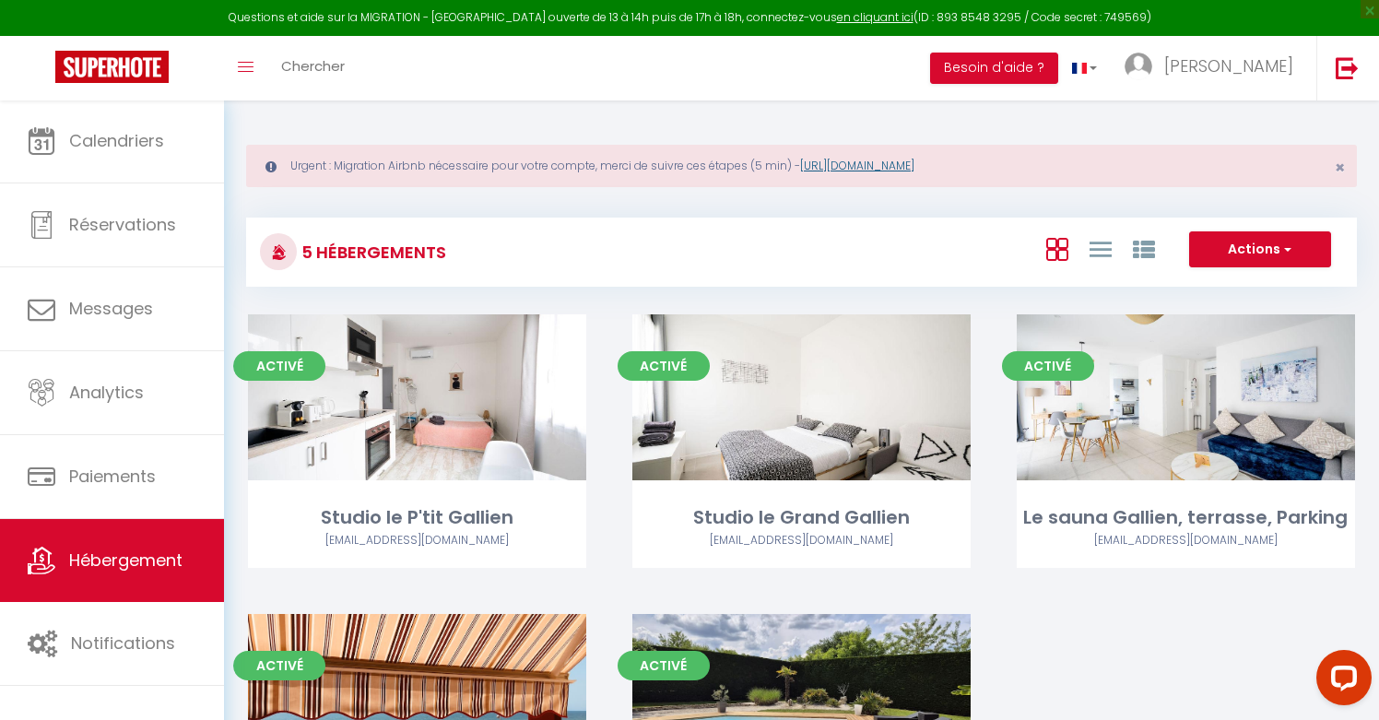
click at [907, 160] on link "[URL][DOMAIN_NAME]" at bounding box center [857, 166] width 114 height 16
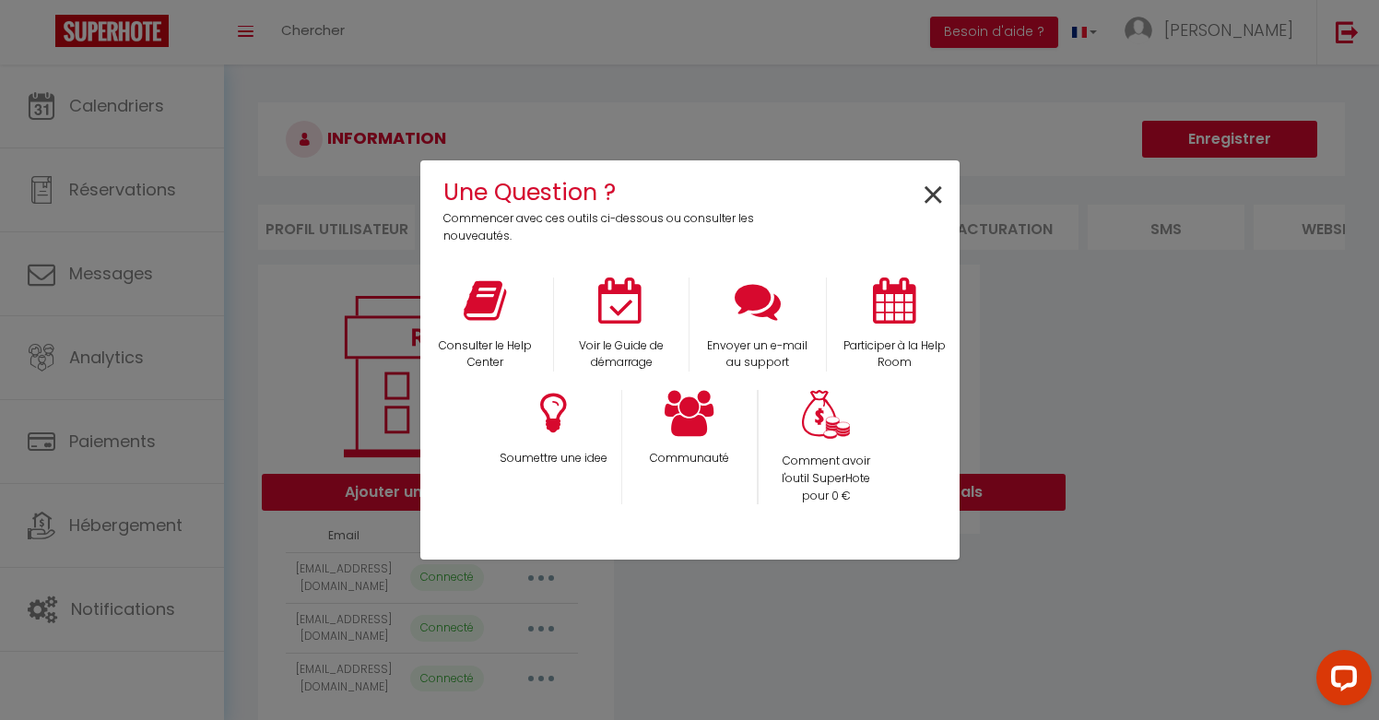
click at [931, 189] on span "×" at bounding box center [933, 196] width 25 height 58
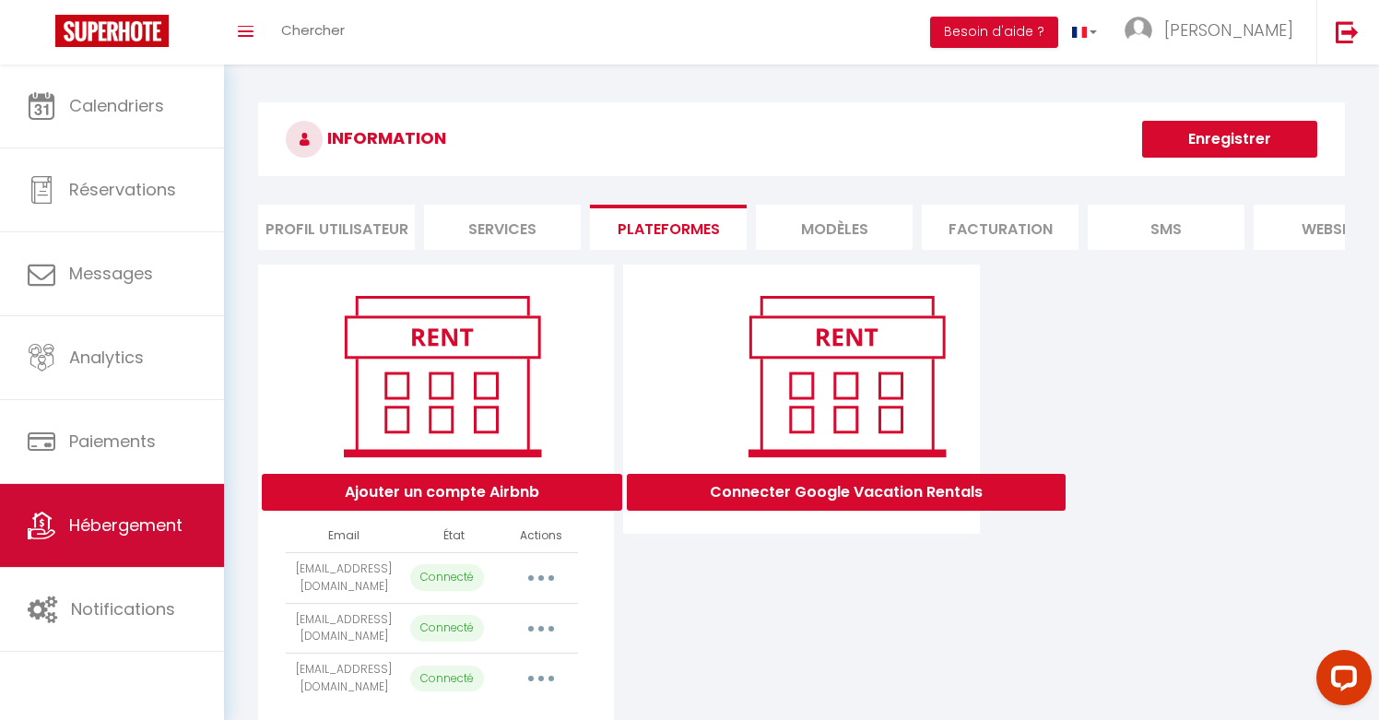
click at [82, 523] on span "Hébergement" at bounding box center [125, 524] width 113 height 23
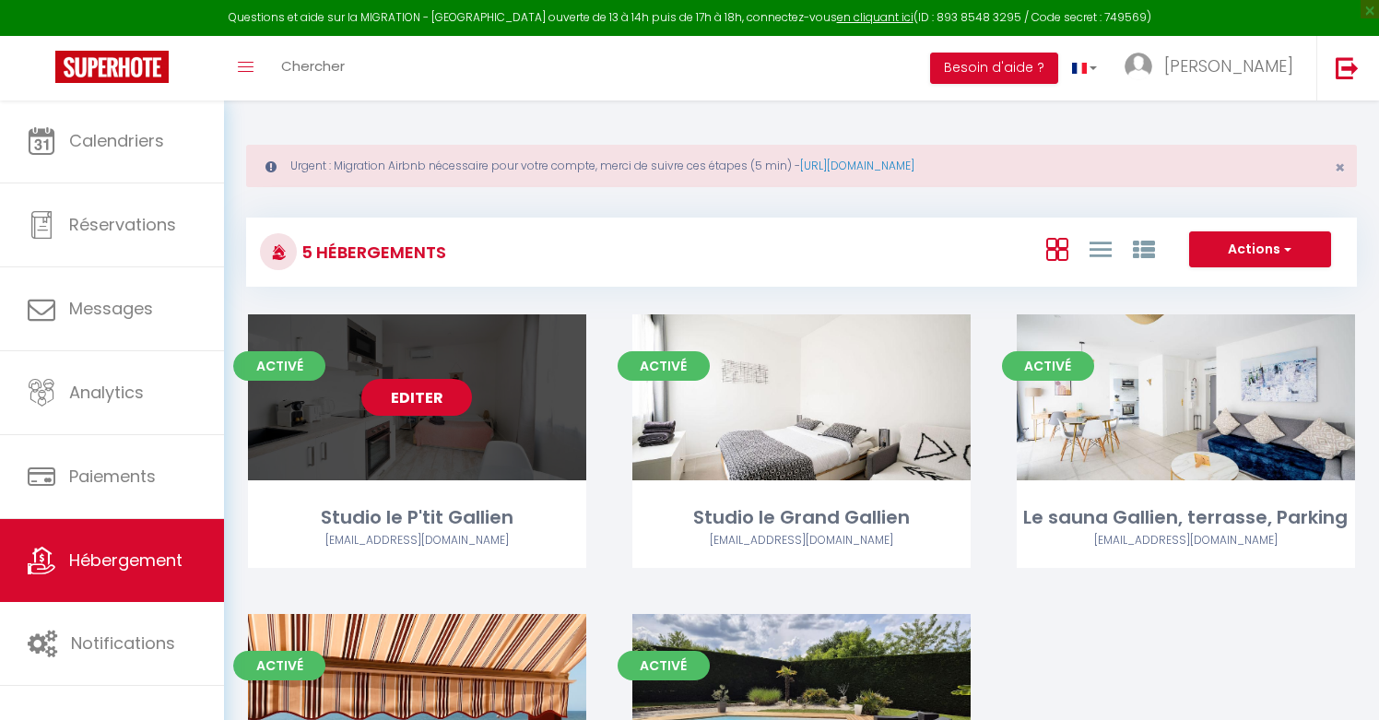
click at [441, 396] on link "Editer" at bounding box center [416, 397] width 111 height 37
select select "3"
select select "2"
select select "1"
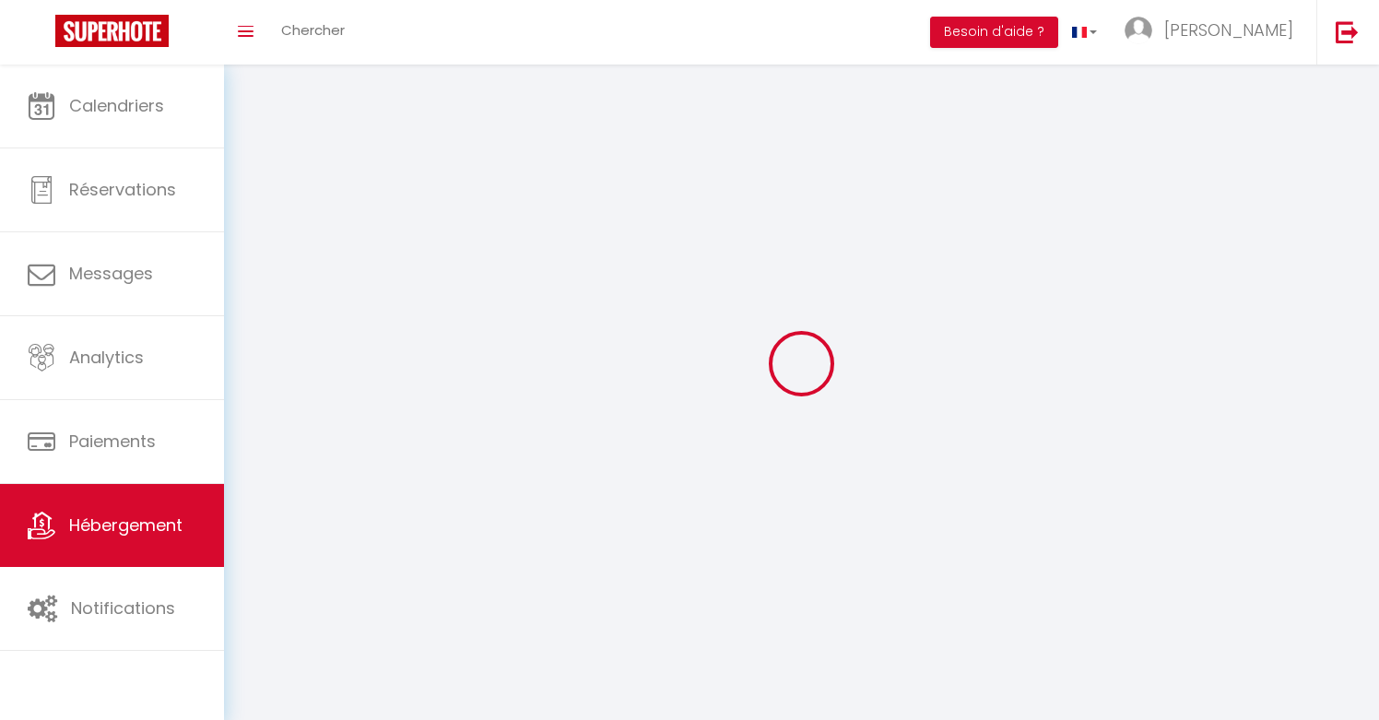
select select
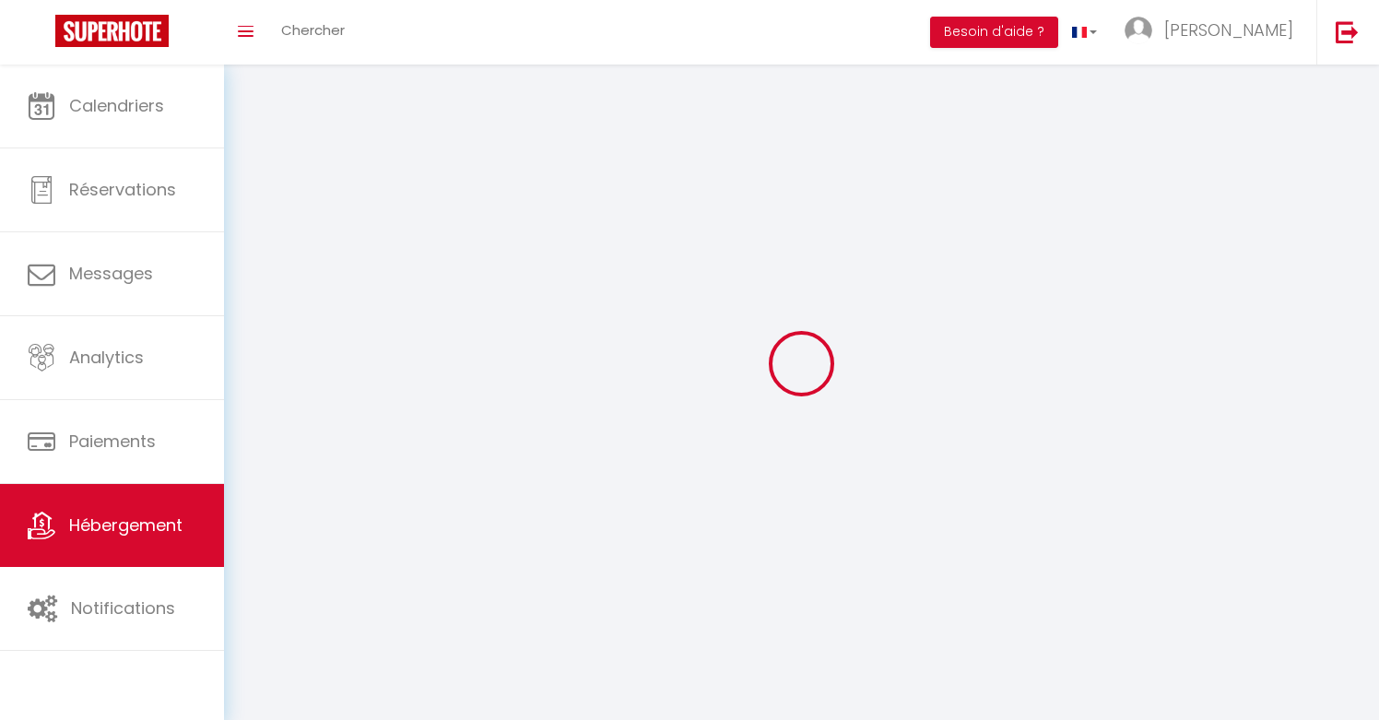
select select
checkbox input "false"
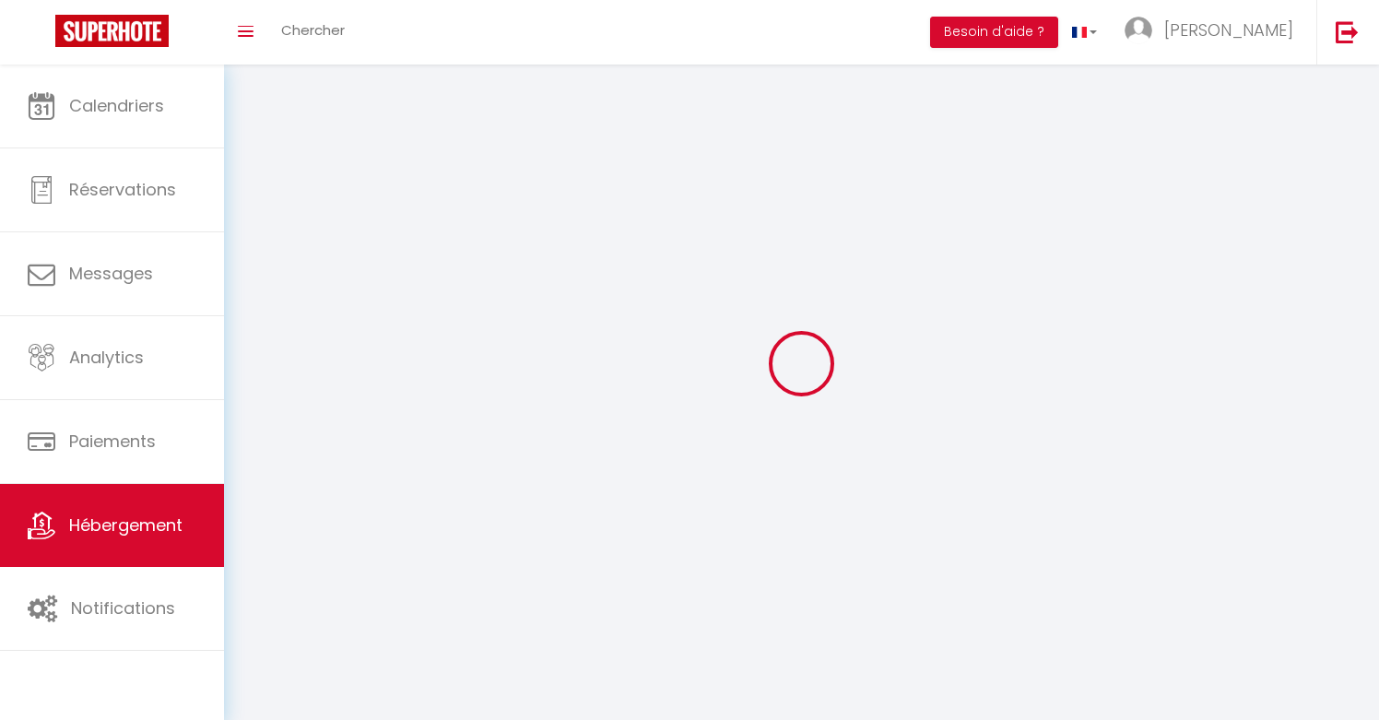
select select
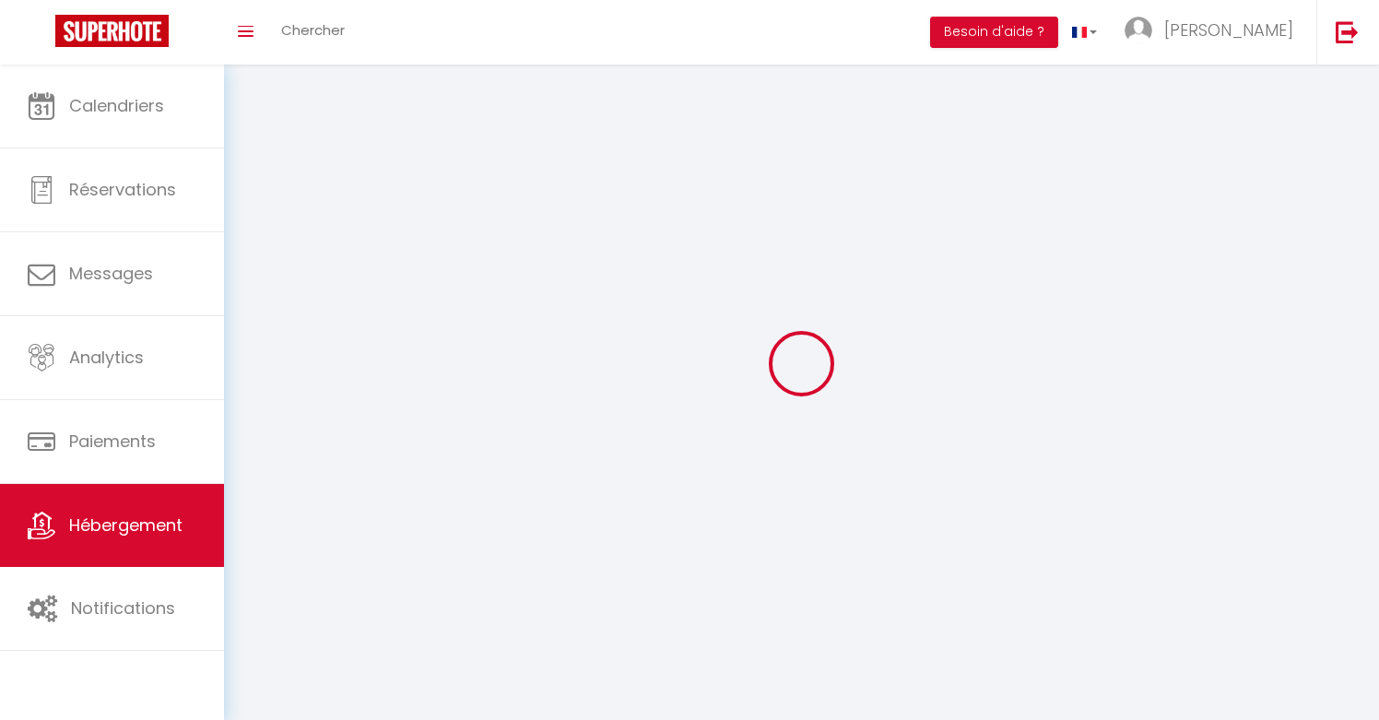
select select
checkbox input "false"
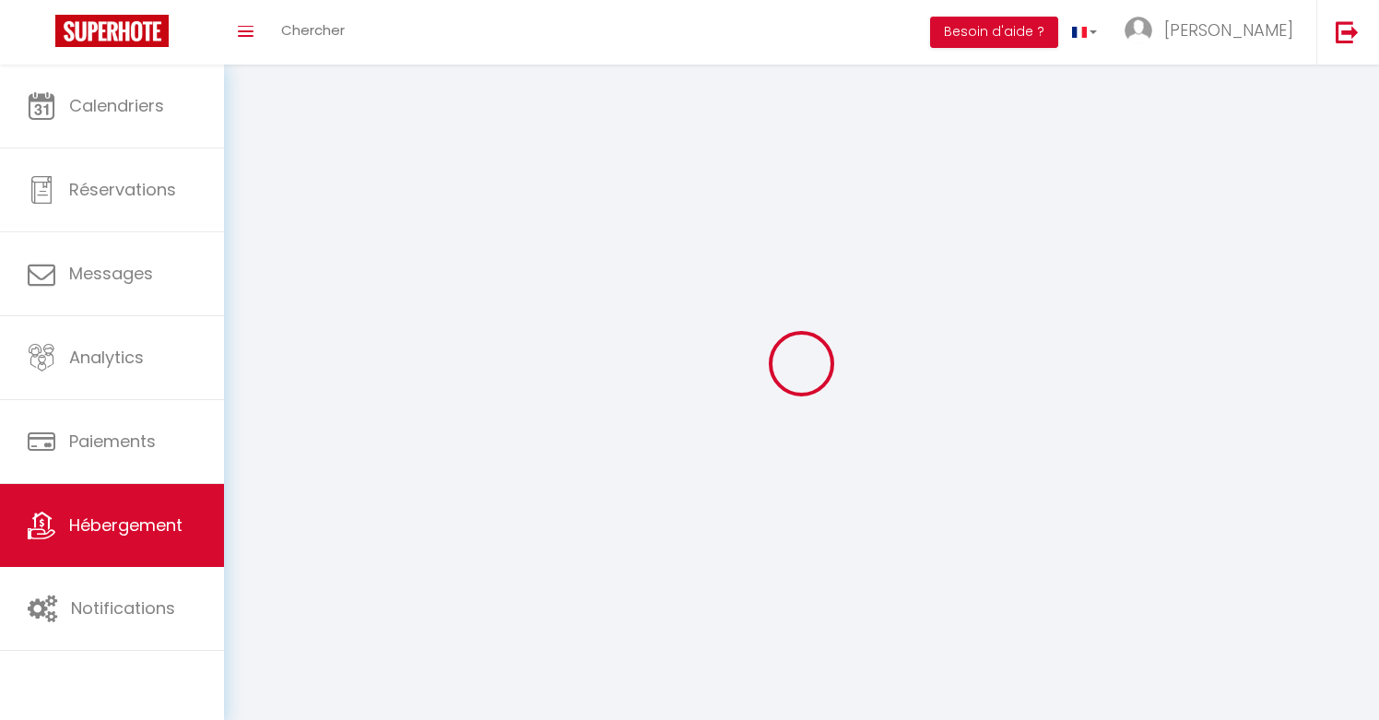
checkbox input "false"
select select
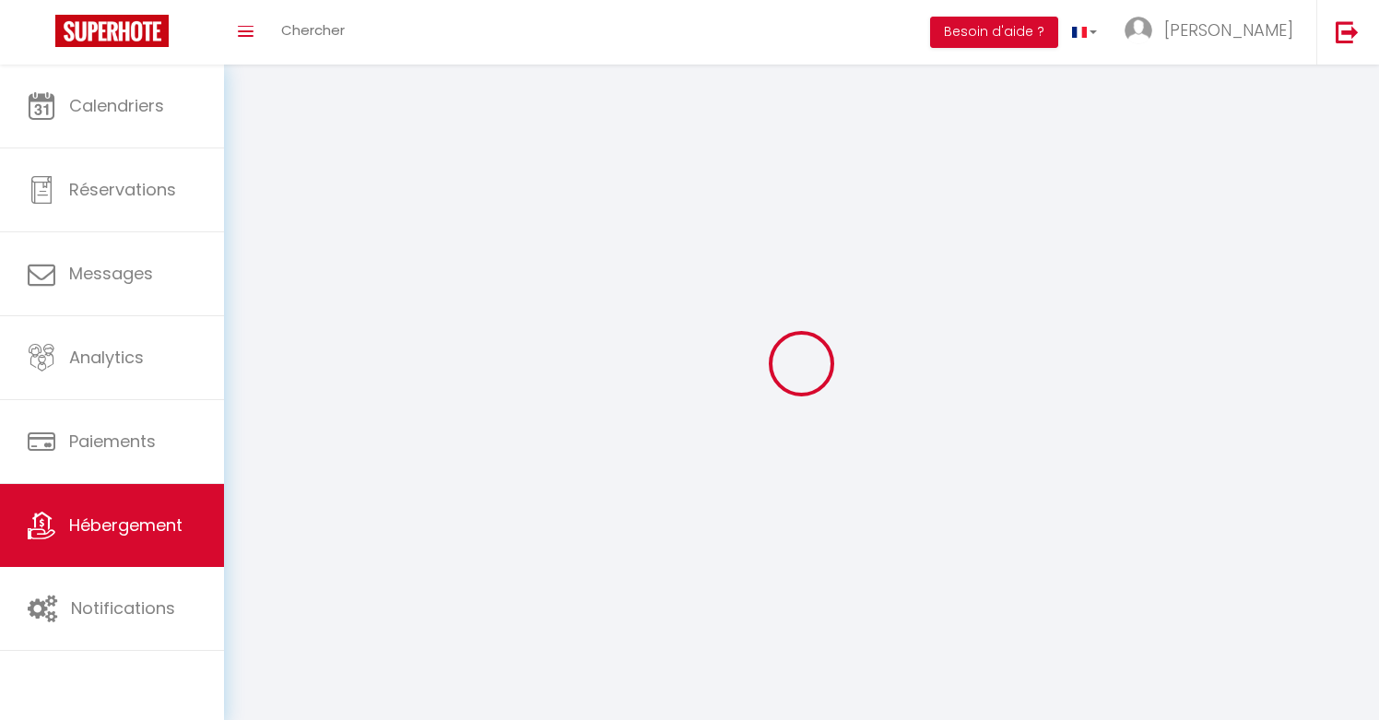
select select
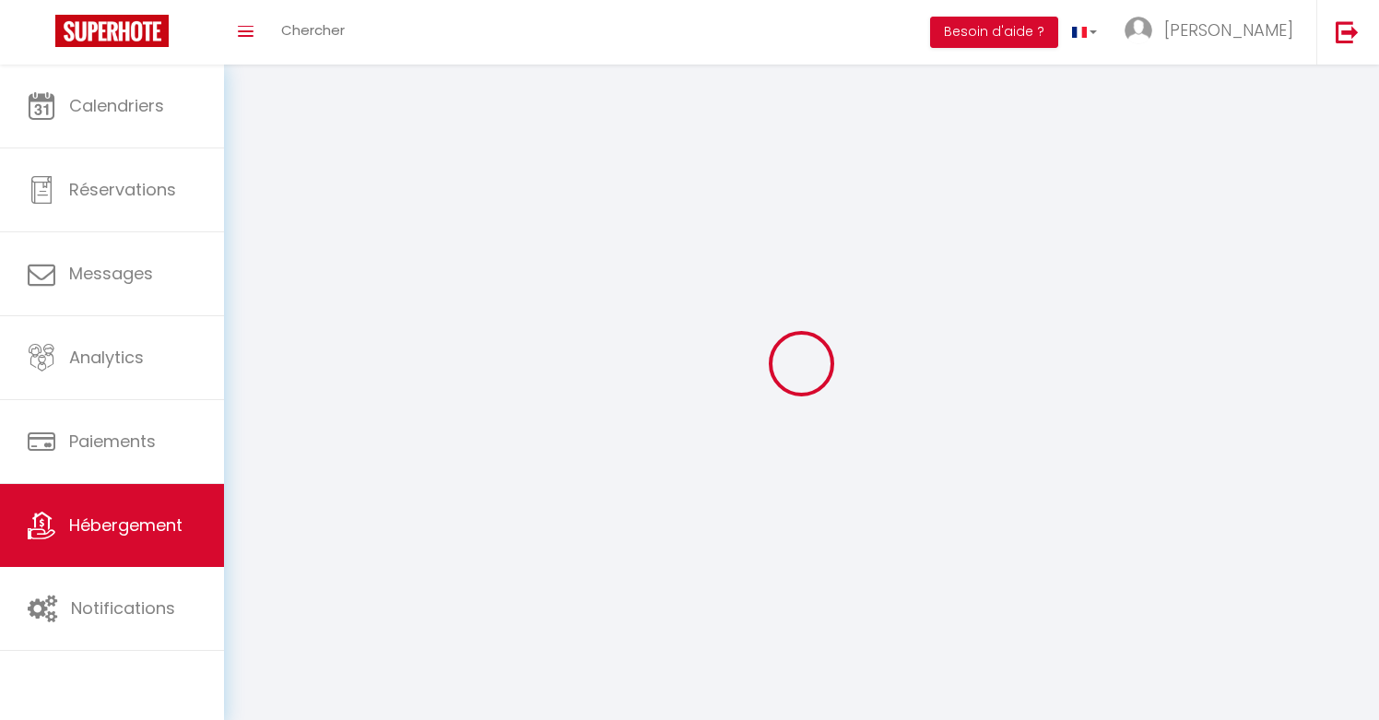
checkbox input "false"
select select
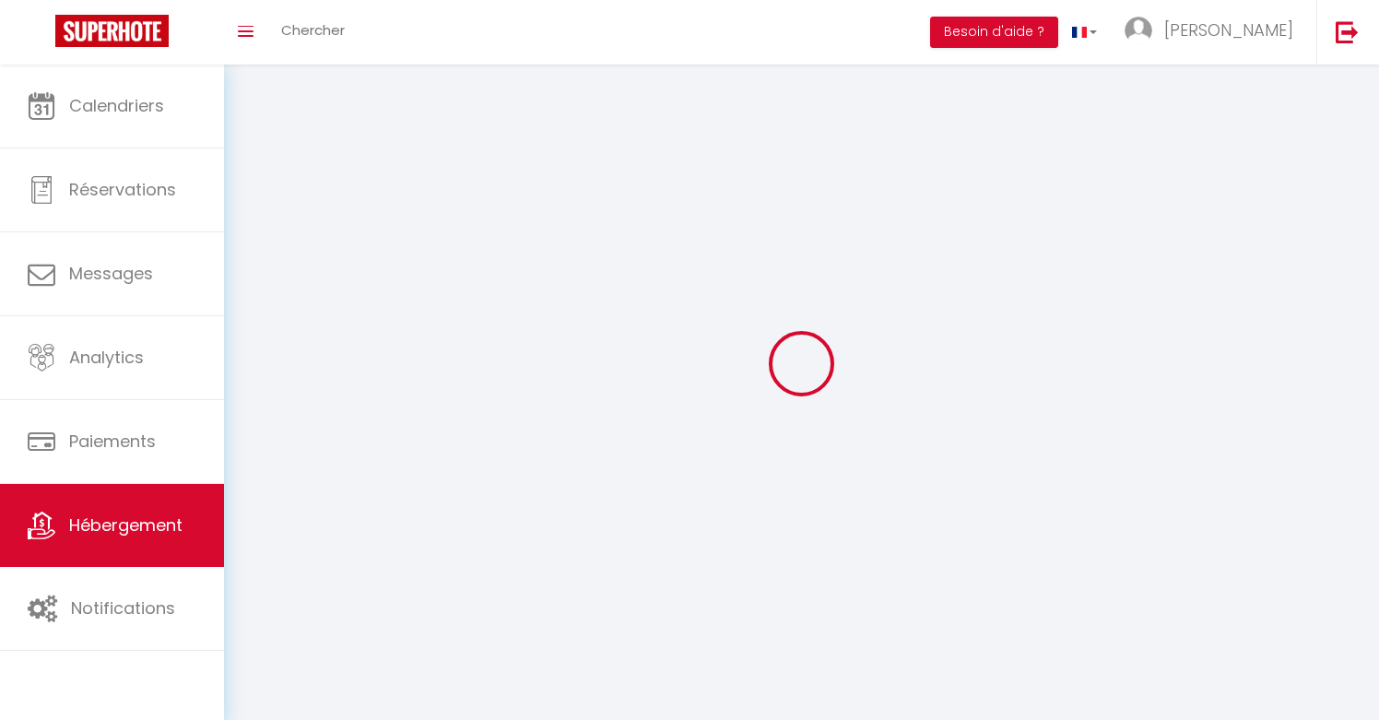
select select
select select "1"
select select
select select "28"
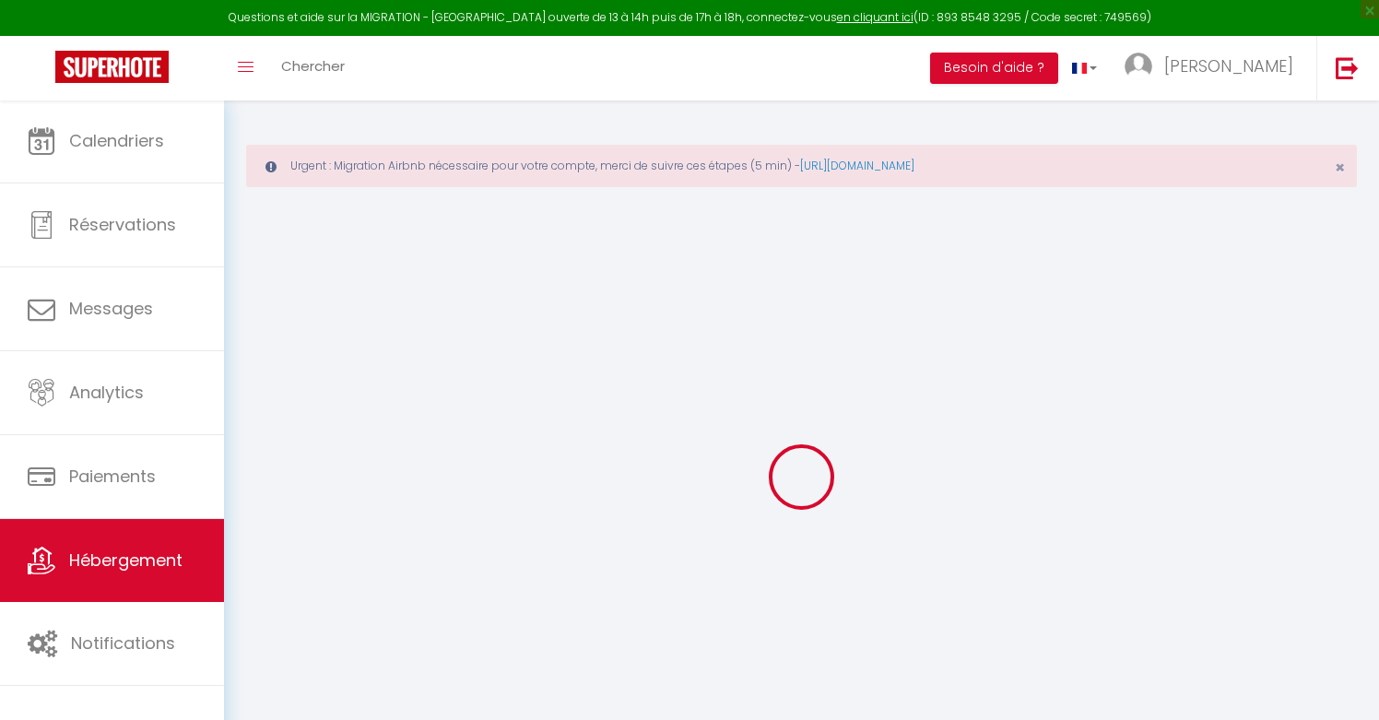
select select
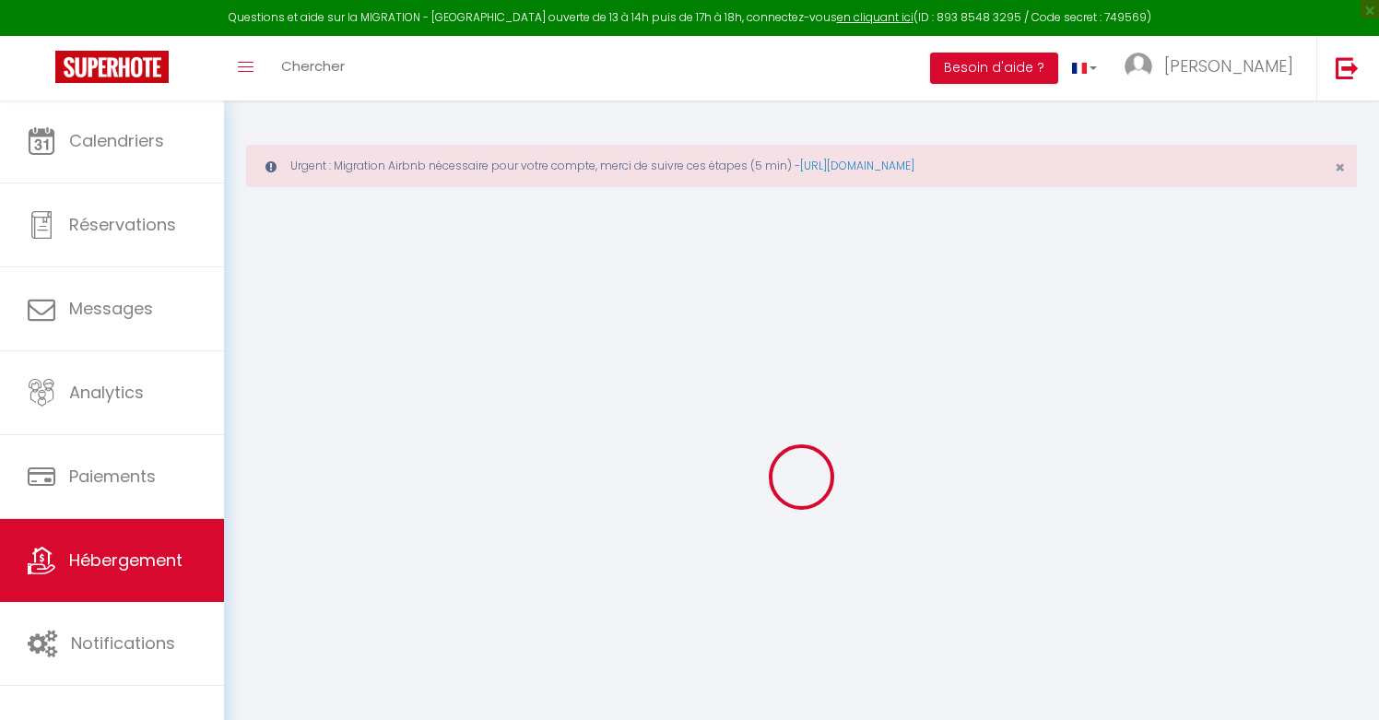
select select
checkbox input "false"
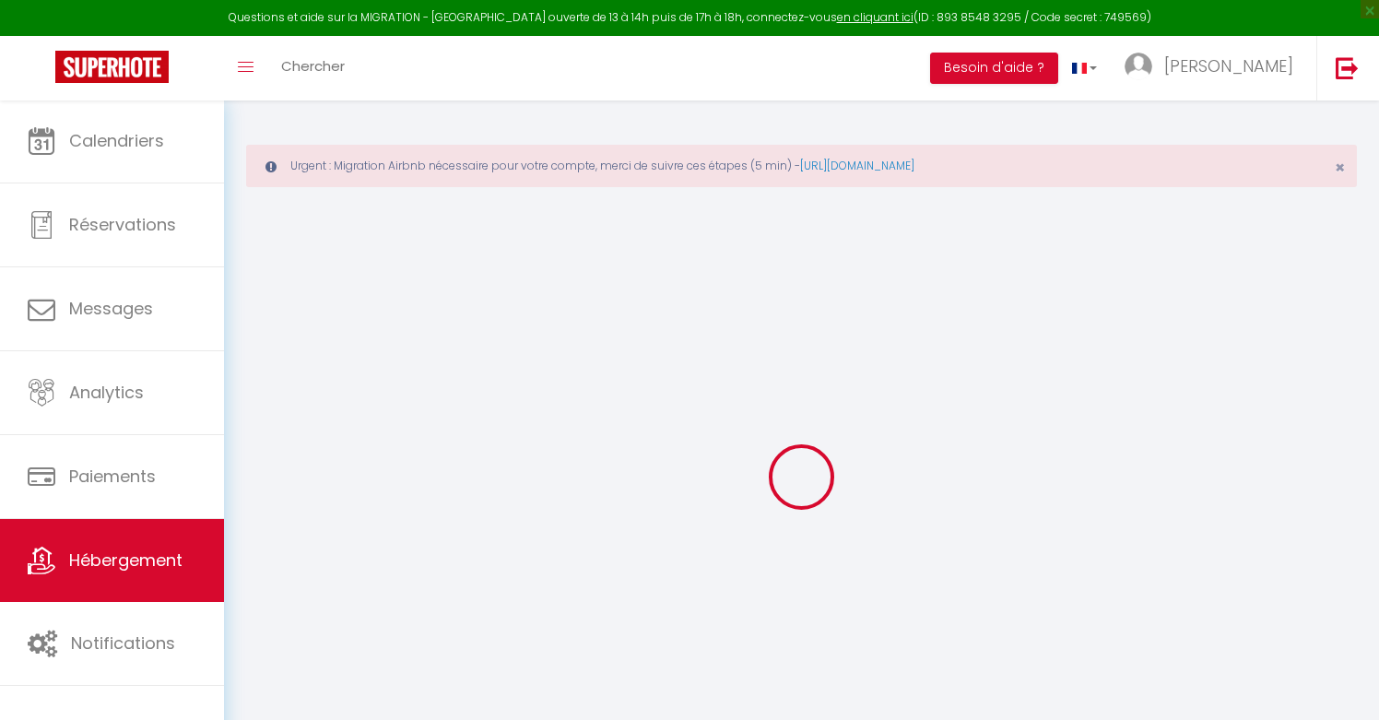
select select
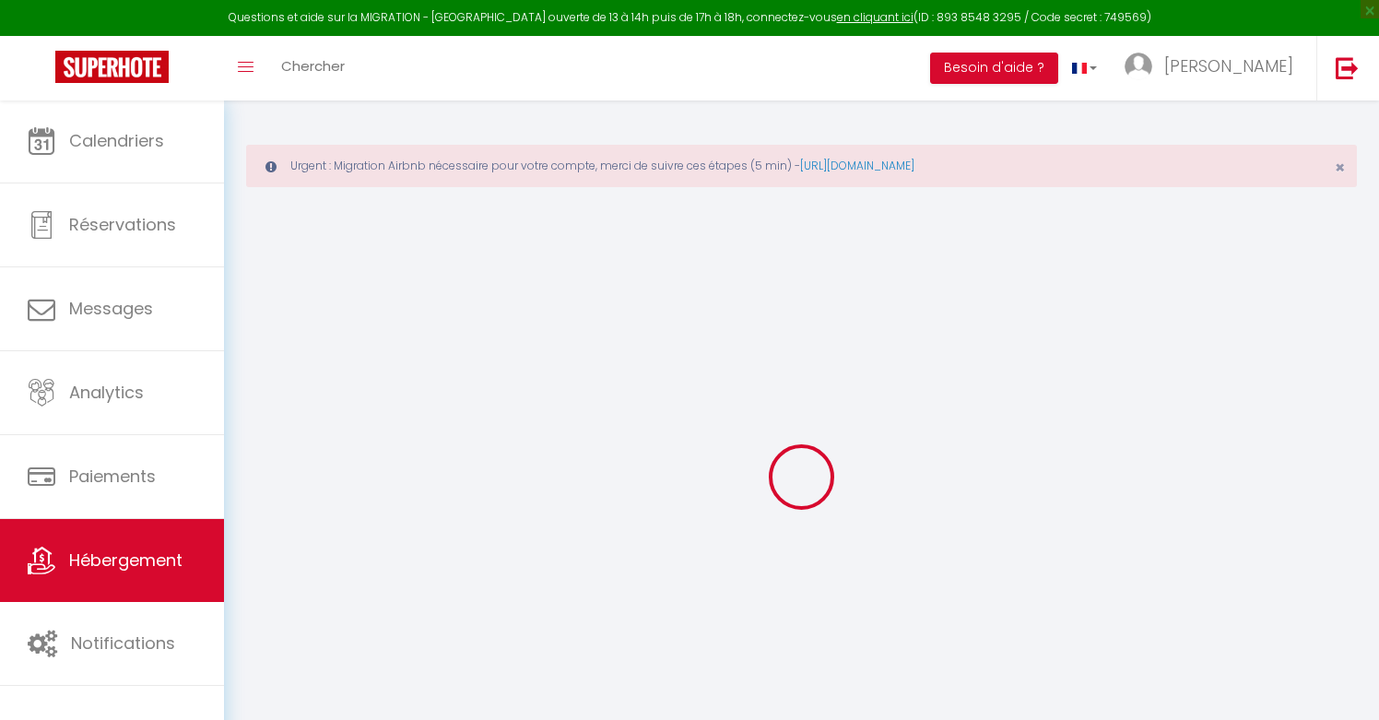
select select
checkbox input "false"
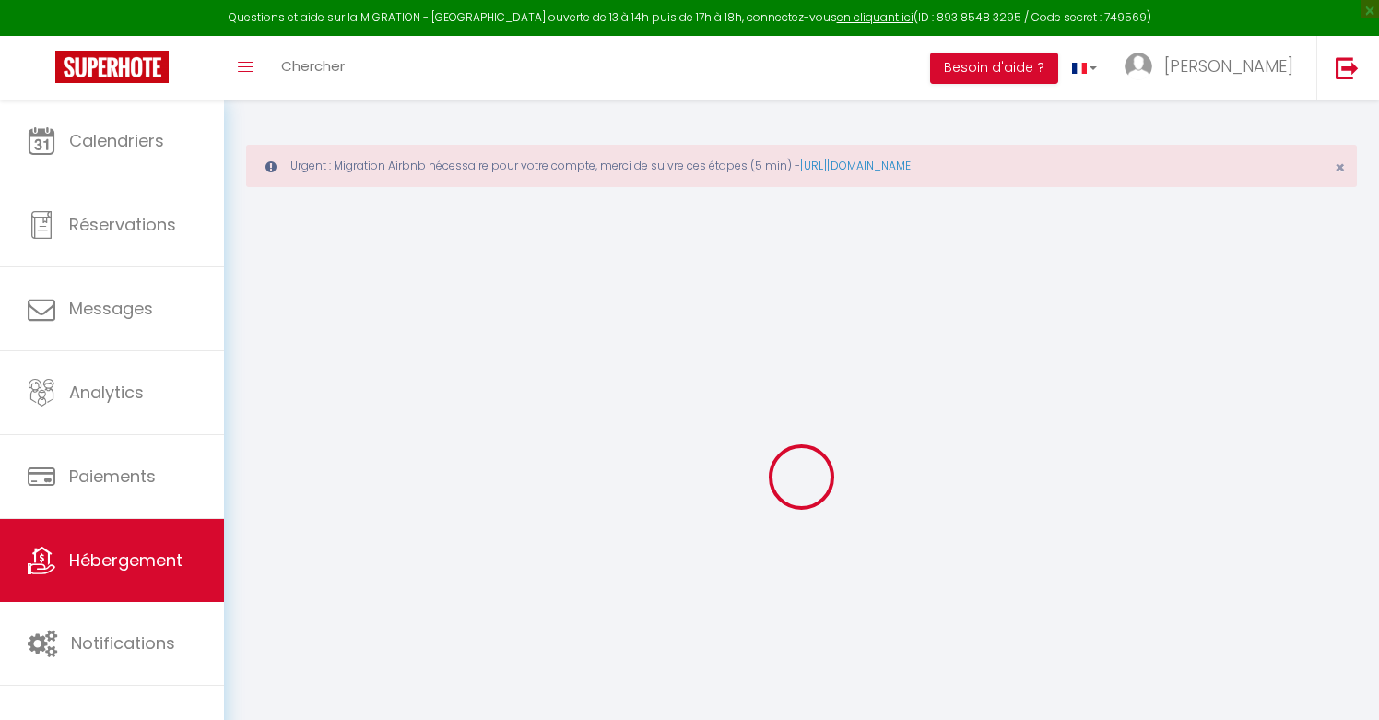
checkbox input "false"
select select
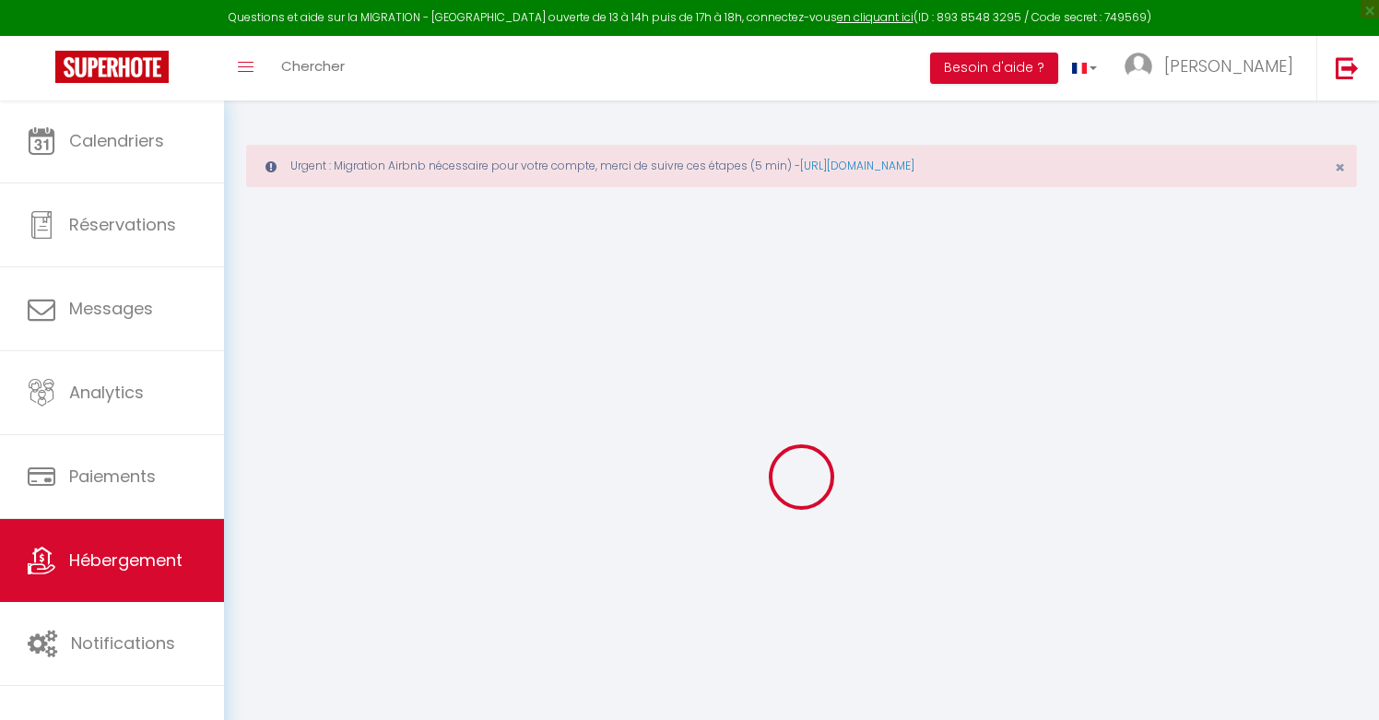
select select
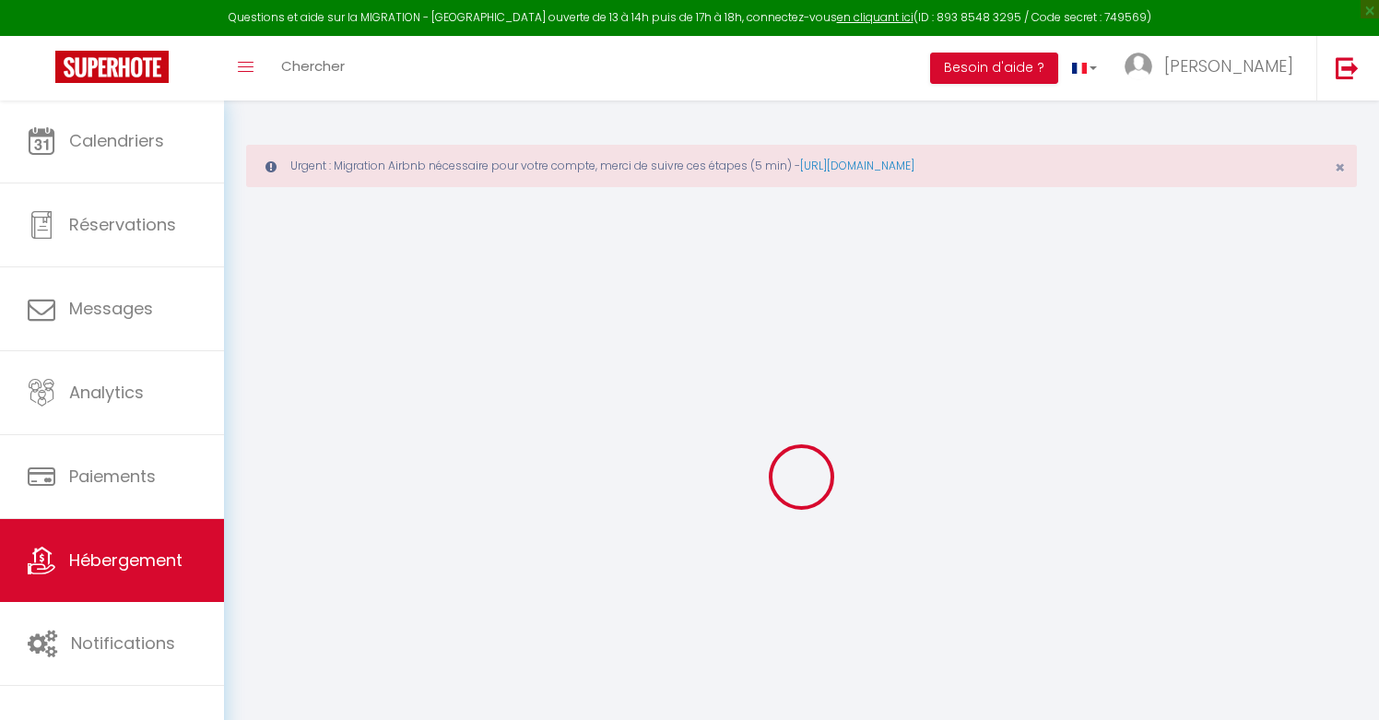
checkbox input "false"
select select
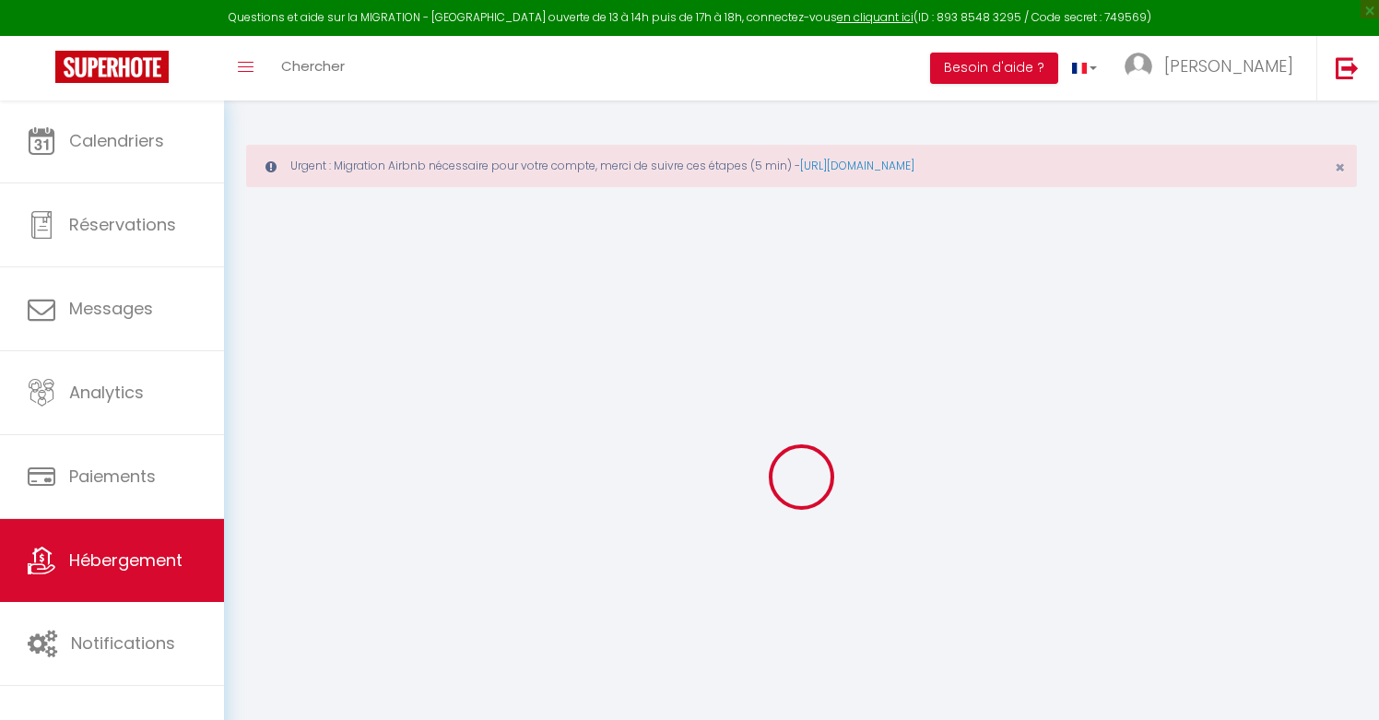
select select
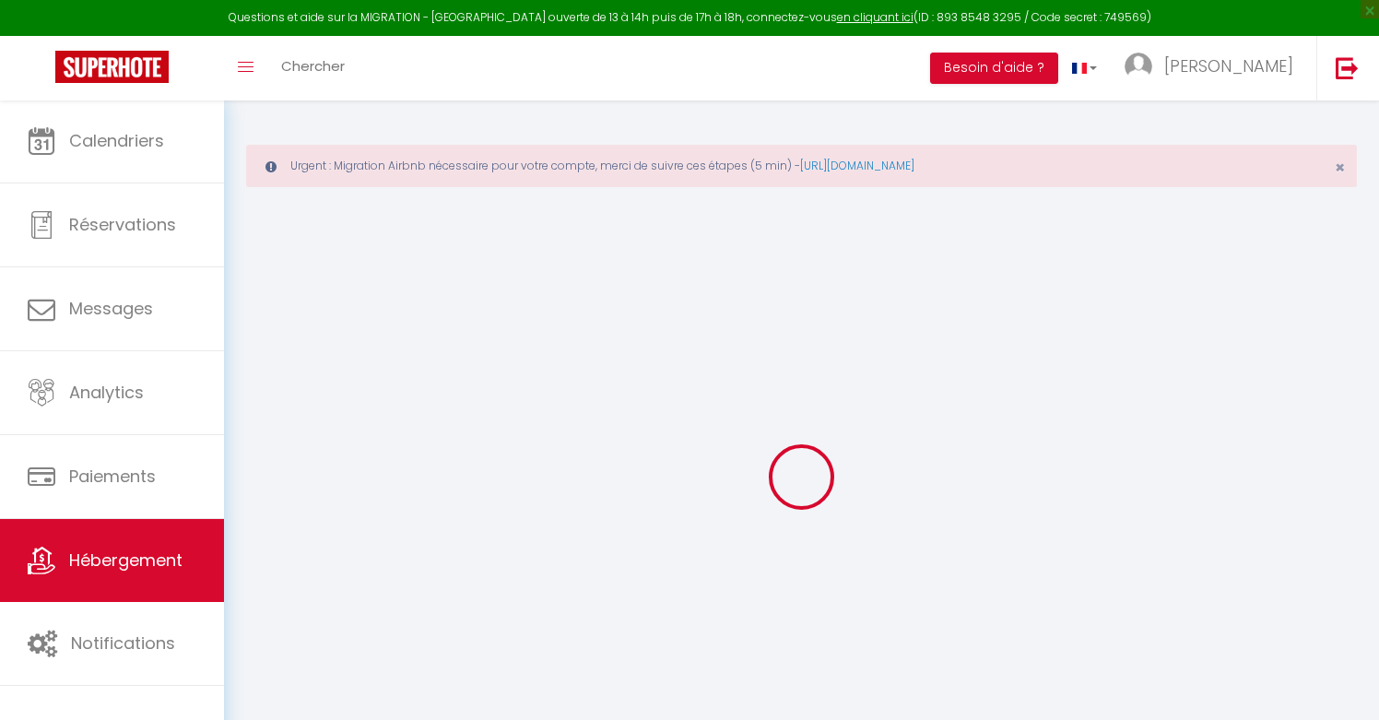
select select
checkbox input "false"
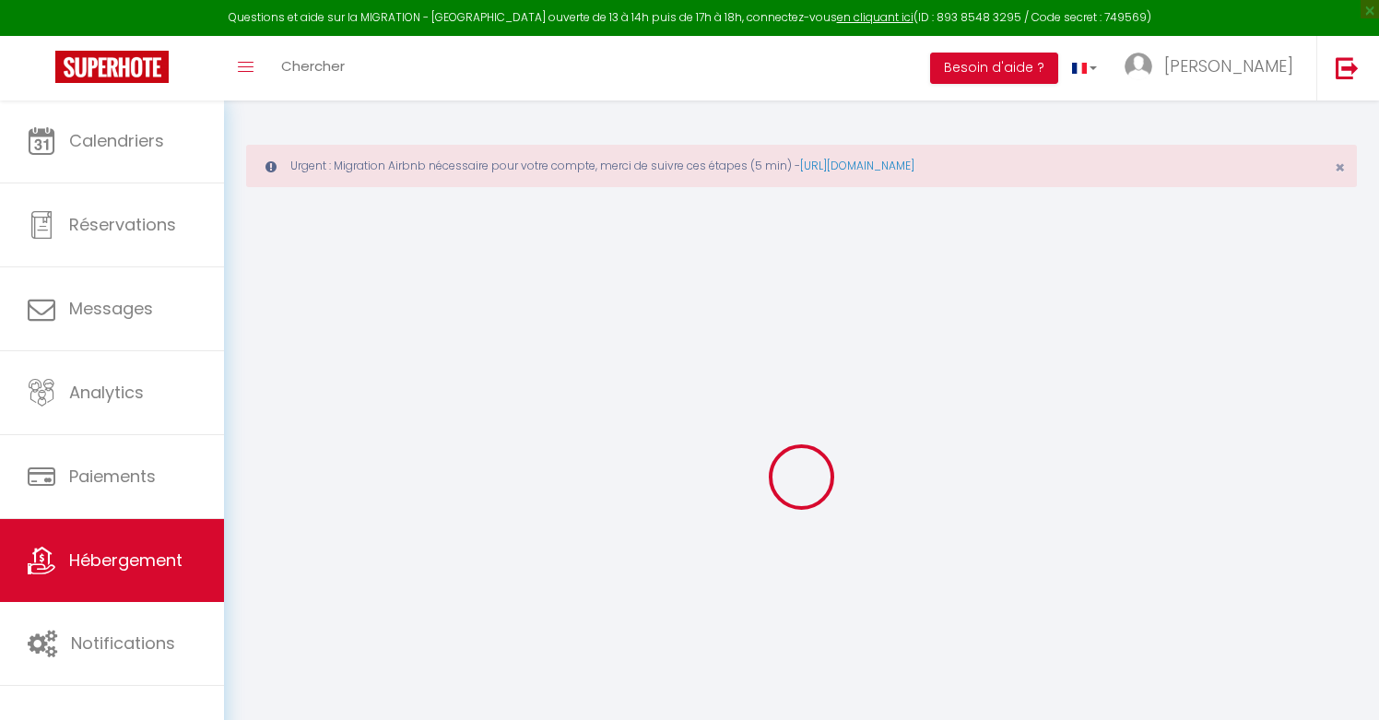
checkbox input "false"
select select
type input "Studio le P'tit Gallien"
type input "[PERSON_NAME]"
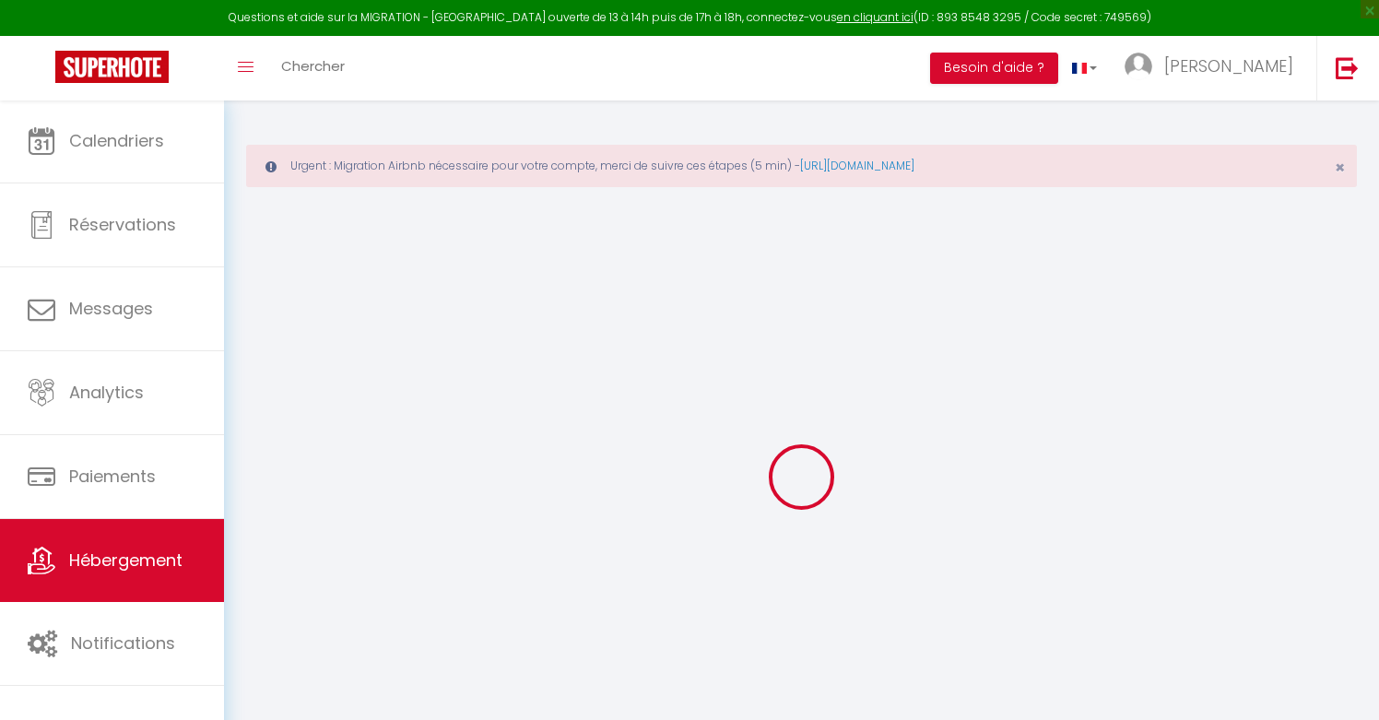
type input "carrera"
select select "2"
select select "0"
type input "70"
type input "36"
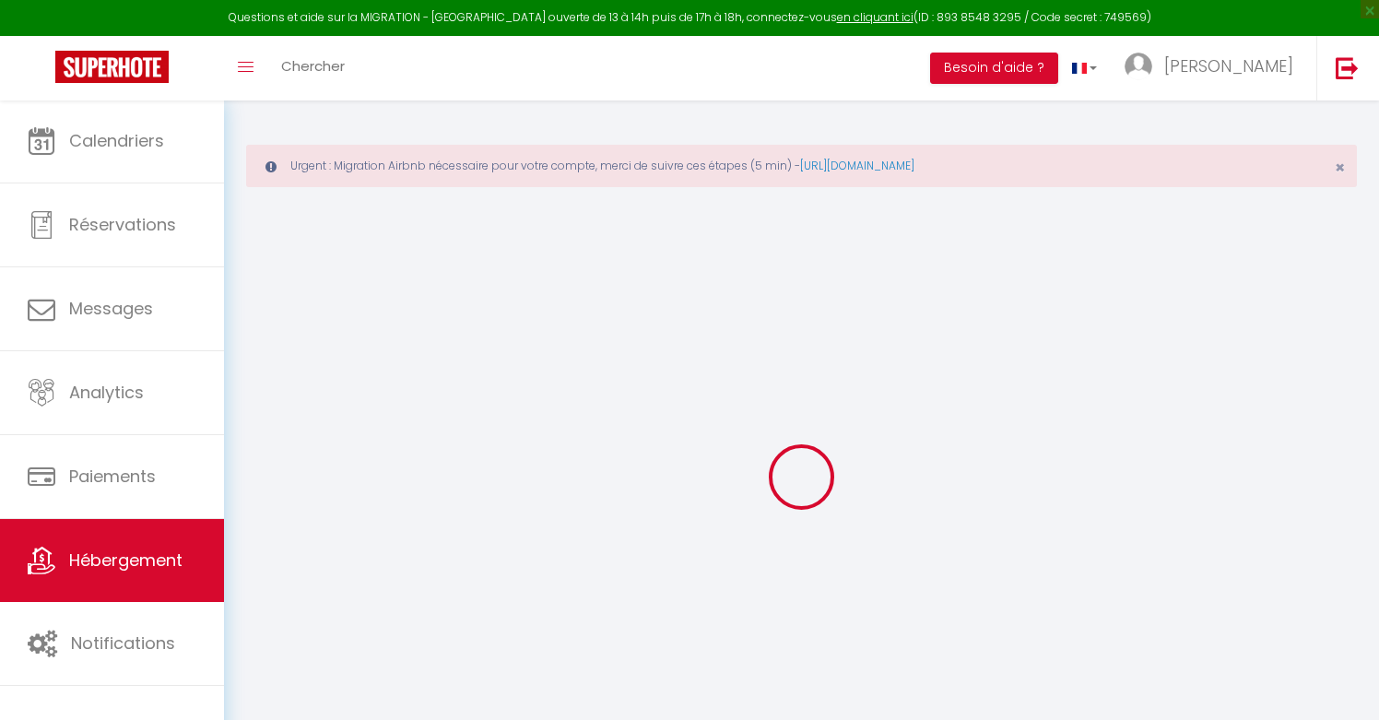
type input "7.2"
type input "6.62"
type input "200"
select select
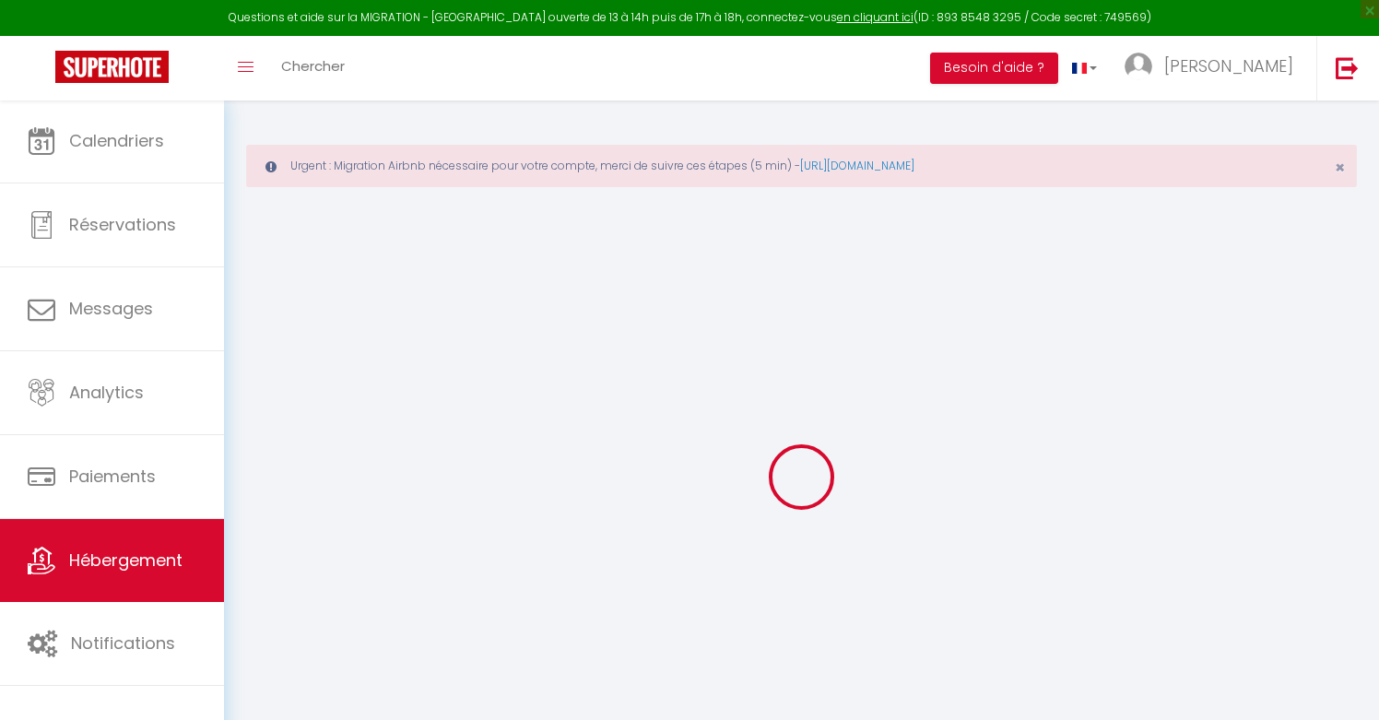
select select
type input "[STREET_ADDRESS]"
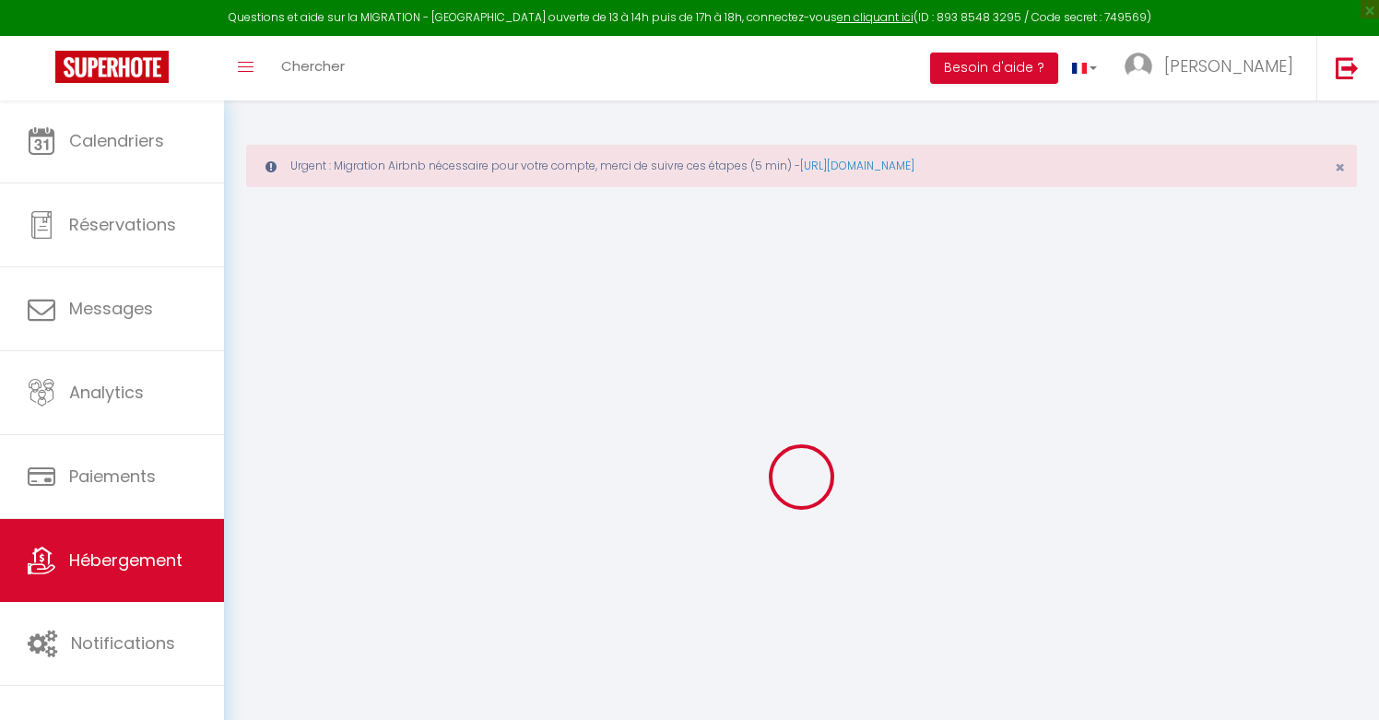
type input "33000"
type input "[GEOGRAPHIC_DATA]"
type input "[EMAIL_ADDRESS][DOMAIN_NAME]"
select select "14937"
checkbox input "false"
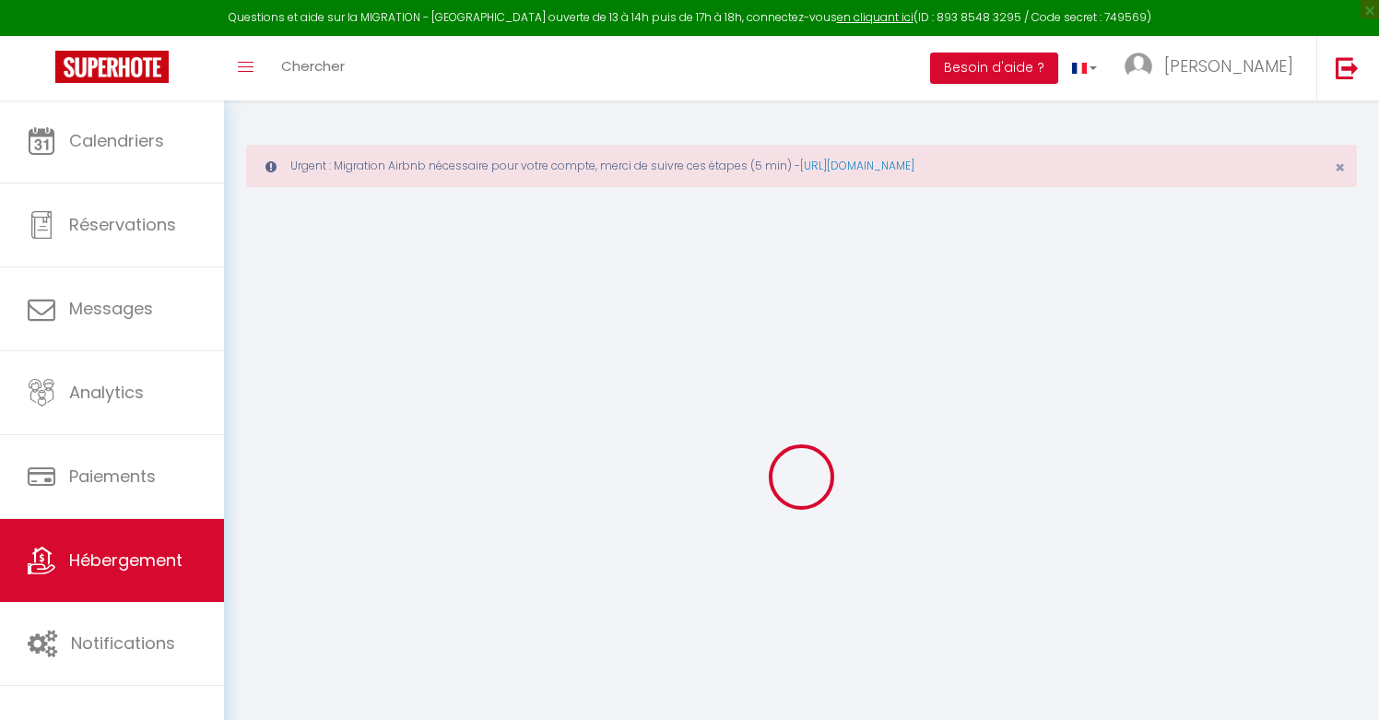
checkbox input "false"
checkbox input "true"
checkbox input "false"
radio input "true"
type input "0"
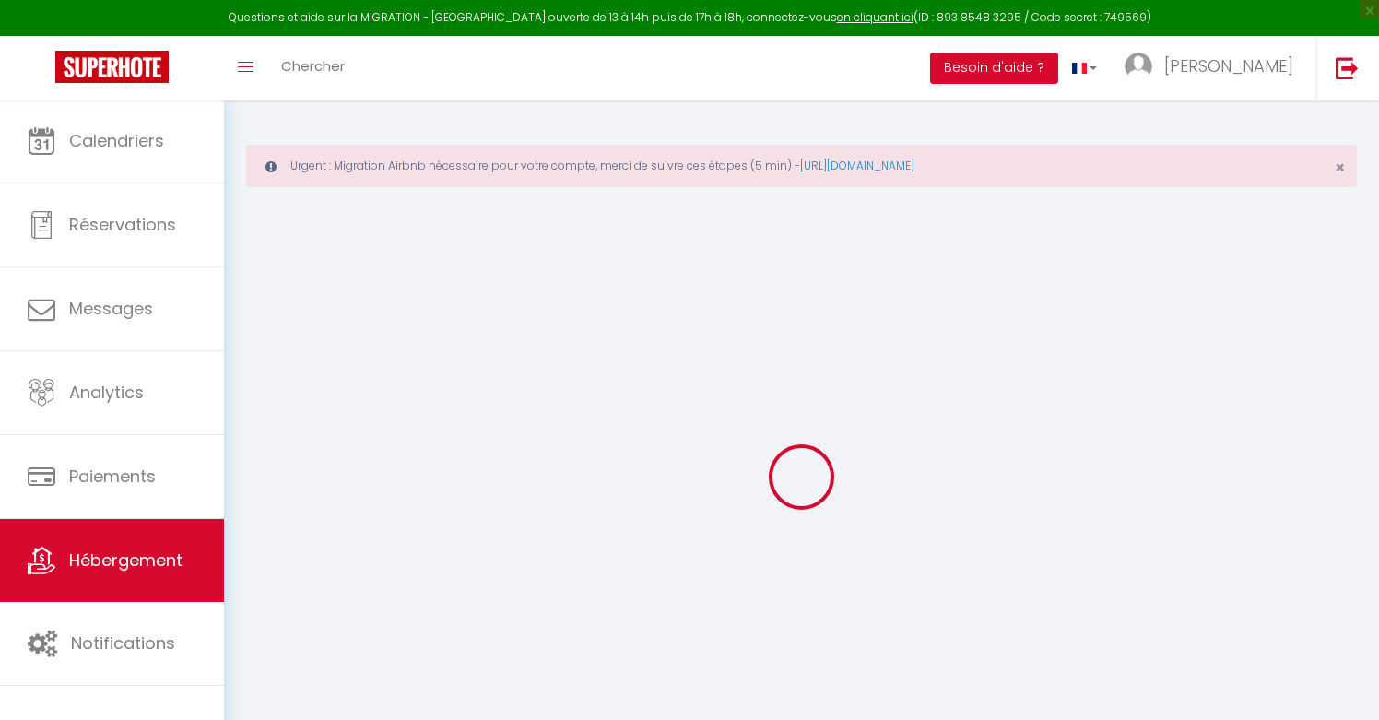
type input "36"
type input "0"
select select
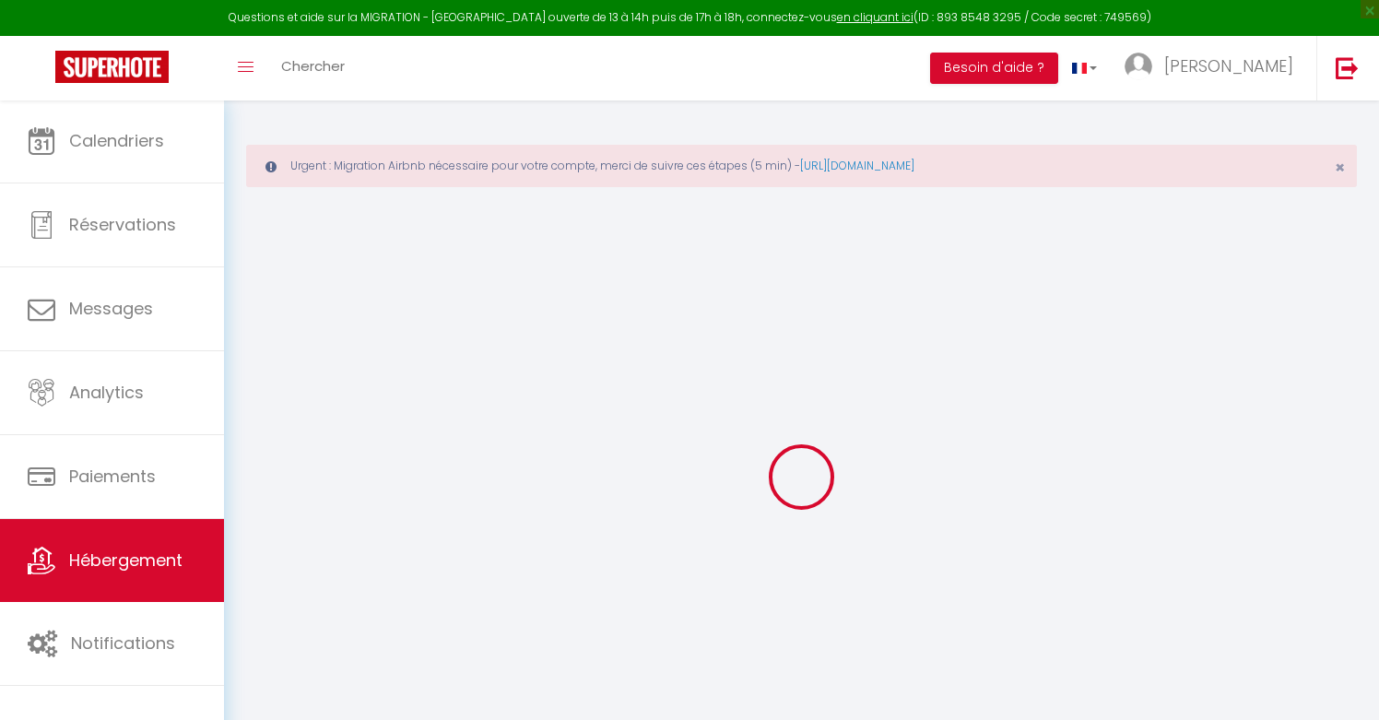
select select
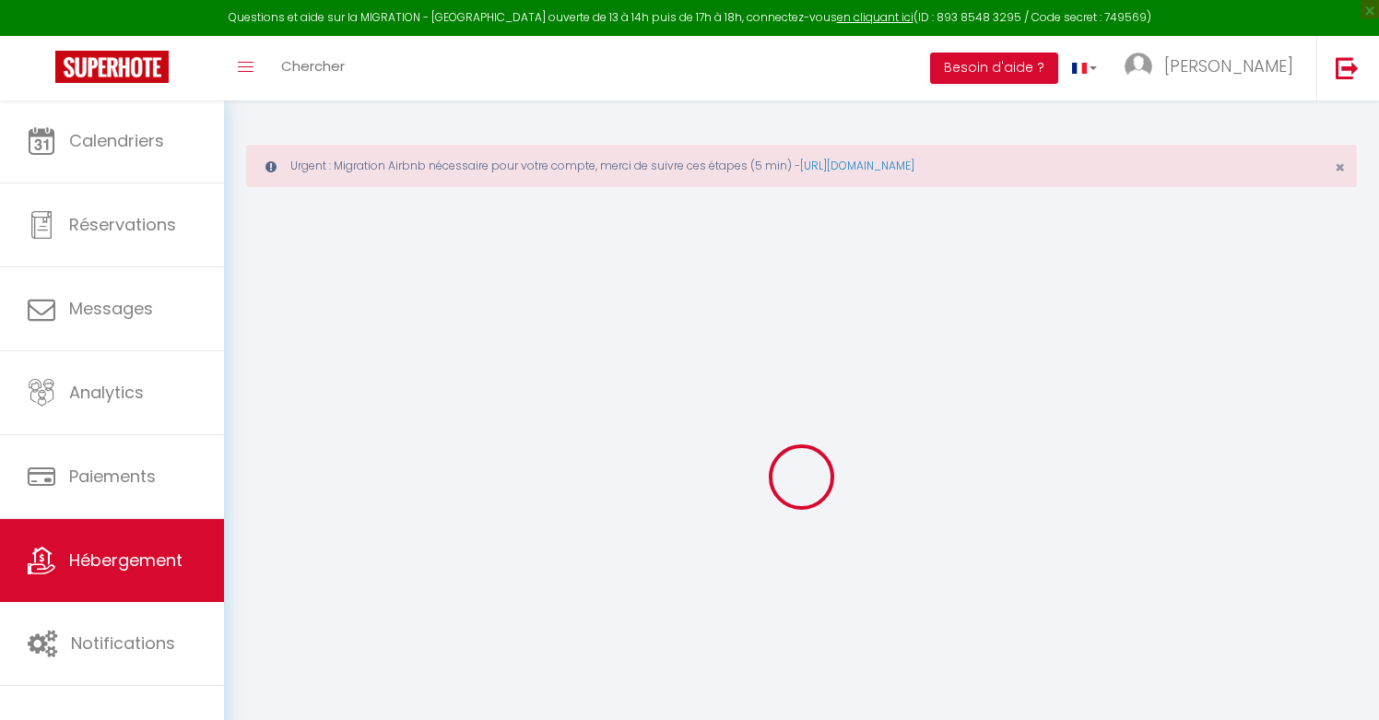
checkbox input "false"
checkbox input "true"
checkbox input "false"
select select
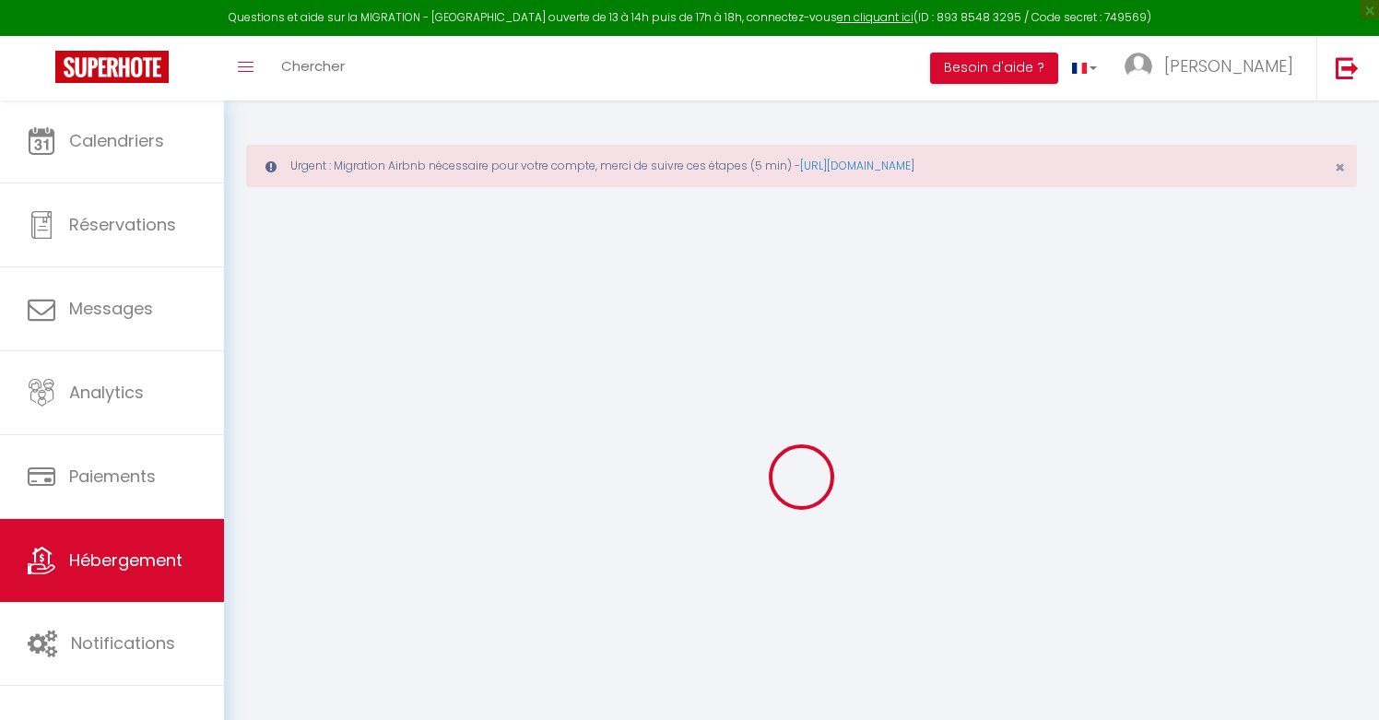
select select
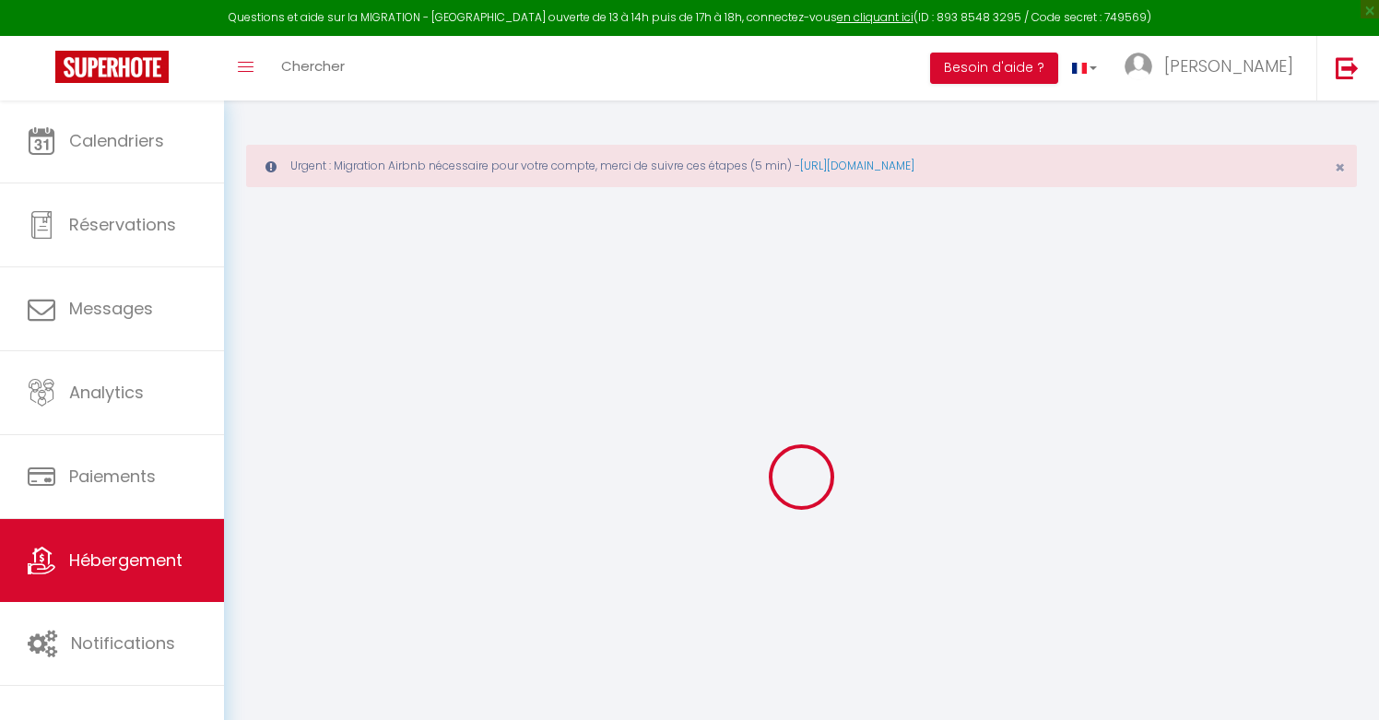
checkbox input "false"
checkbox input "true"
checkbox input "false"
select select "+ 22 %"
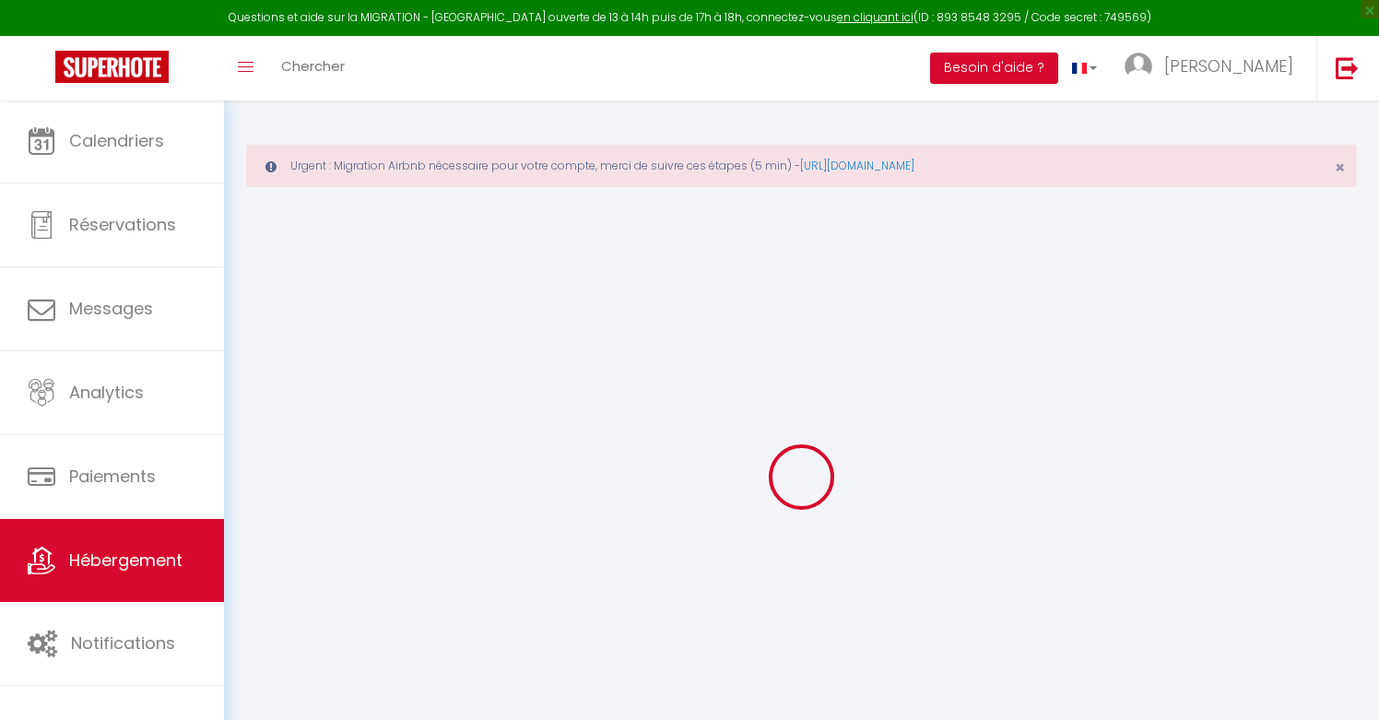
select select "+ 30 %"
select select "+ 15 %"
select select
checkbox input "false"
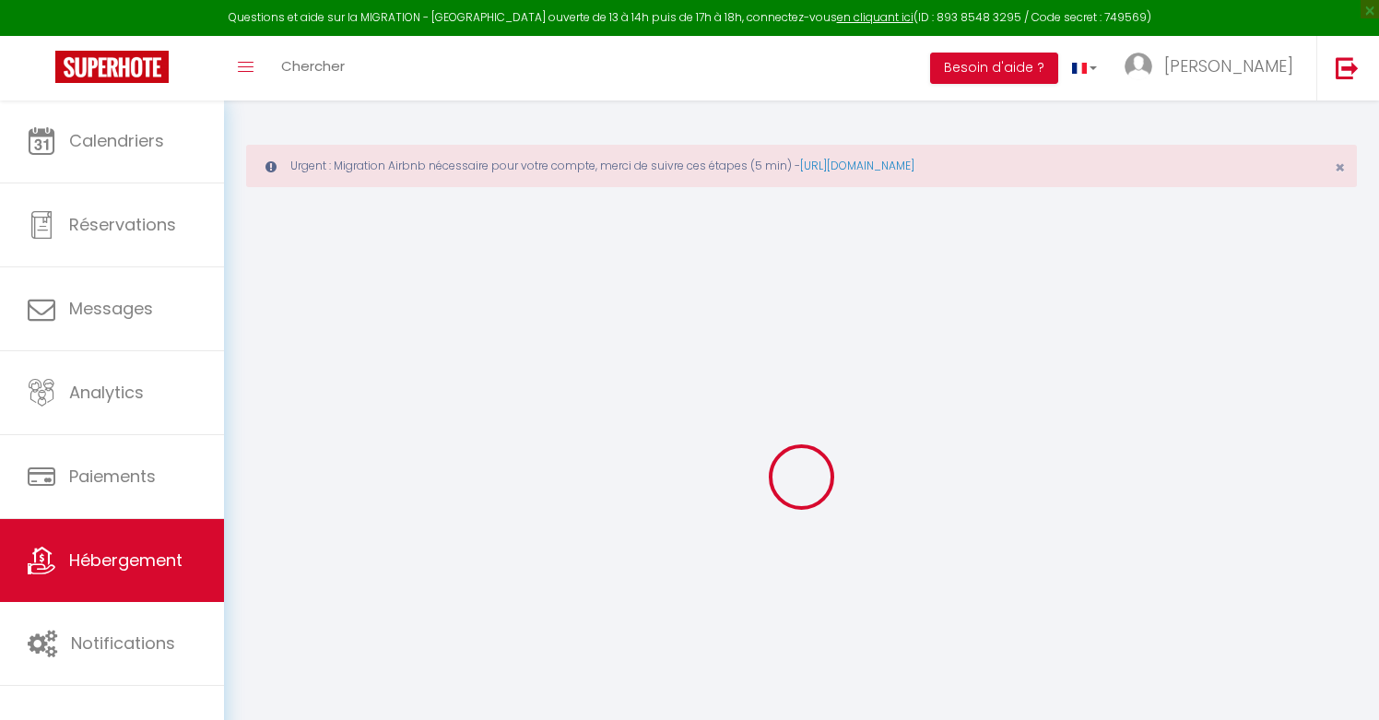
checkbox input "true"
checkbox input "false"
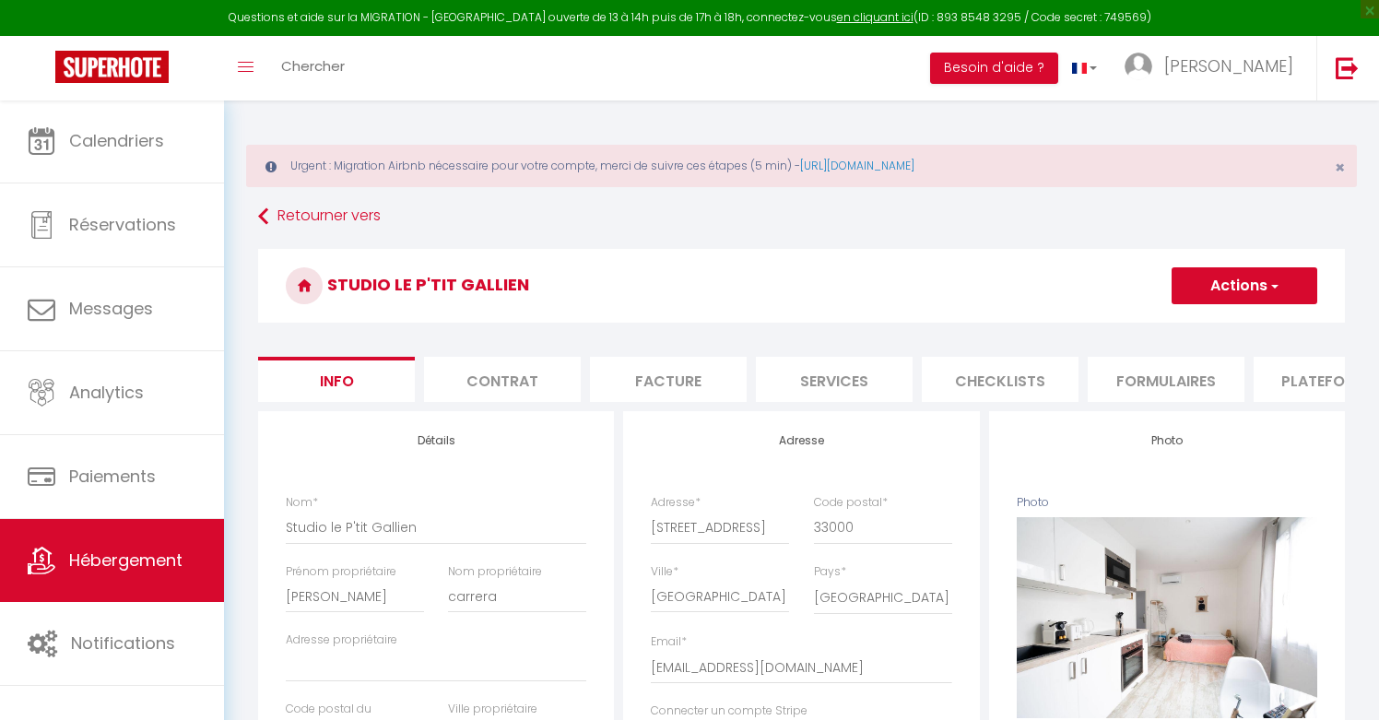
select select "4520-1066583497911274811"
select select
checkbox input "false"
checkbox input "true"
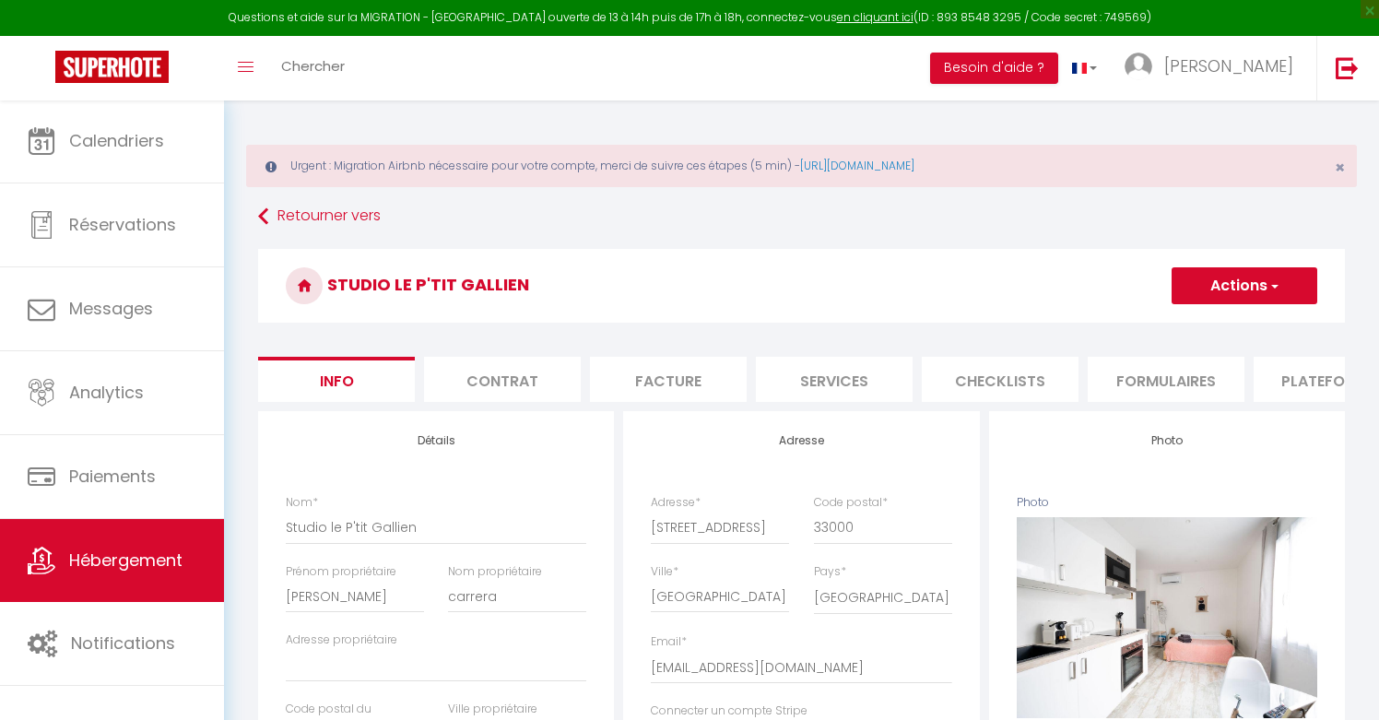
checkbox input "false"
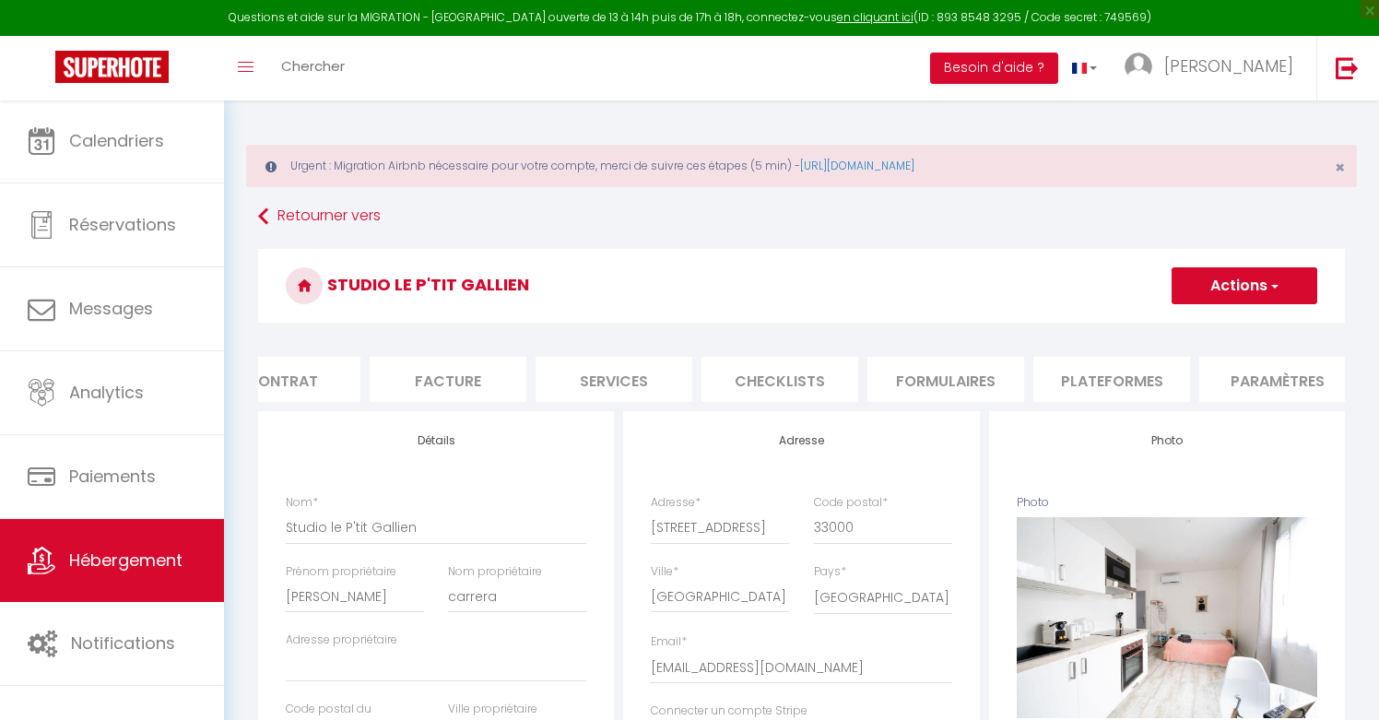
scroll to position [0, 230]
click at [1073, 382] on li "Plateformes" at bounding box center [1101, 379] width 157 height 45
select select
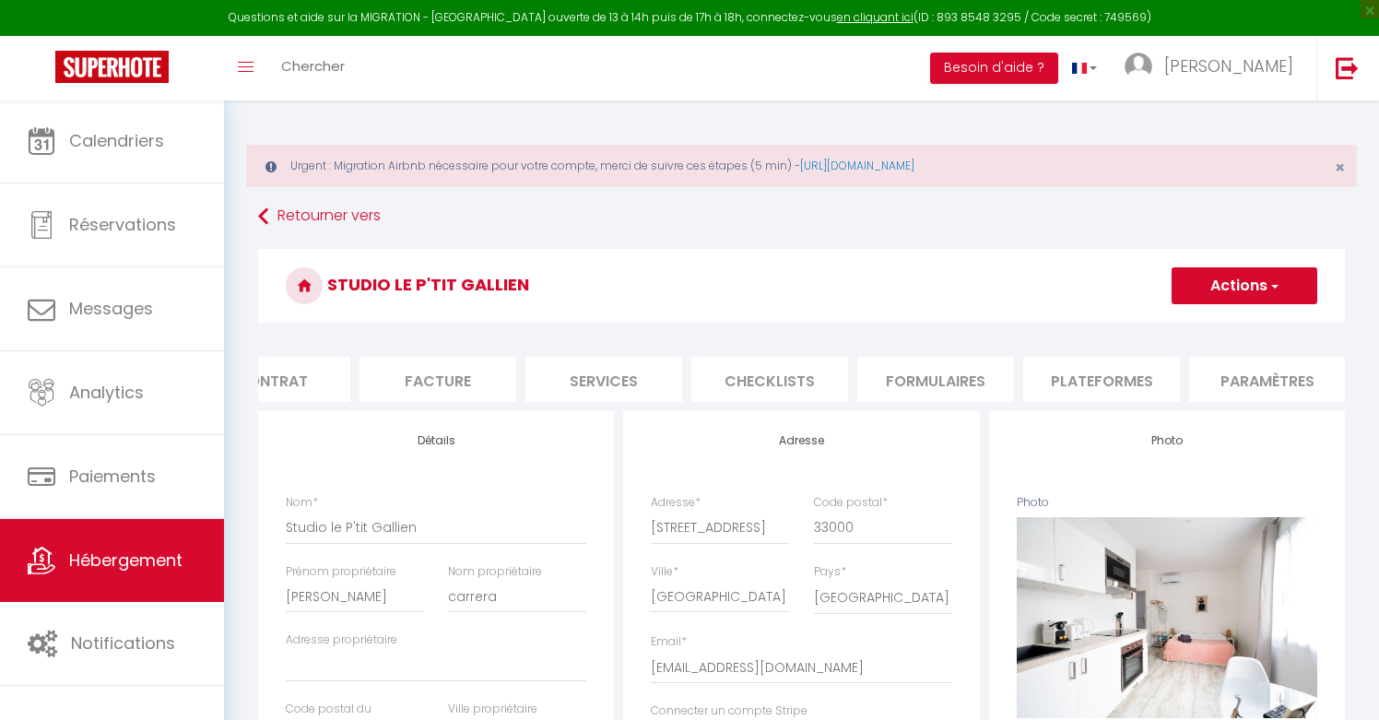
select select
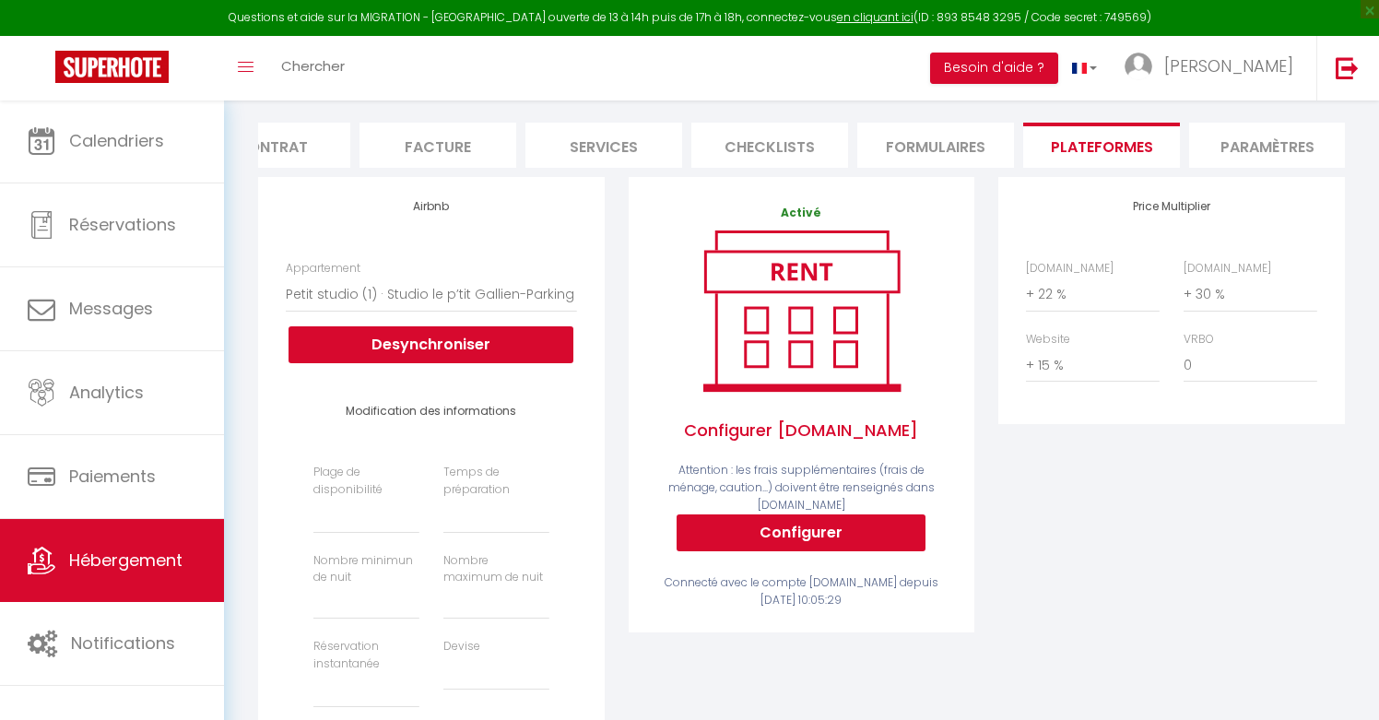
scroll to position [241, 0]
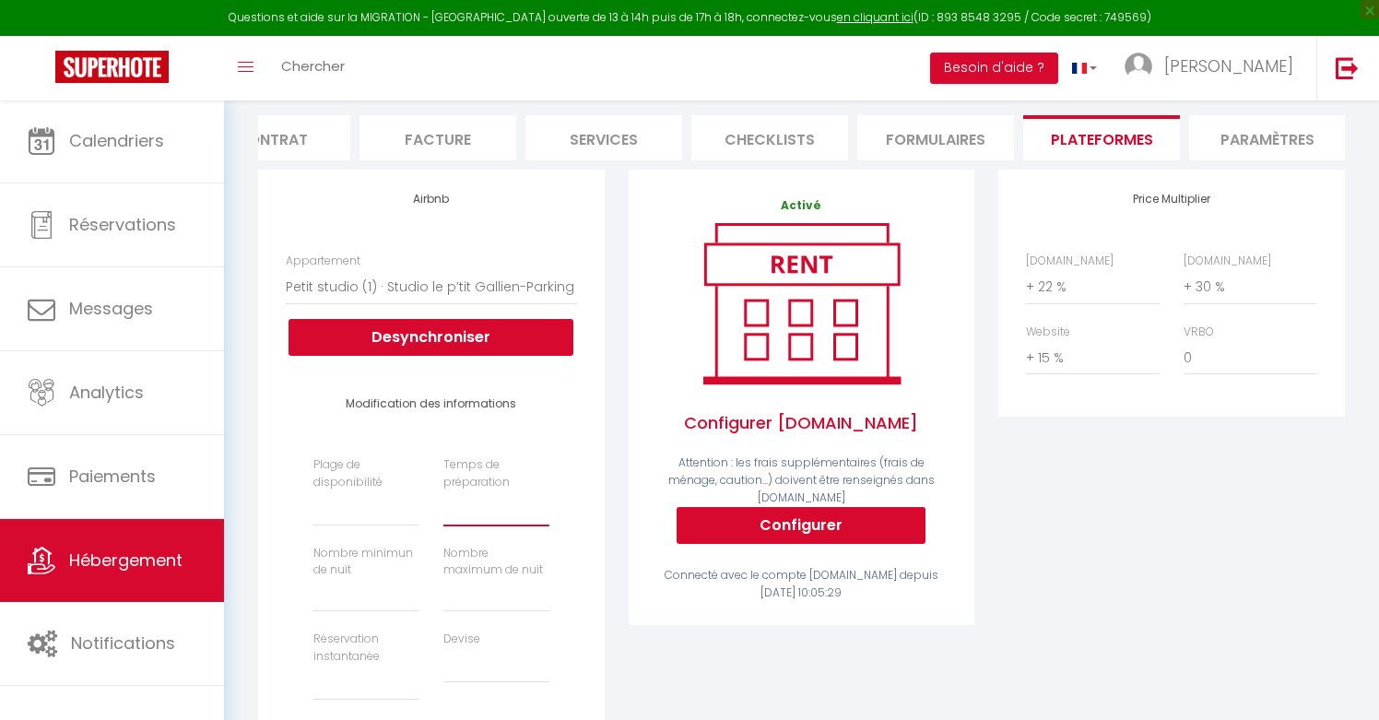
click at [502, 507] on select "Aucun 1 nuit avant et après chaque réservation 2 nuits avant et après chaque ré…" at bounding box center [496, 508] width 106 height 35
select select "0"
select select
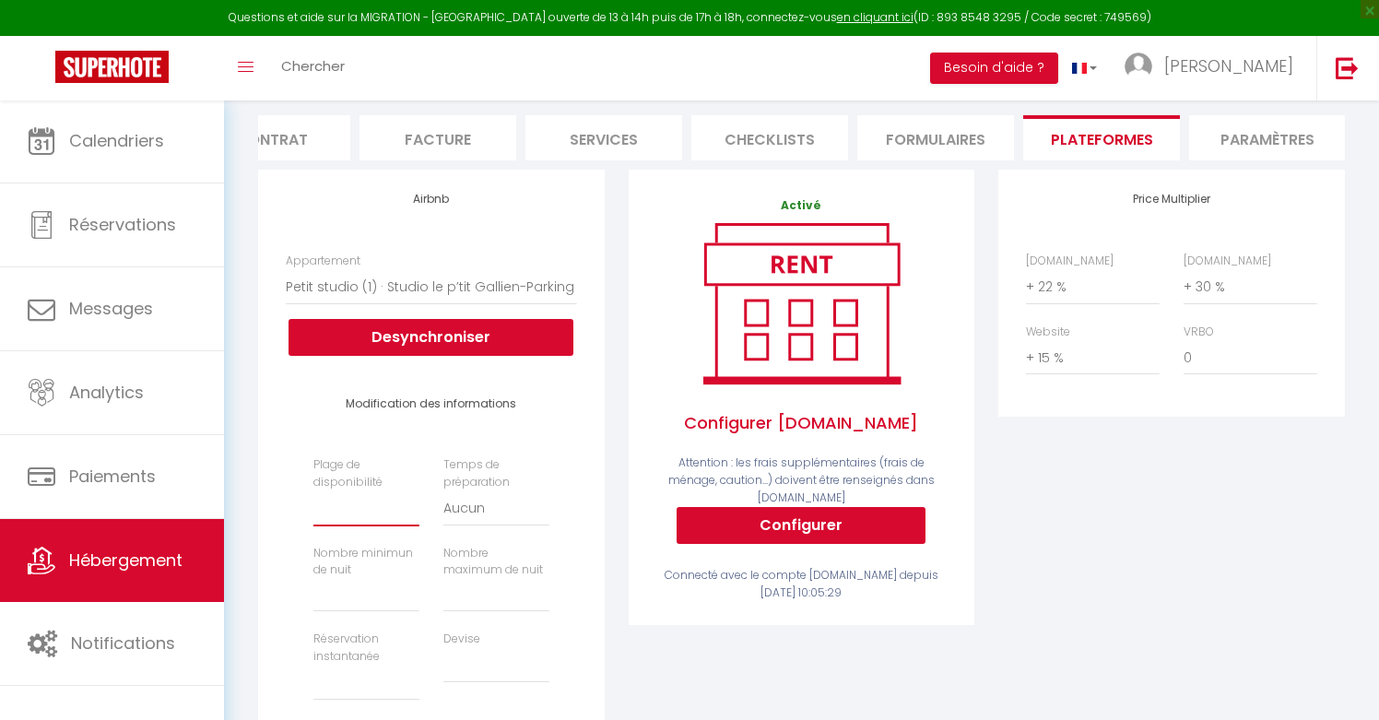
click at [353, 514] on select "Date indisponible par [PERSON_NAME] 1 mois 3 mois 6 mois 9 mois 12 mois 24 mois" at bounding box center [366, 508] width 106 height 35
select select "-1"
select select
type input "1"
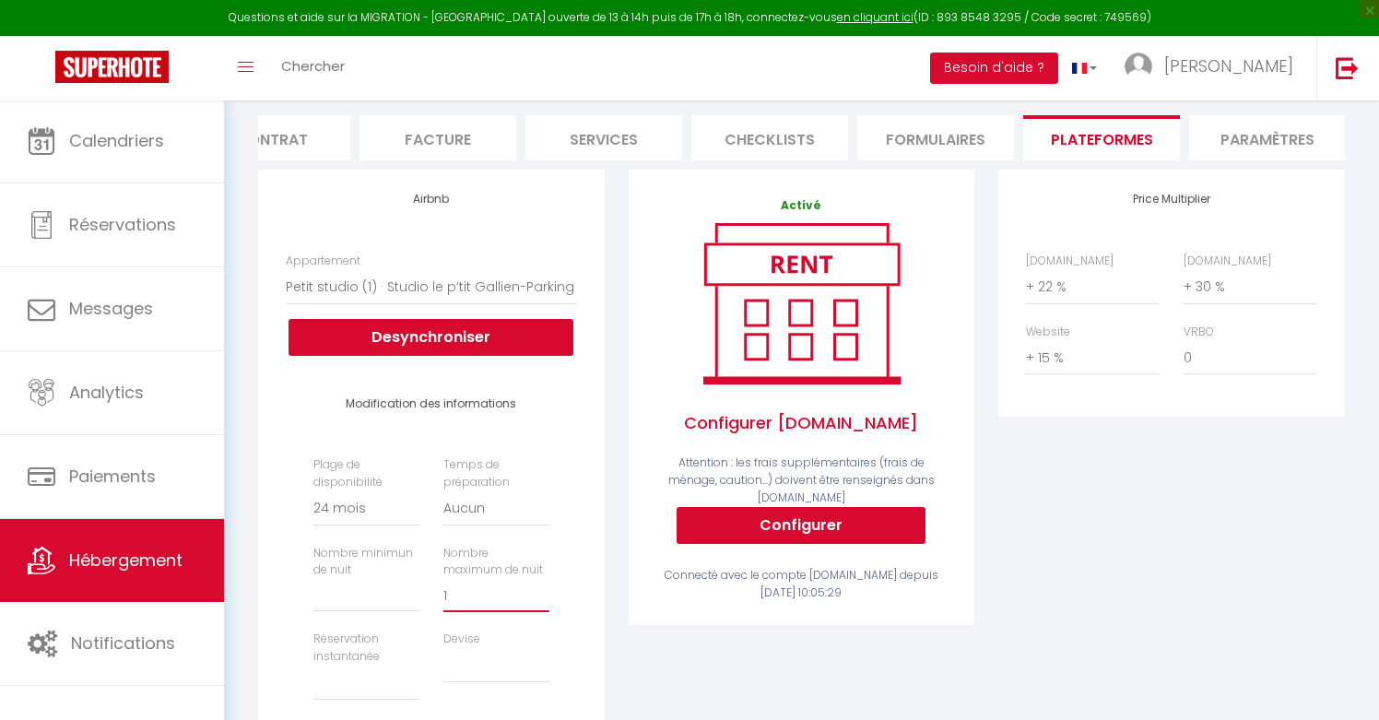
click at [542, 585] on input "1" at bounding box center [496, 595] width 106 height 33
select select
type input "2"
click at [542, 585] on input "2" at bounding box center [496, 595] width 106 height 33
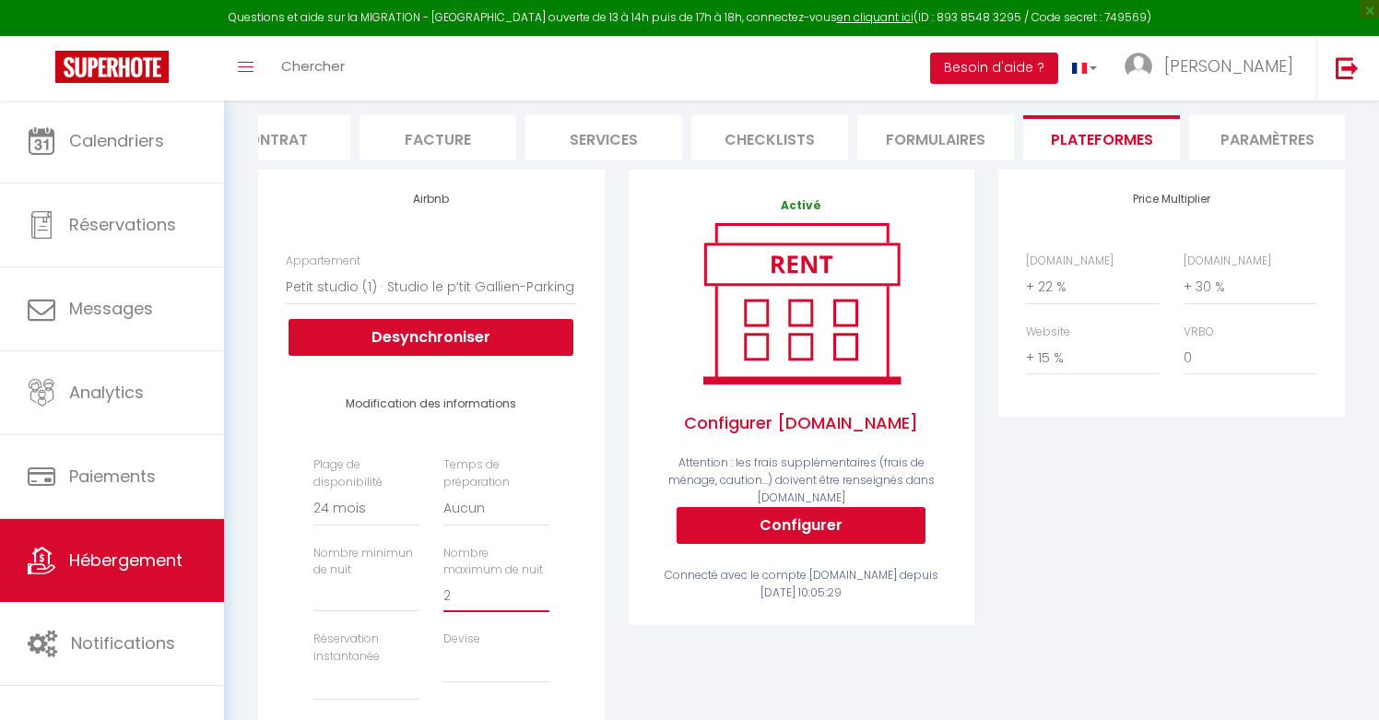
select select
type input "3"
click at [542, 585] on input "3" at bounding box center [496, 595] width 106 height 33
select select
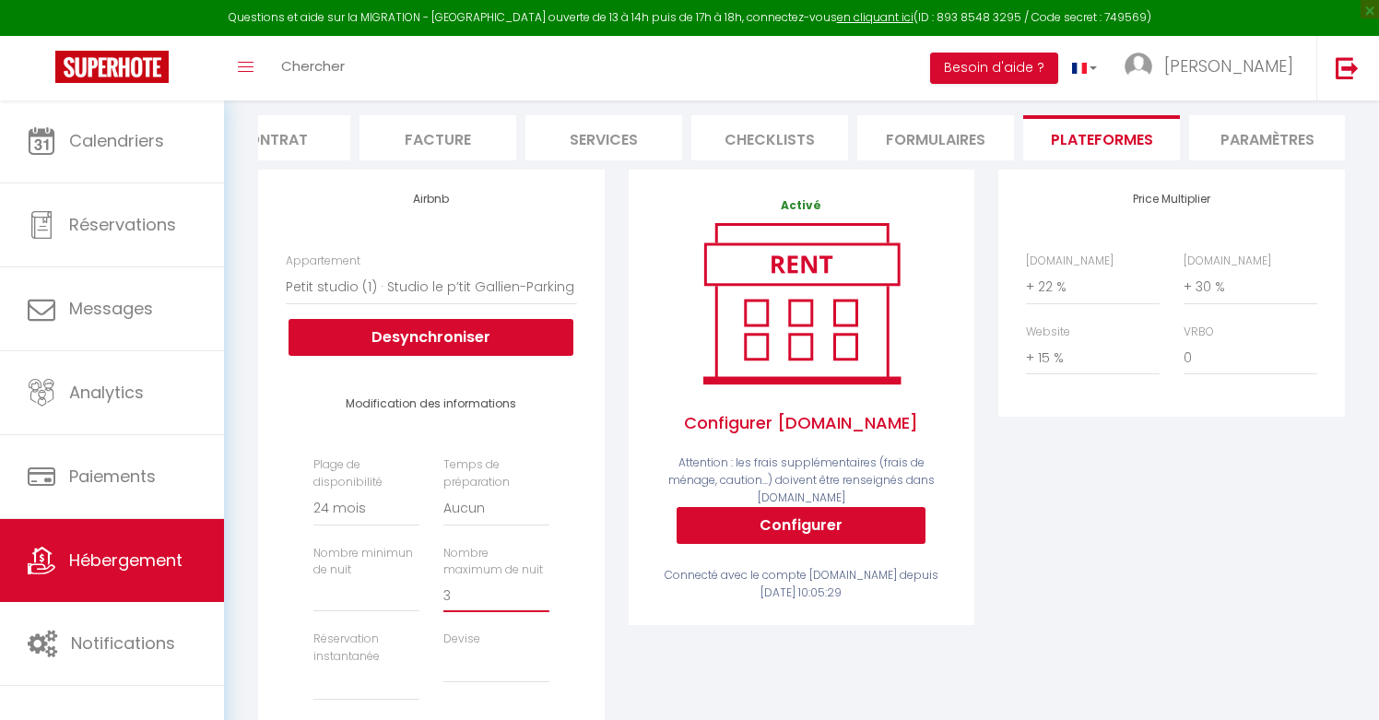
select select
type input "4"
click at [542, 585] on input "4" at bounding box center [496, 595] width 106 height 33
select select
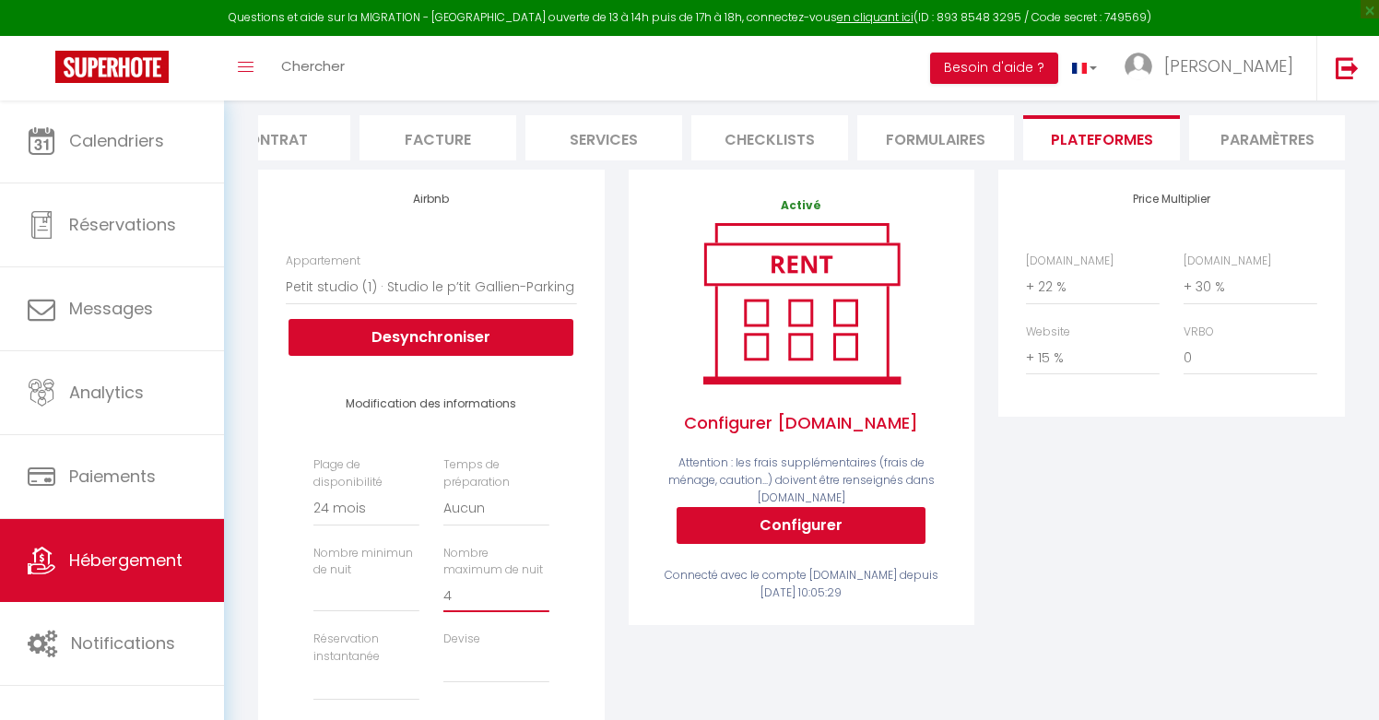
type input "5"
click at [542, 585] on input "5" at bounding box center [496, 595] width 106 height 33
select select
type input "6"
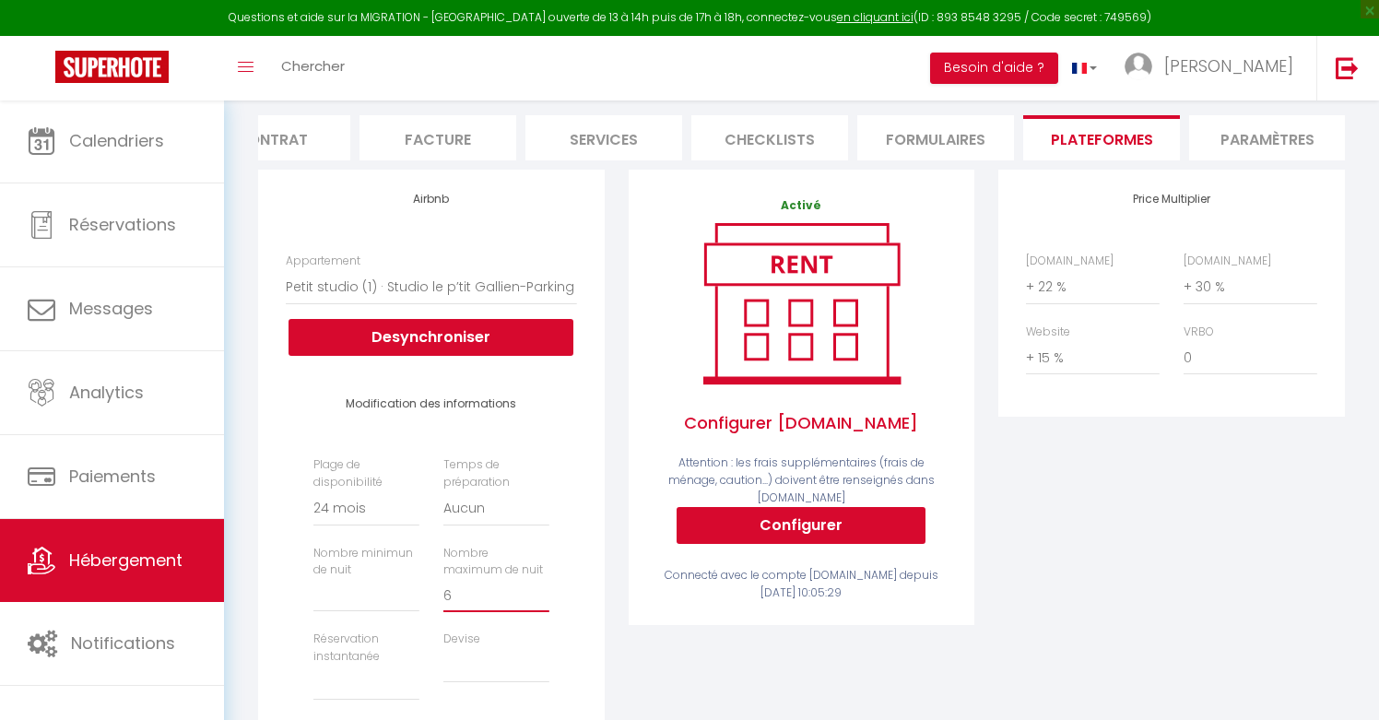
click at [542, 585] on input "6" at bounding box center [496, 595] width 106 height 33
select select
type input "7"
click at [542, 585] on input "7" at bounding box center [496, 595] width 106 height 33
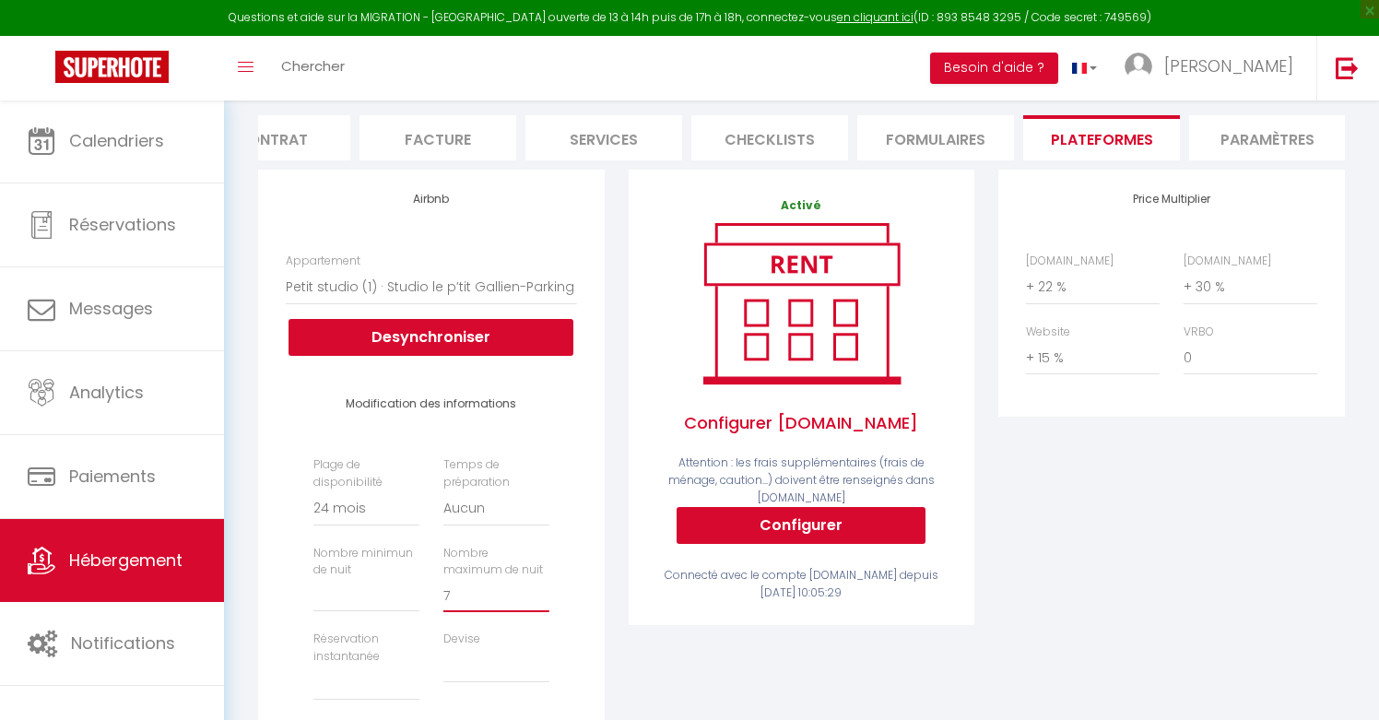
select select
type input "8"
click at [542, 585] on input "8" at bounding box center [496, 595] width 106 height 33
select select
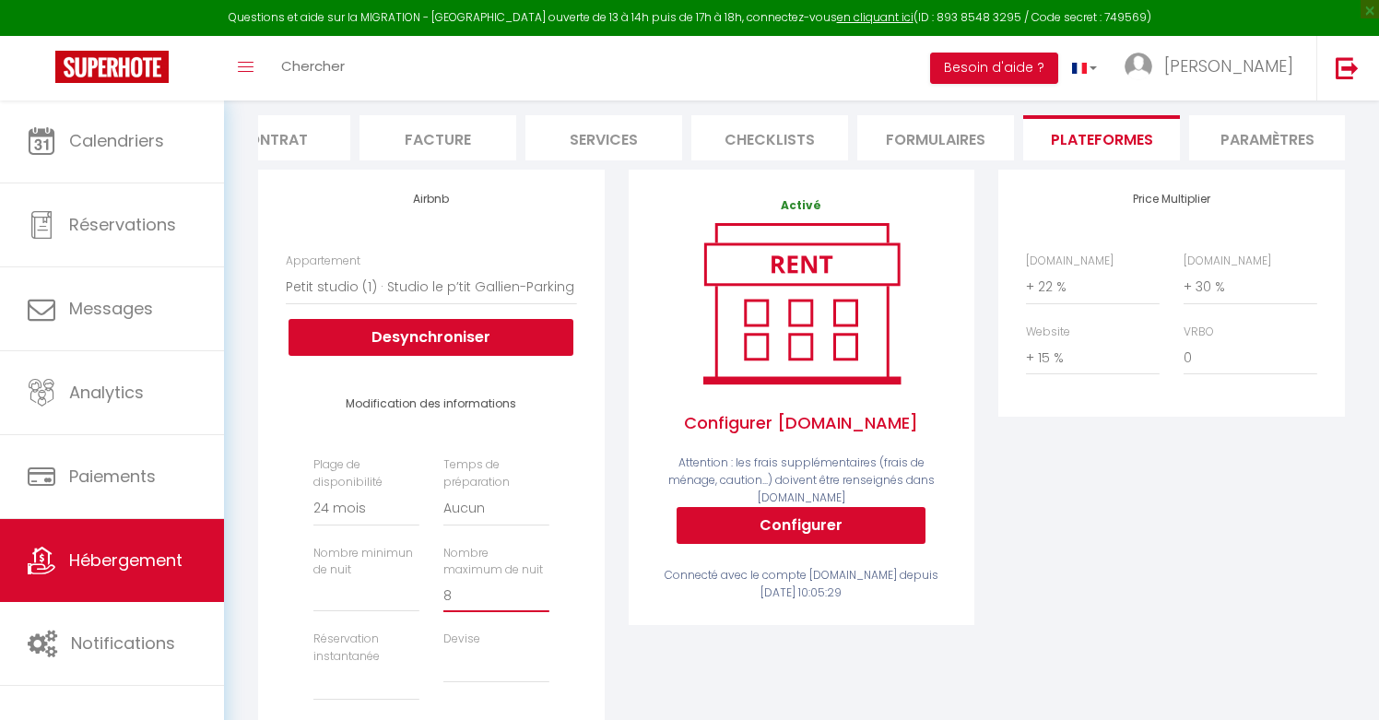
select select
type input "9"
click at [542, 585] on input "9" at bounding box center [496, 595] width 106 height 33
select select
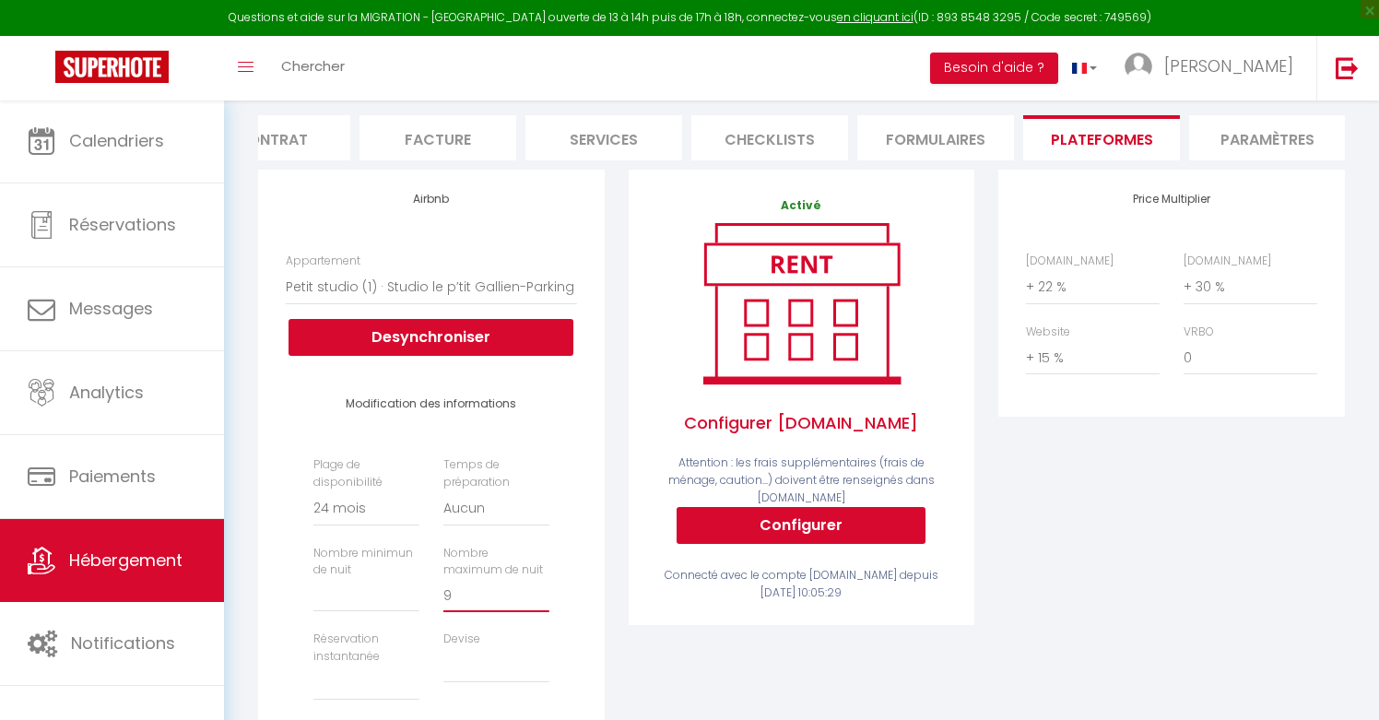
type input "10"
click at [542, 585] on input "10" at bounding box center [496, 595] width 106 height 33
select select
type input "11"
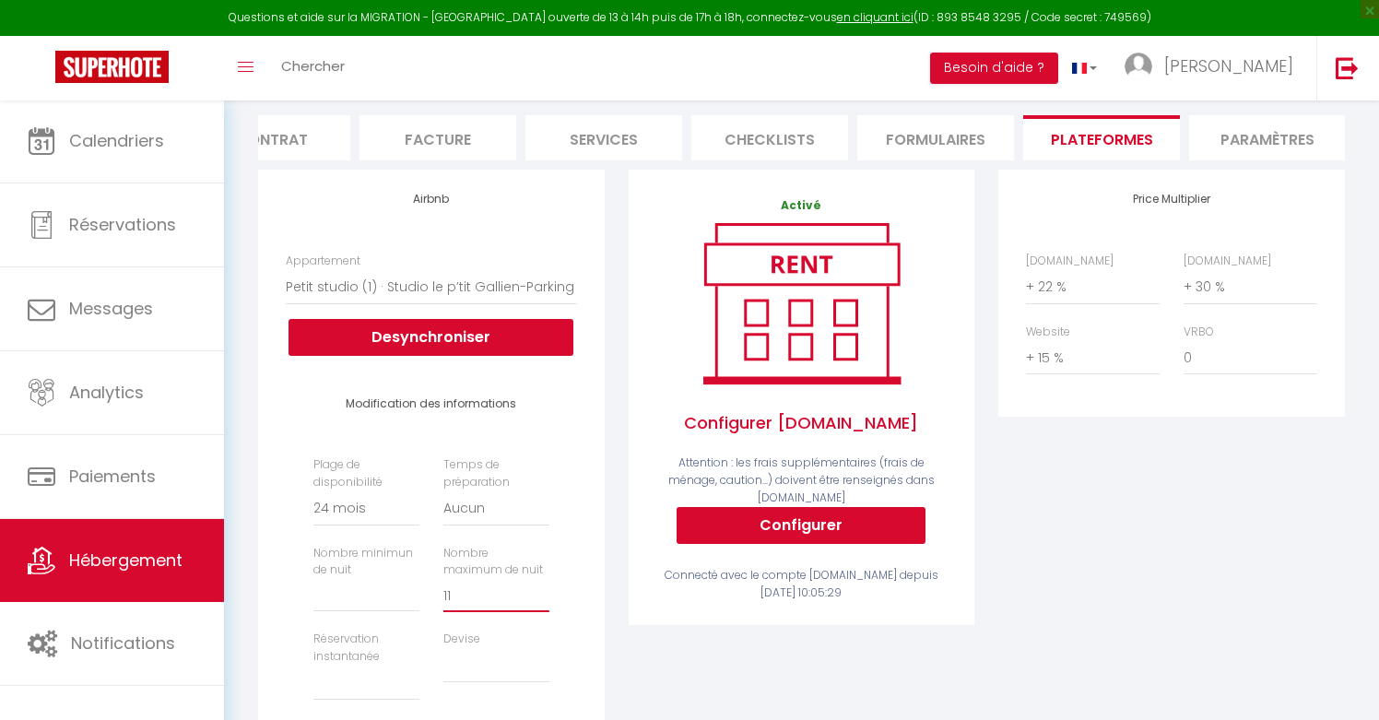
click at [542, 585] on input "11" at bounding box center [496, 595] width 106 height 33
select select
click at [542, 585] on input "12" at bounding box center [496, 595] width 106 height 33
click at [542, 585] on input "13" at bounding box center [496, 595] width 106 height 33
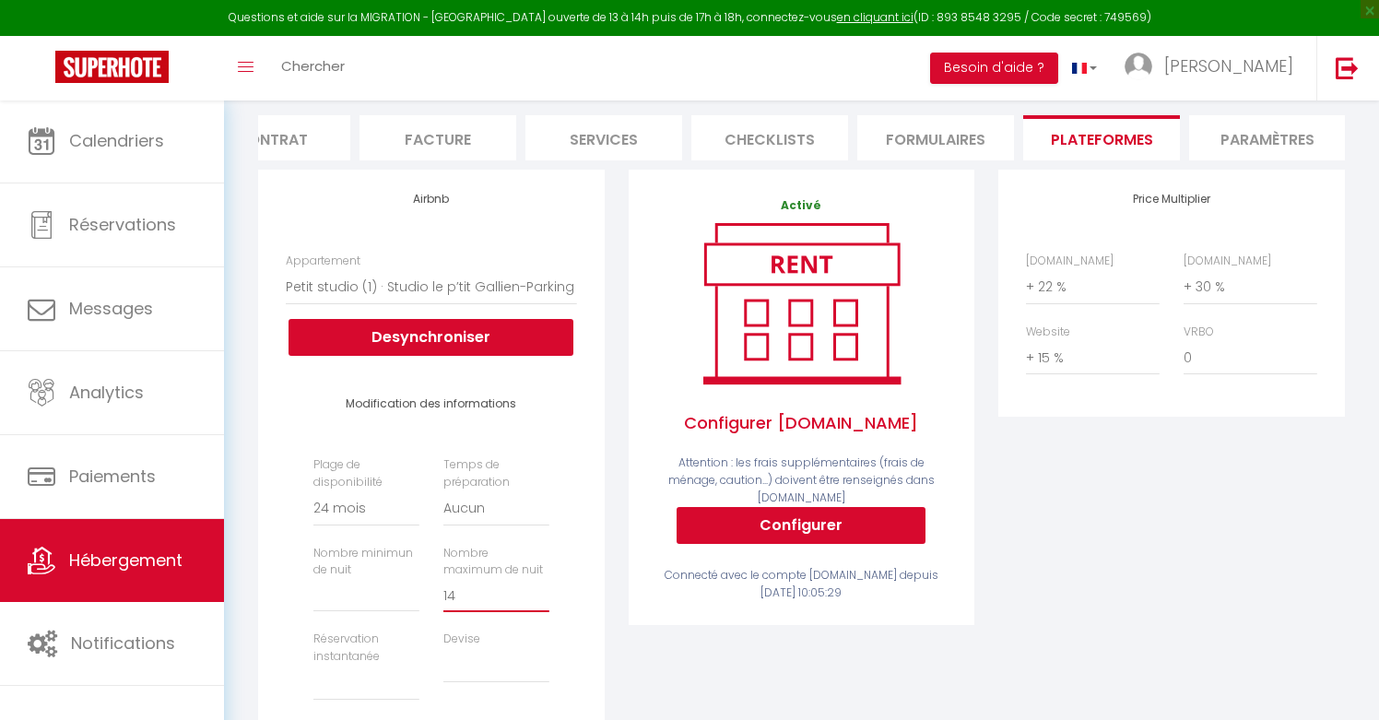
click at [542, 585] on input "14" at bounding box center [496, 595] width 106 height 33
click at [542, 585] on input "15" at bounding box center [496, 595] width 106 height 33
click at [542, 585] on input "16" at bounding box center [496, 595] width 106 height 33
click at [542, 585] on input "17" at bounding box center [496, 595] width 106 height 33
click at [542, 585] on input "18" at bounding box center [496, 595] width 106 height 33
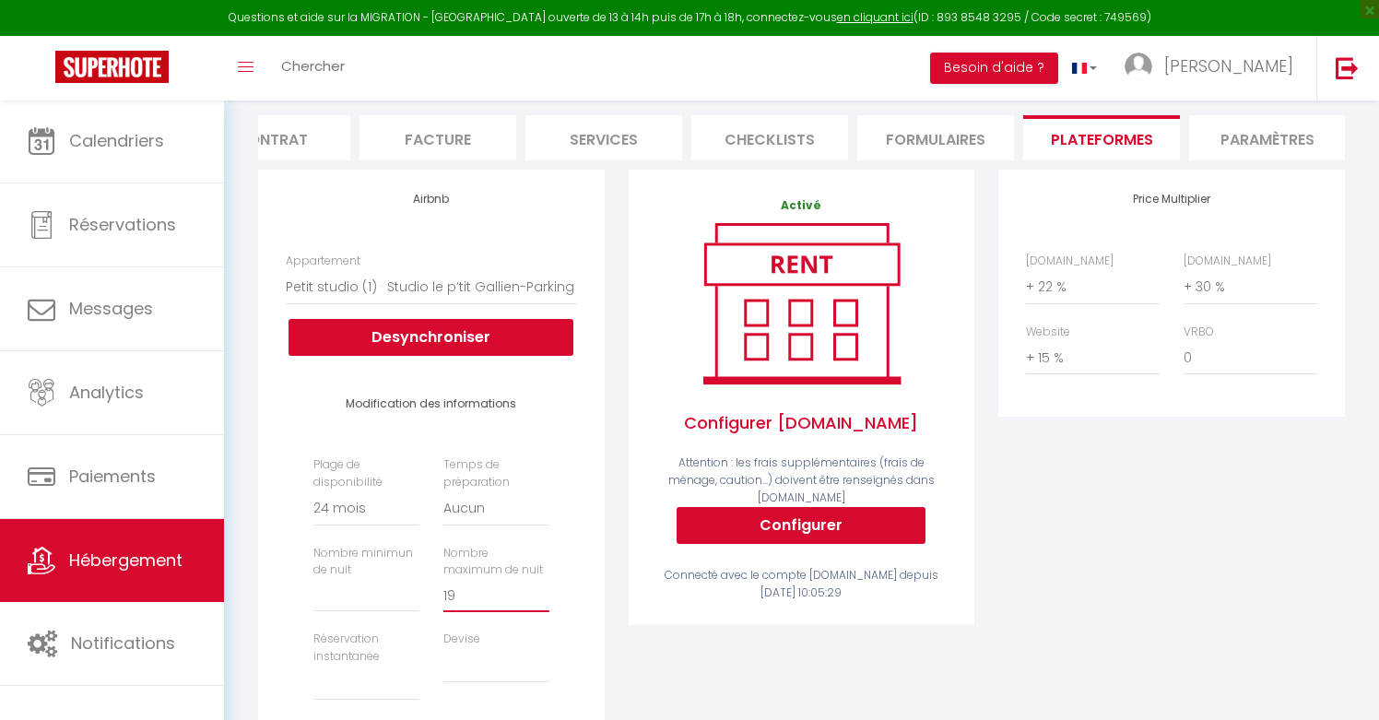
click at [542, 585] on input "19" at bounding box center [496, 595] width 106 height 33
click at [542, 585] on input "20" at bounding box center [496, 595] width 106 height 33
click at [542, 585] on input "21" at bounding box center [496, 595] width 106 height 33
click at [542, 585] on input "22" at bounding box center [496, 595] width 106 height 33
click at [543, 594] on input "21" at bounding box center [496, 595] width 106 height 33
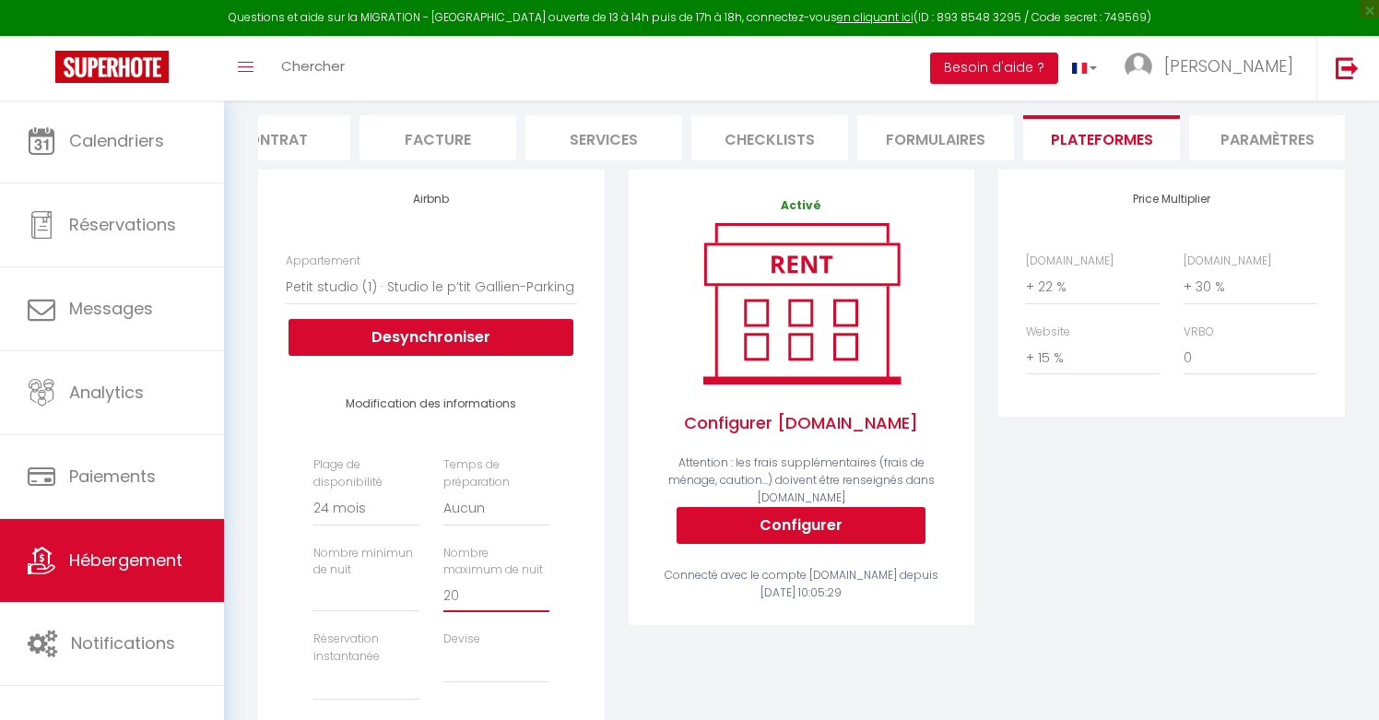
click at [543, 594] on input "20" at bounding box center [496, 595] width 106 height 33
click at [543, 594] on input "19" at bounding box center [496, 595] width 106 height 33
click at [541, 586] on input "20" at bounding box center [496, 595] width 106 height 33
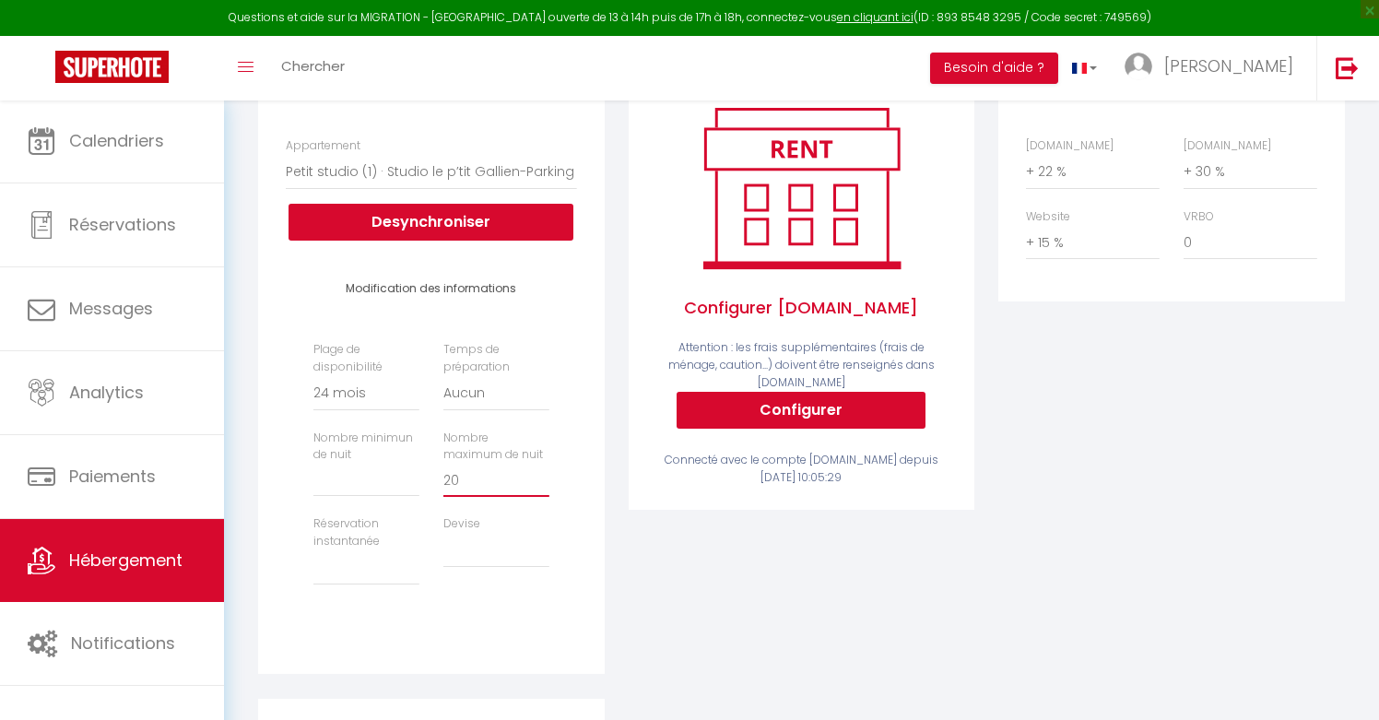
scroll to position [363, 0]
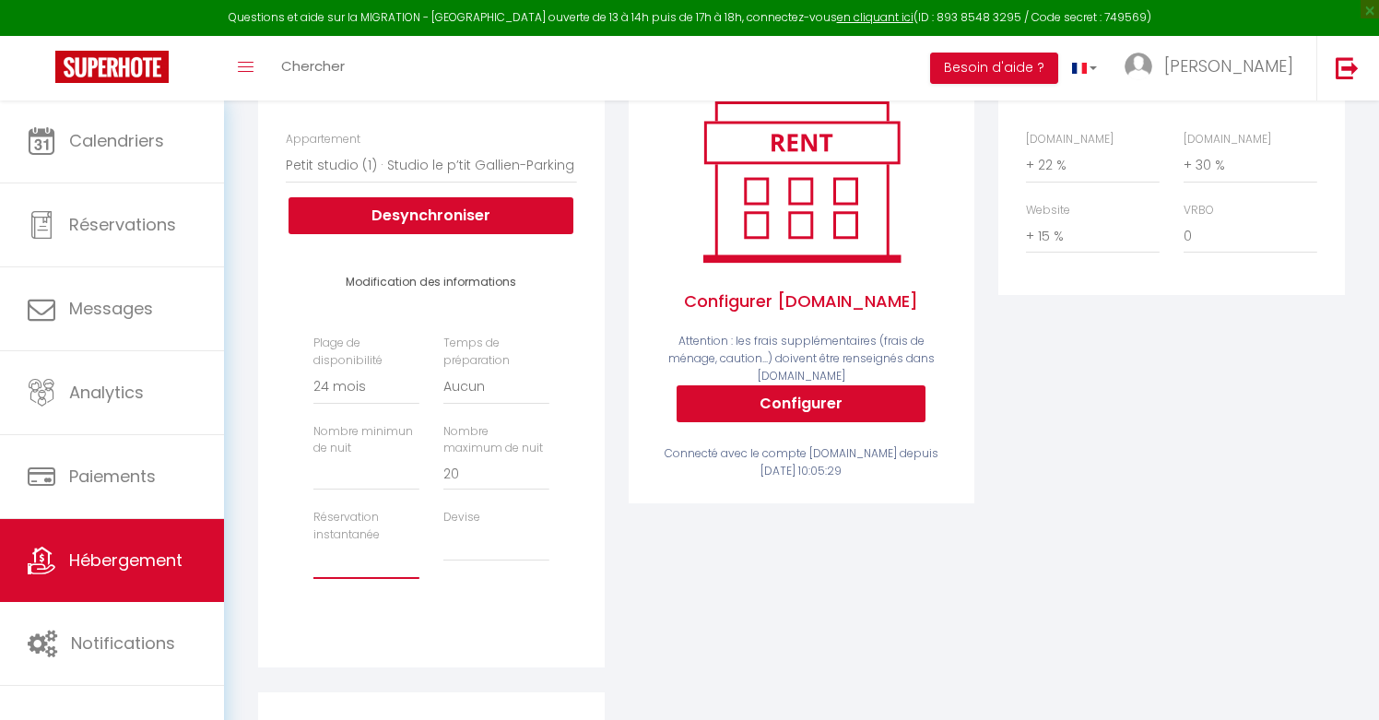
click at [344, 551] on select "Activée Demander des évaluations positives" at bounding box center [366, 561] width 106 height 35
click at [483, 545] on select "United Arab Emirates dirham (AED) Argentine peso (ARS) Australian dollar (AUD) …" at bounding box center [496, 543] width 106 height 35
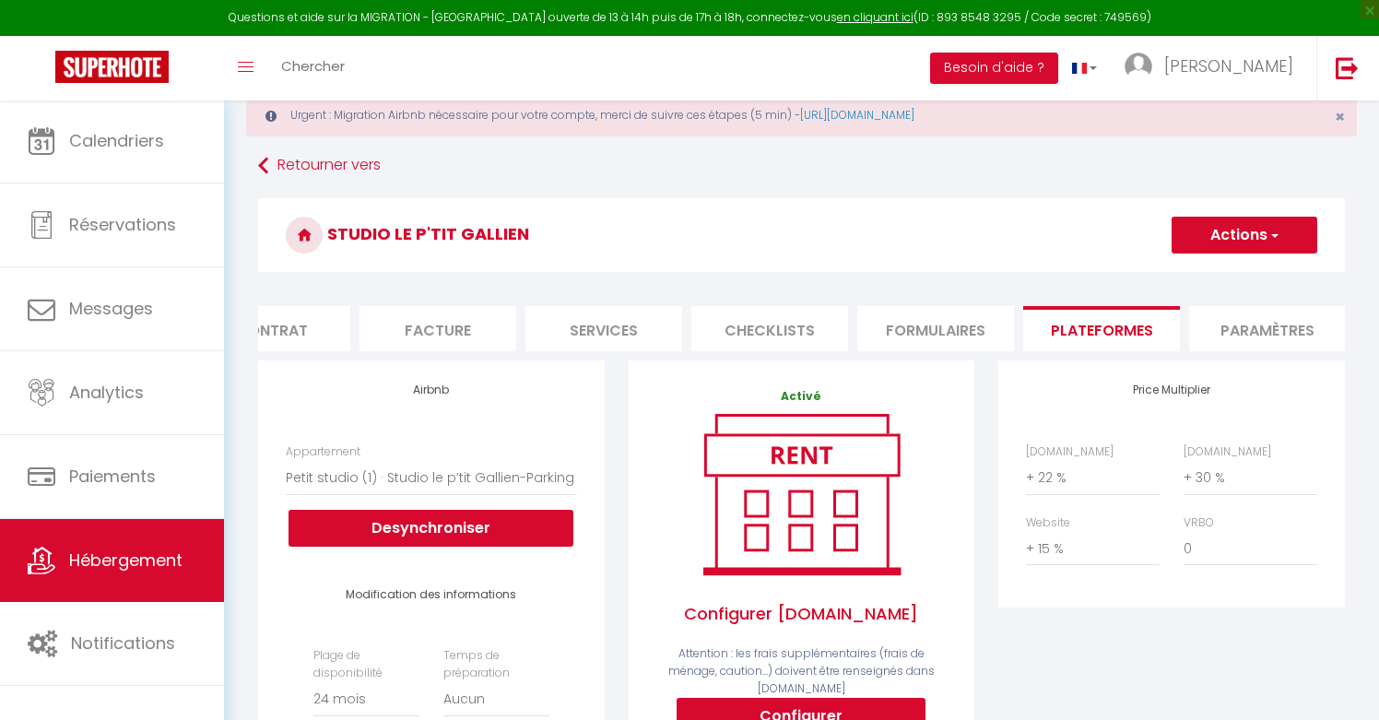
scroll to position [51, 0]
click at [1227, 229] on button "Actions" at bounding box center [1244, 235] width 146 height 37
click at [1191, 274] on link "Enregistrer" at bounding box center [1243, 276] width 146 height 24
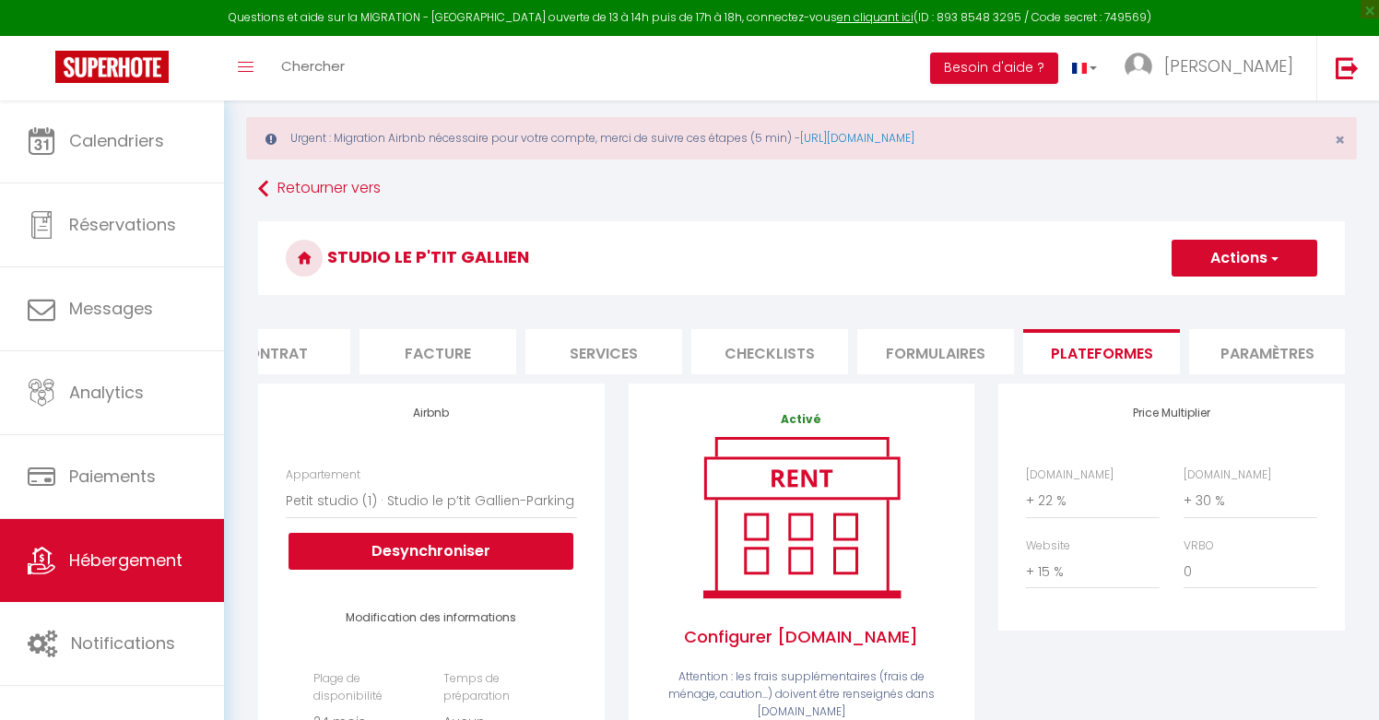
scroll to position [7, 0]
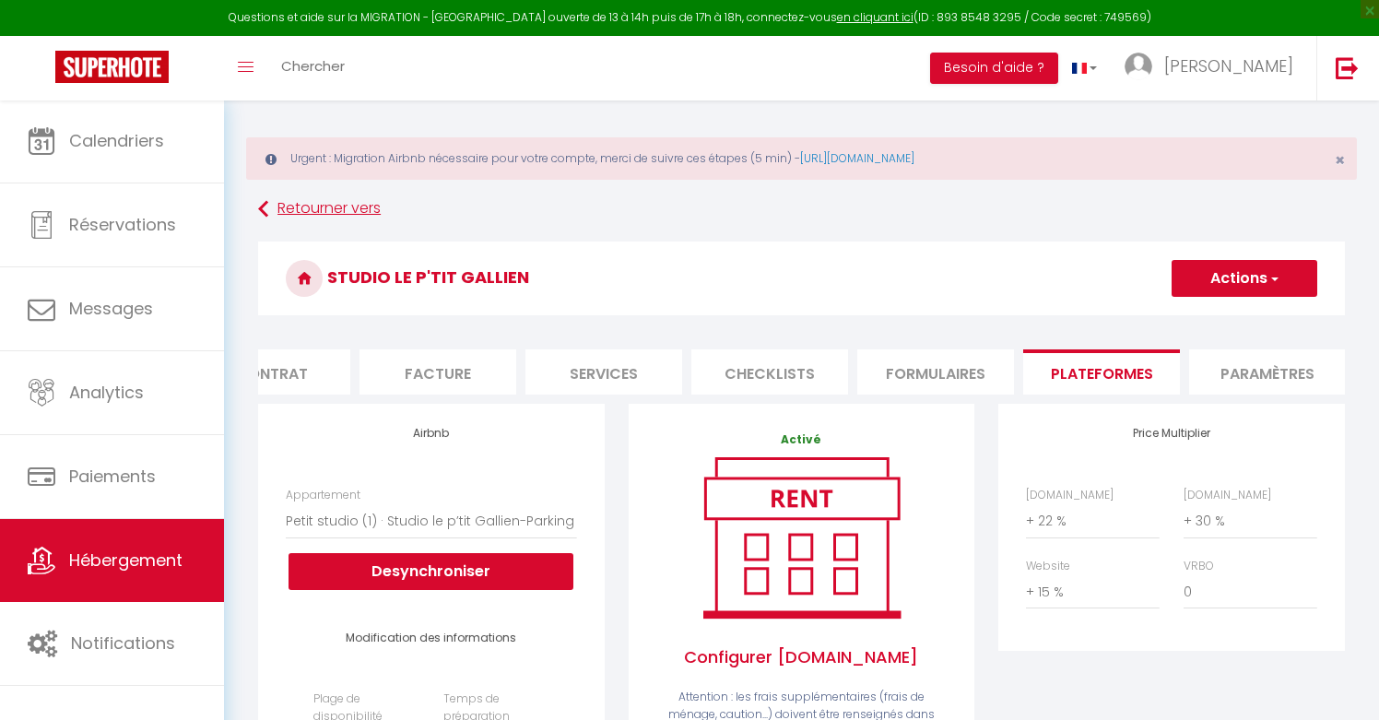
click at [292, 206] on link "Retourner vers" at bounding box center [801, 209] width 1087 height 33
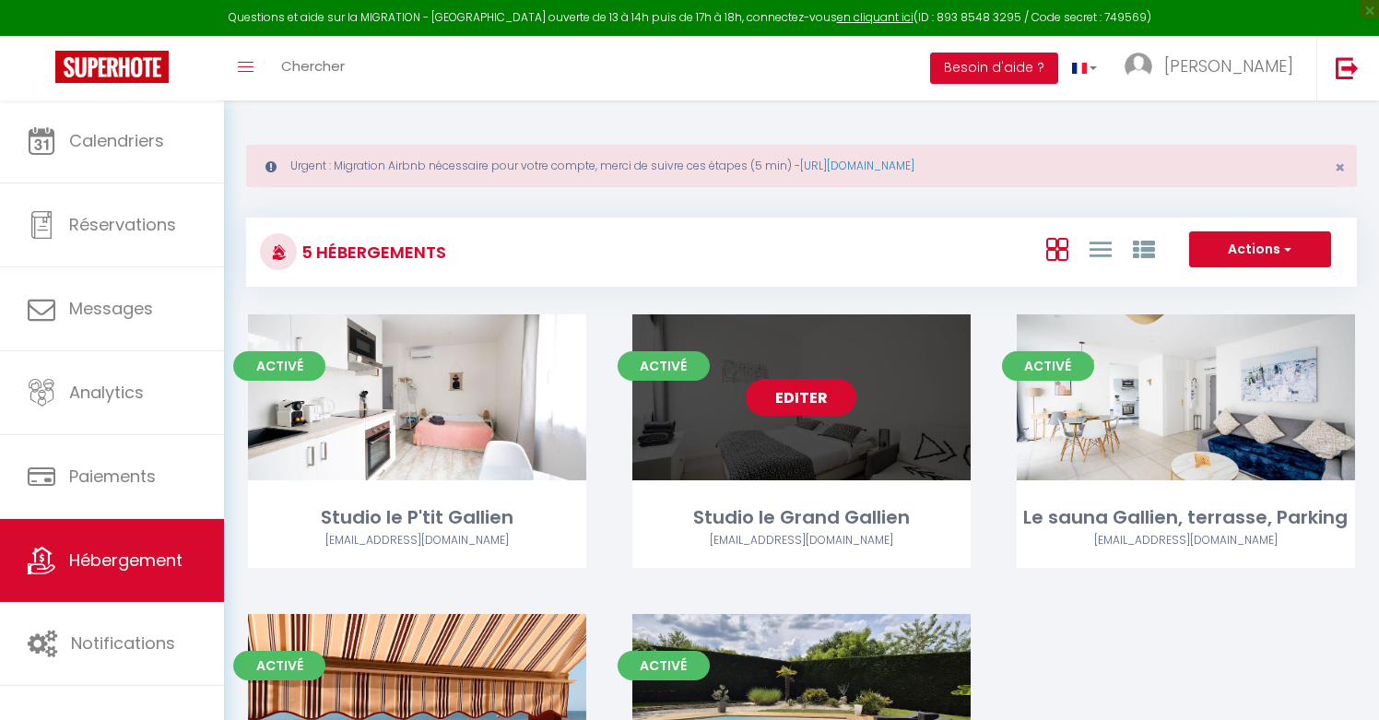
click at [805, 399] on link "Editer" at bounding box center [801, 397] width 111 height 37
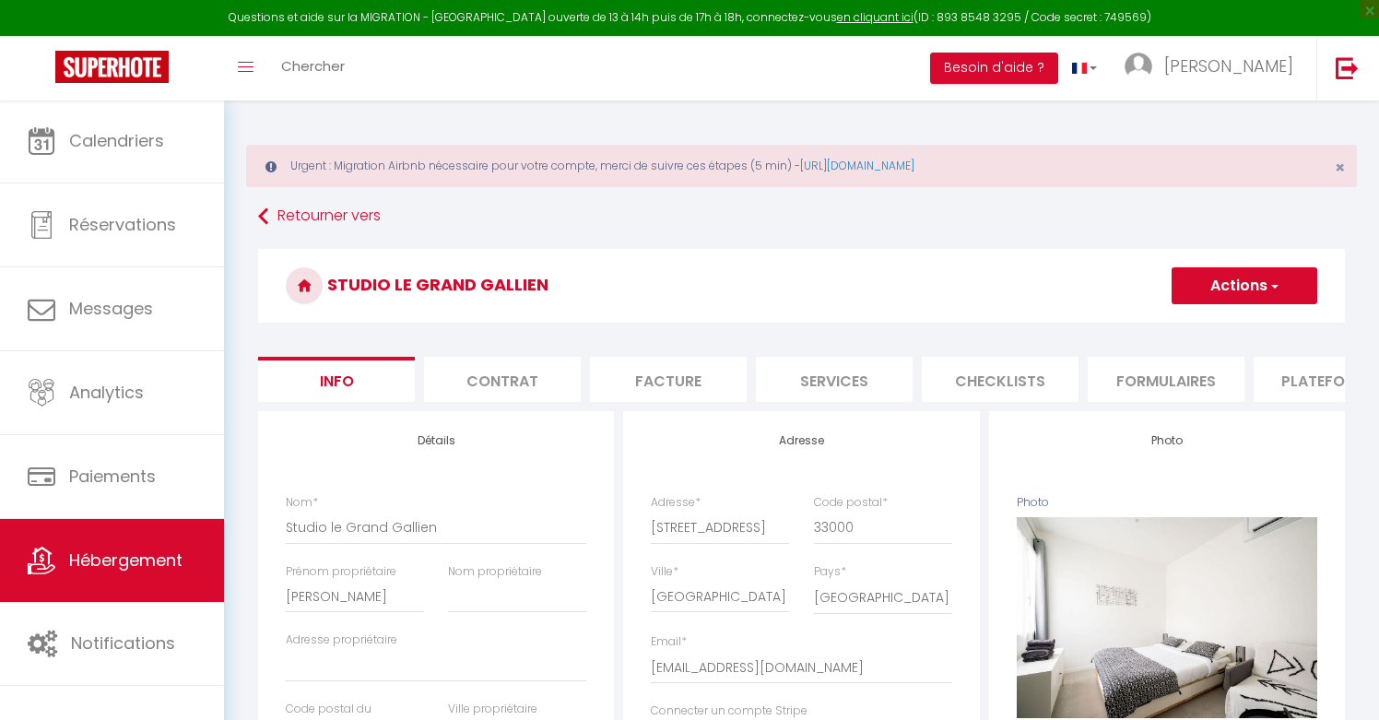
click at [1304, 386] on li "Plateformes" at bounding box center [1331, 379] width 157 height 45
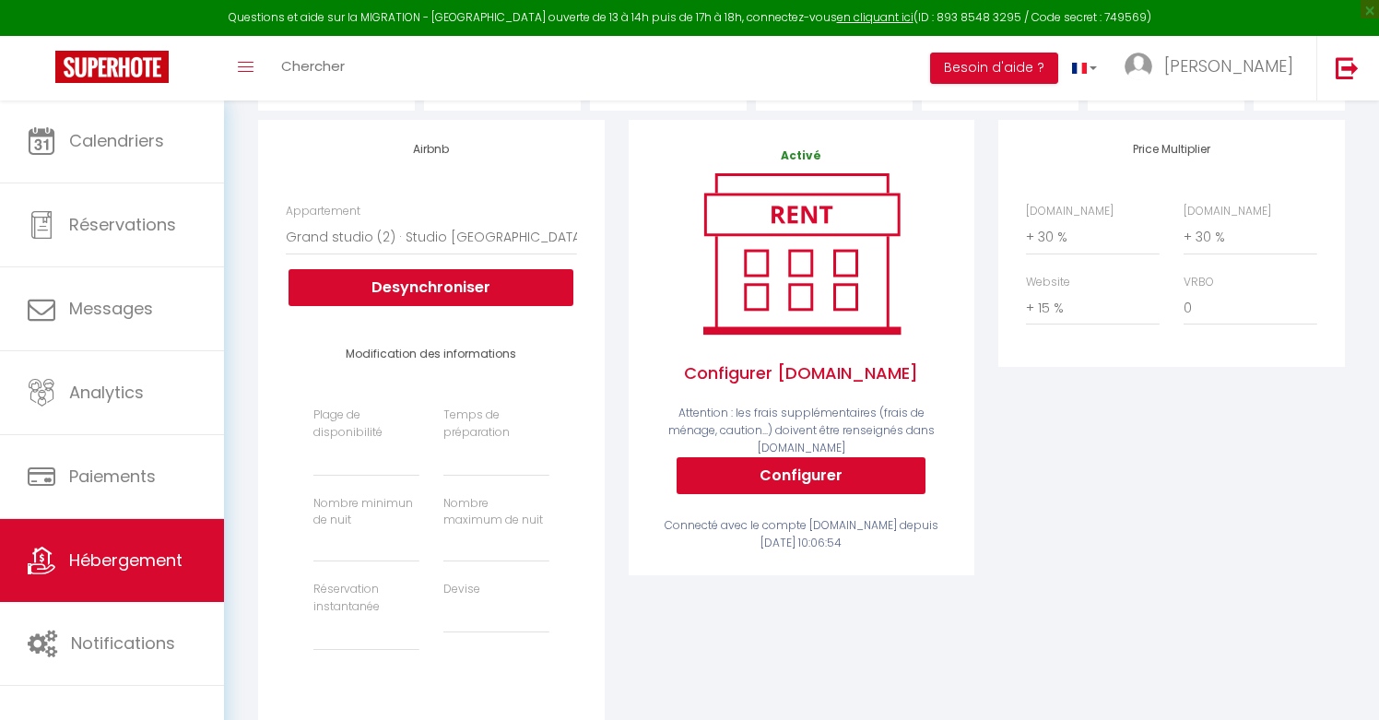
scroll to position [342, 0]
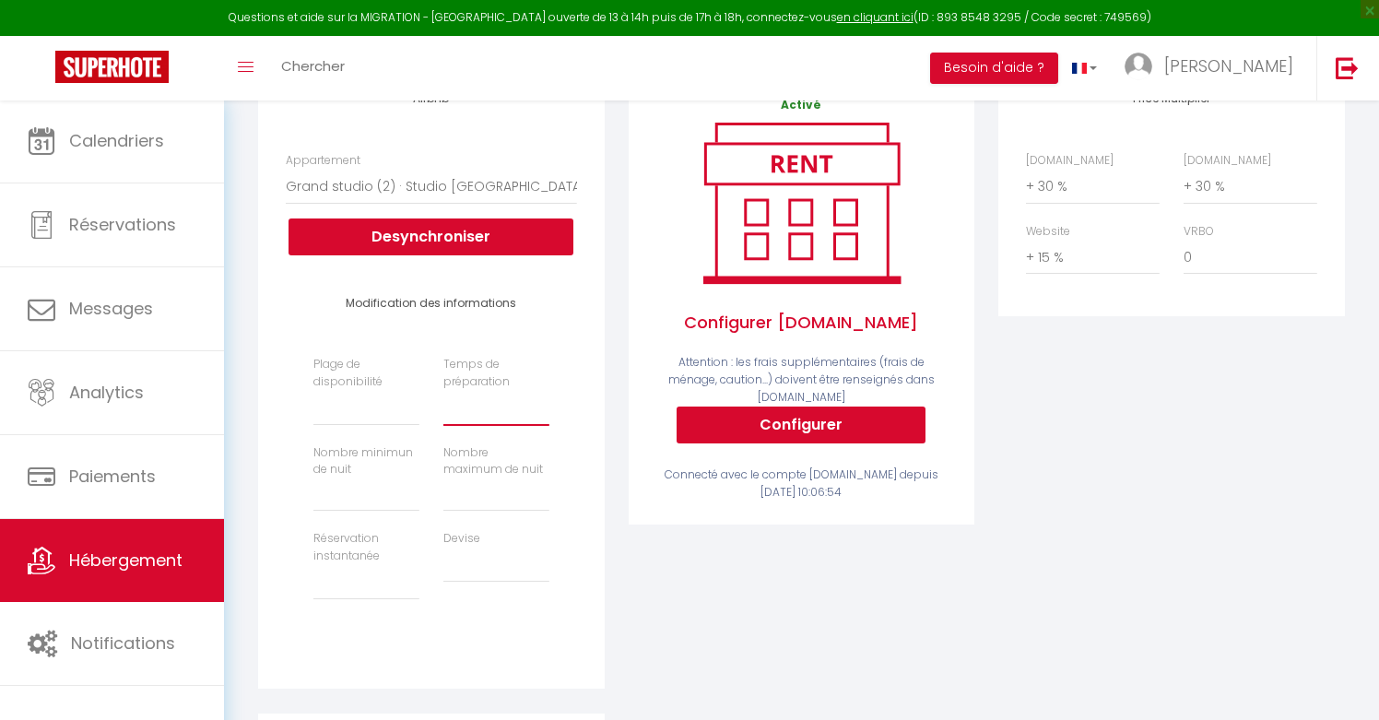
click at [492, 414] on select "Aucun 1 nuit avant et après chaque réservation 2 nuits avant et après chaque ré…" at bounding box center [496, 408] width 106 height 35
click at [352, 417] on select "Date indisponible par [PERSON_NAME] 1 mois 3 mois 6 mois 9 mois 12 mois 24 mois" at bounding box center [366, 408] width 106 height 35
click at [543, 489] on input "1" at bounding box center [496, 494] width 106 height 33
click at [543, 489] on input "2" at bounding box center [496, 494] width 106 height 33
click at [543, 489] on input "3" at bounding box center [496, 494] width 106 height 33
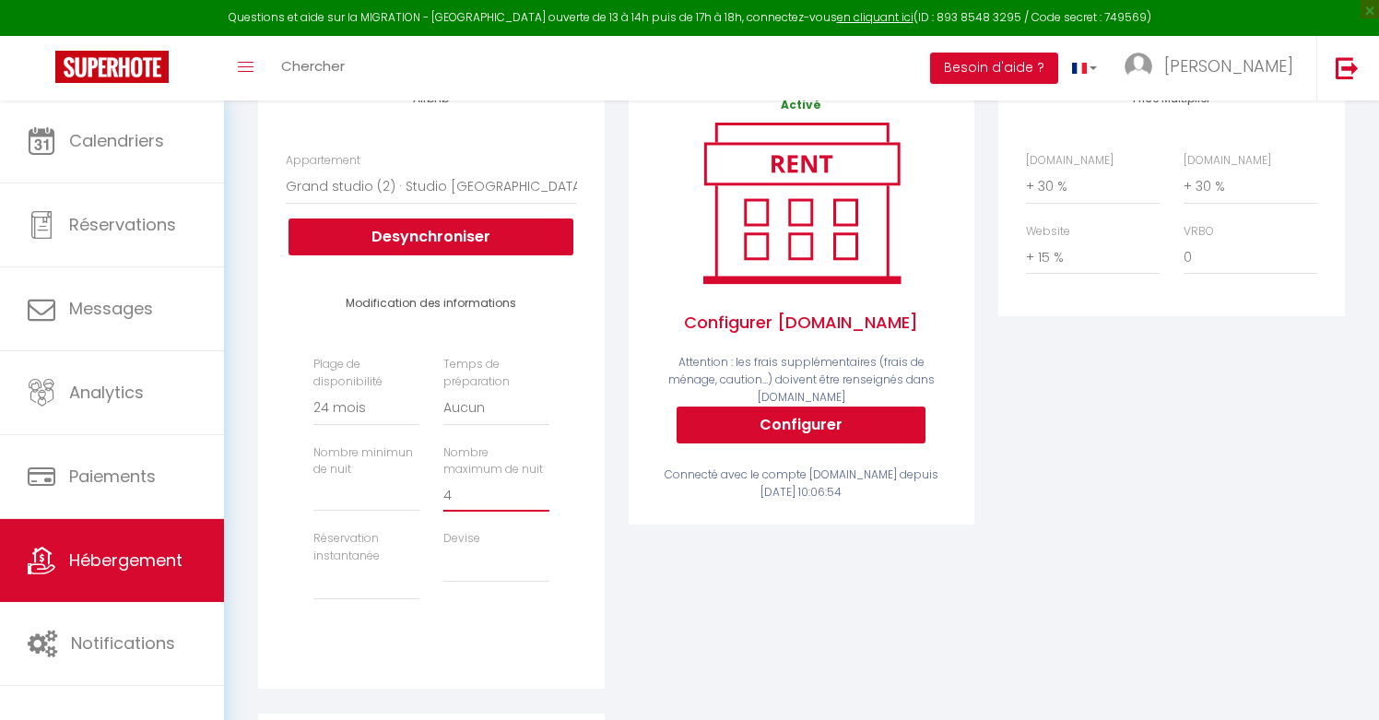
click at [543, 489] on input "4" at bounding box center [496, 494] width 106 height 33
click at [543, 489] on input "5" at bounding box center [496, 494] width 106 height 33
click at [543, 489] on input "6" at bounding box center [496, 494] width 106 height 33
click at [543, 489] on input "7" at bounding box center [496, 494] width 106 height 33
click at [543, 489] on input "8" at bounding box center [496, 494] width 106 height 33
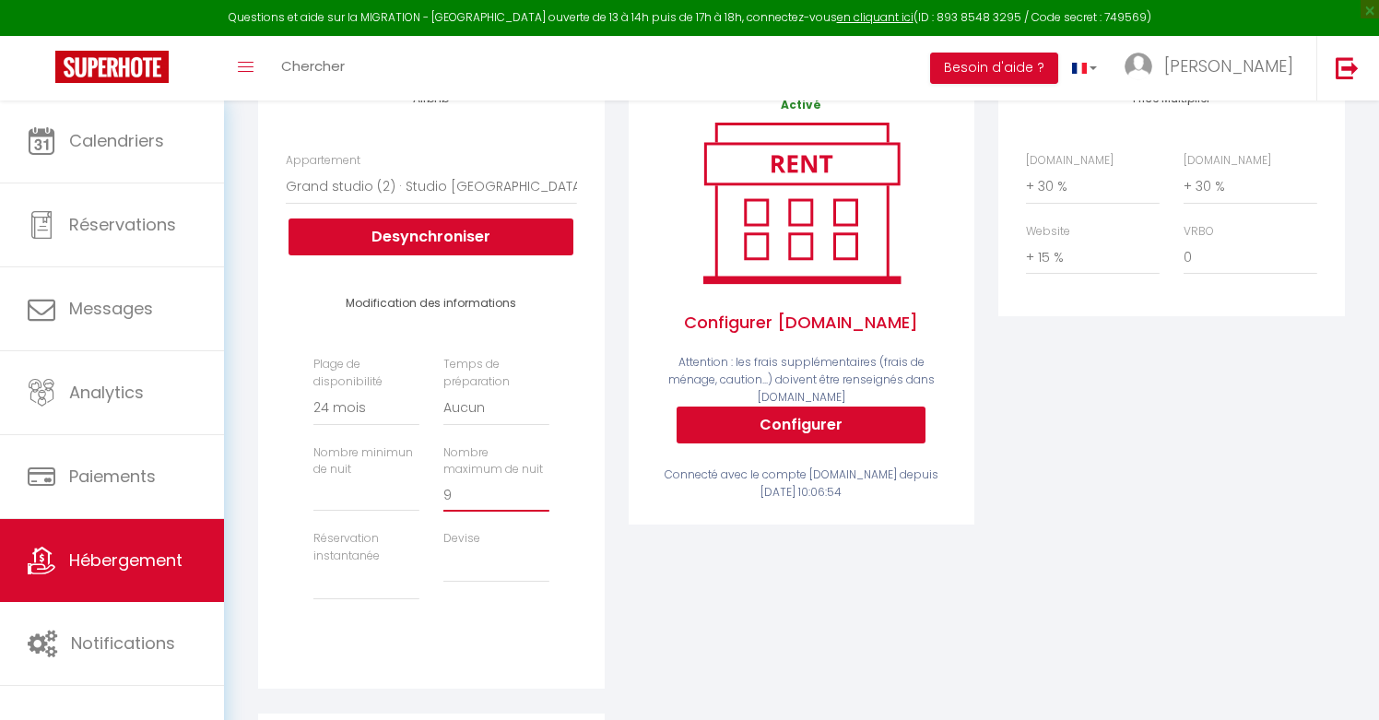
click at [543, 489] on input "9" at bounding box center [496, 494] width 106 height 33
click at [543, 489] on input "10" at bounding box center [496, 494] width 106 height 33
click at [543, 489] on input "11" at bounding box center [496, 494] width 106 height 33
click at [543, 489] on input "12" at bounding box center [496, 494] width 106 height 33
click at [543, 489] on input "13" at bounding box center [496, 494] width 106 height 33
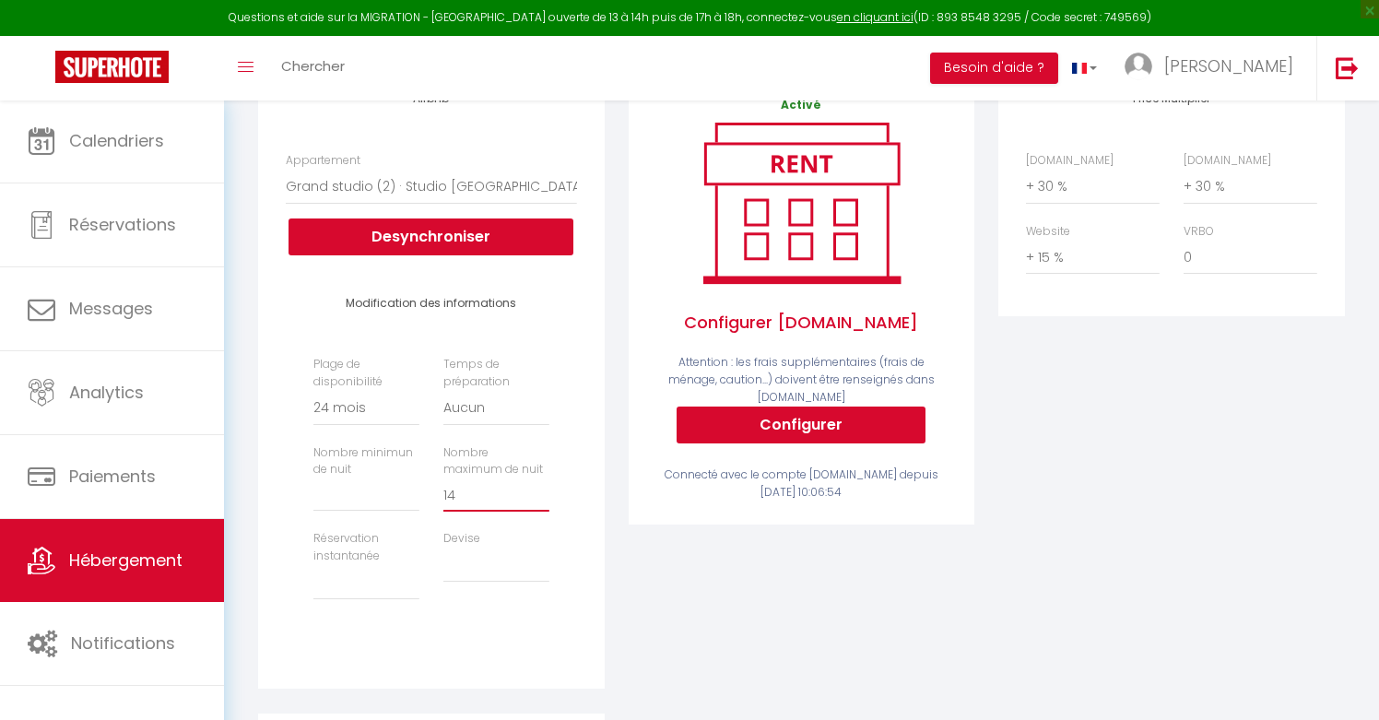
click at [543, 489] on input "14" at bounding box center [496, 494] width 106 height 33
click at [543, 489] on input "15" at bounding box center [496, 494] width 106 height 33
click at [543, 489] on input "16" at bounding box center [496, 494] width 106 height 33
click at [543, 489] on input "17" at bounding box center [496, 494] width 106 height 33
click at [543, 489] on input "18" at bounding box center [496, 494] width 106 height 33
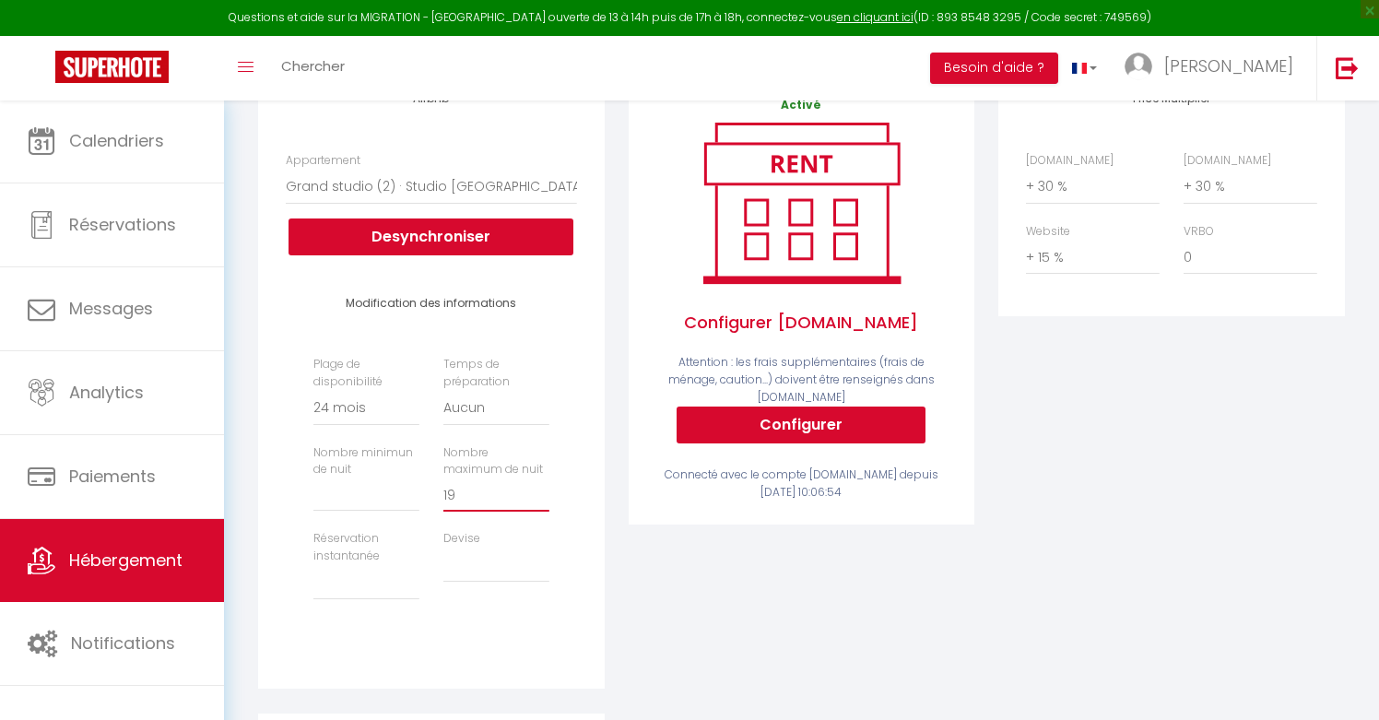
click at [543, 489] on input "19" at bounding box center [496, 494] width 106 height 33
click at [543, 489] on input "20" at bounding box center [496, 494] width 106 height 33
click at [348, 582] on select "Activée Demander des évaluations positives" at bounding box center [366, 582] width 106 height 35
click at [347, 575] on select "Activée Demander des évaluations positives" at bounding box center [366, 582] width 106 height 35
click at [481, 566] on select "United Arab Emirates dirham (AED) Argentine peso (ARS) Australian dollar (AUD) …" at bounding box center [496, 564] width 106 height 35
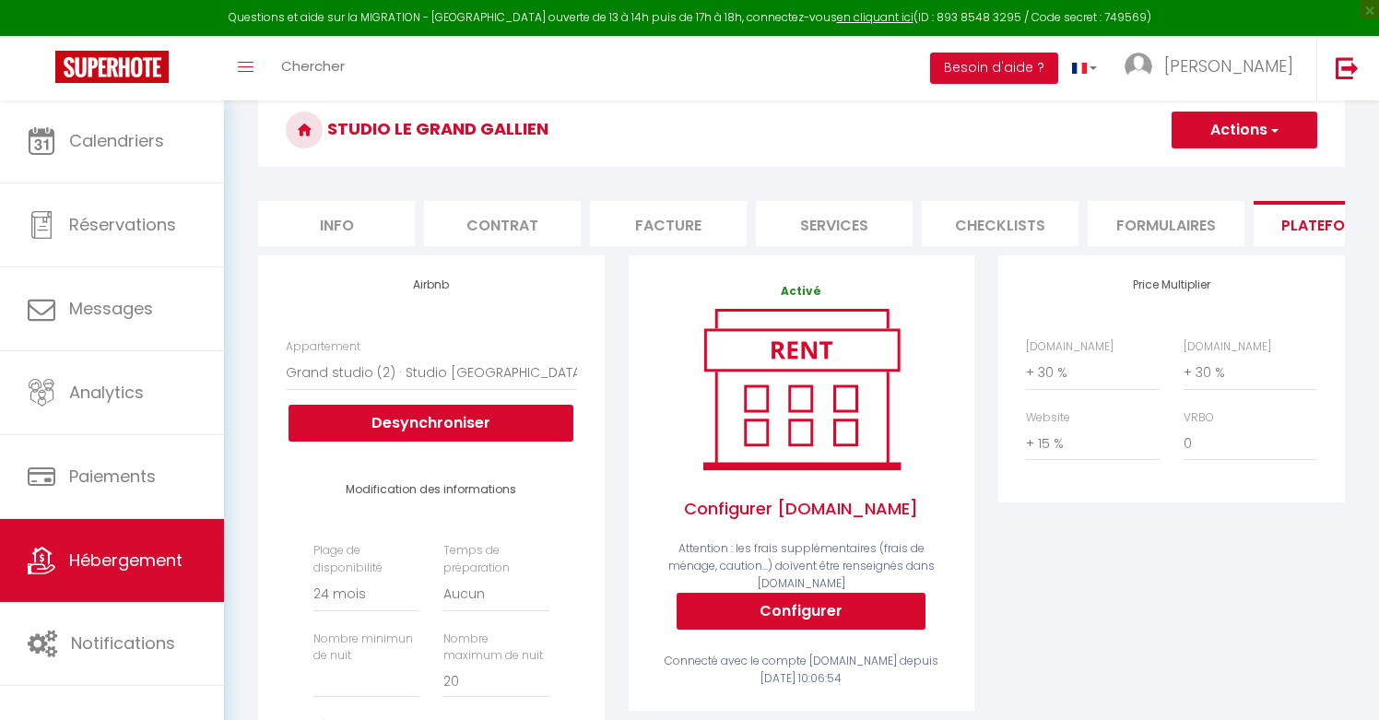
scroll to position [152, 0]
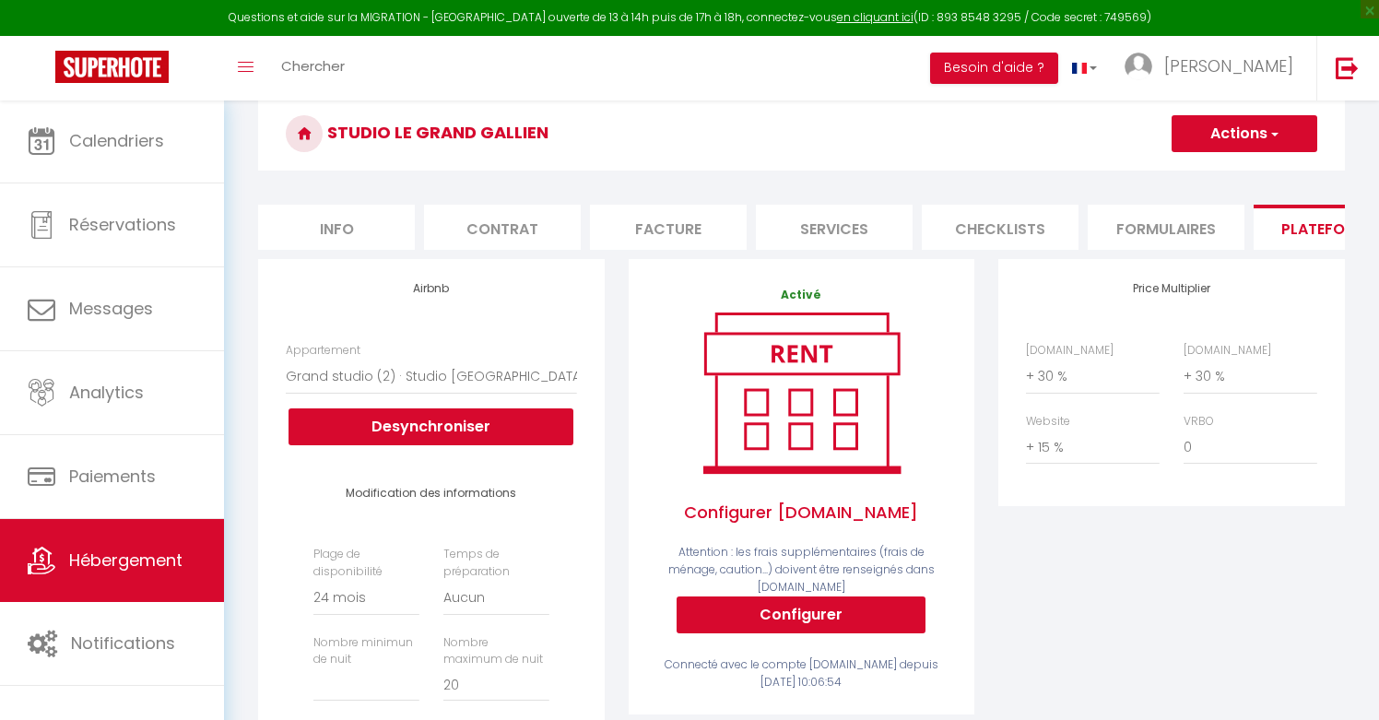
click at [1222, 128] on button "Actions" at bounding box center [1244, 133] width 146 height 37
click at [1214, 168] on link "Enregistrer" at bounding box center [1243, 174] width 146 height 24
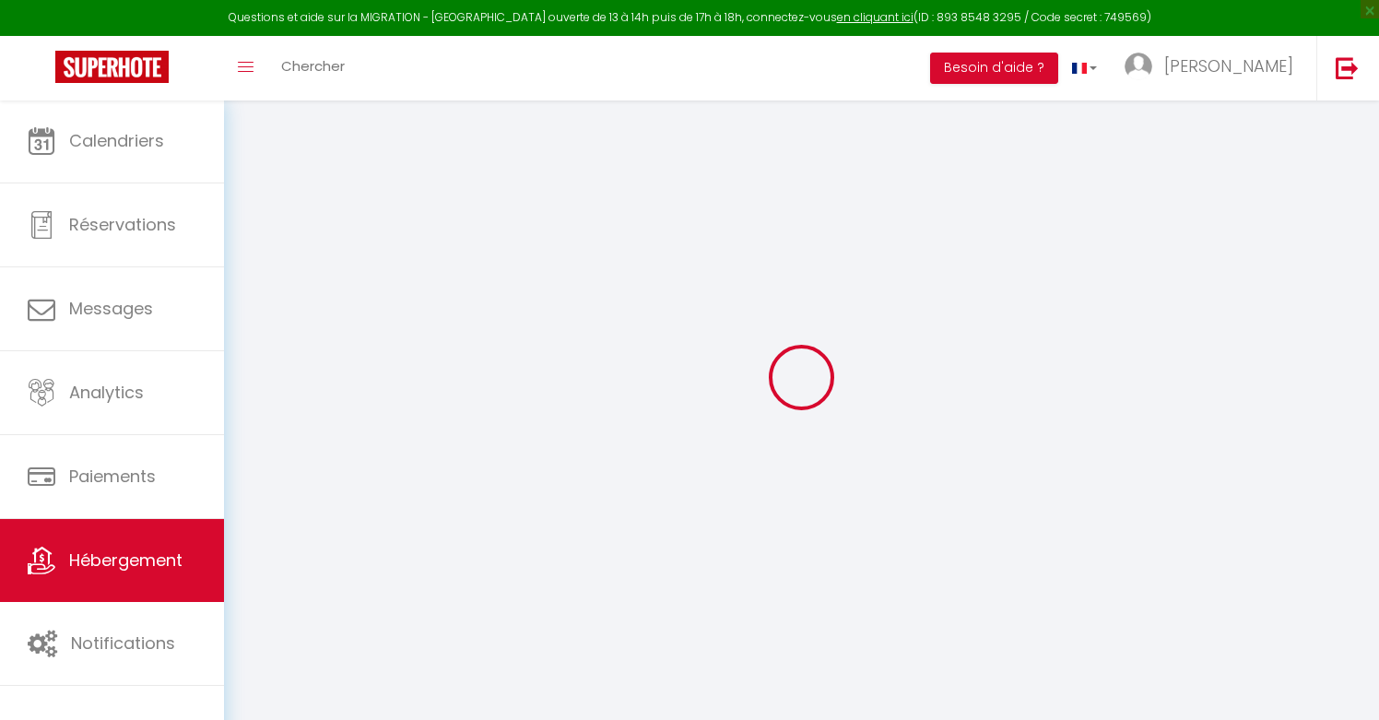
scroll to position [100, 0]
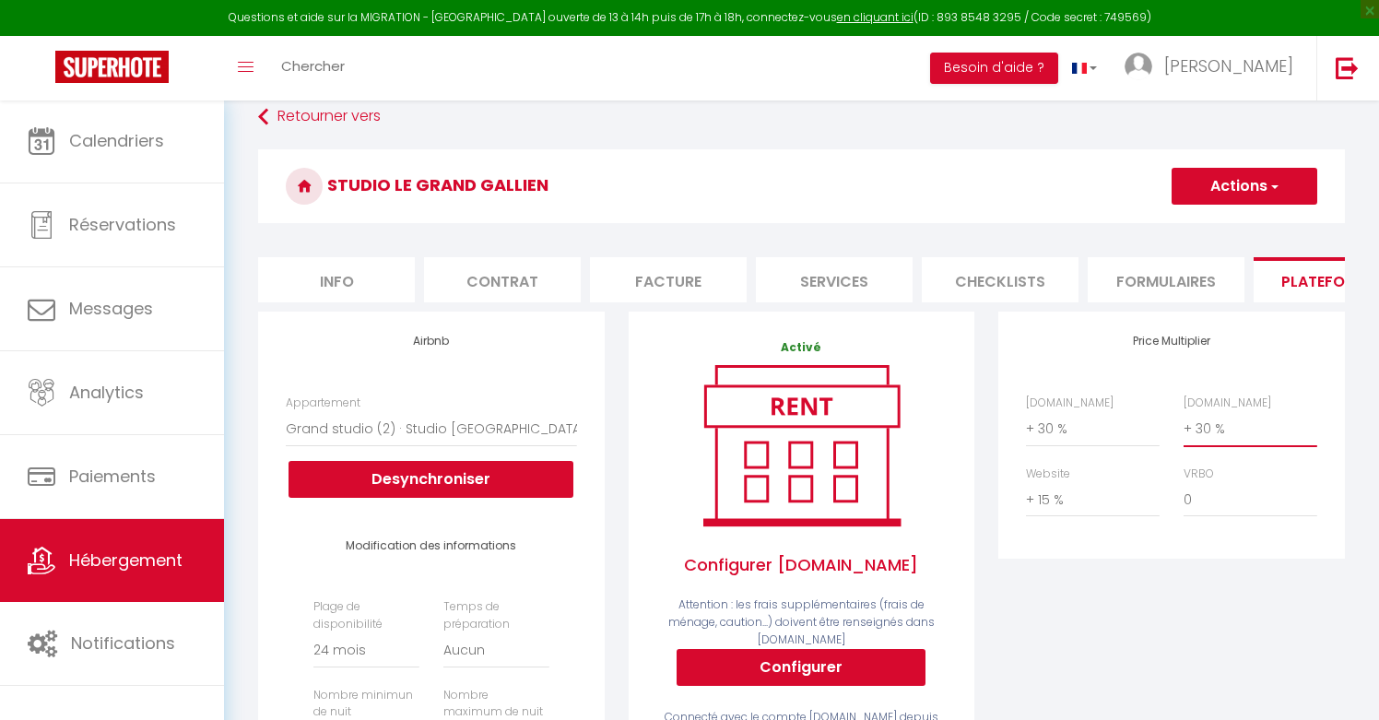
click at [1205, 428] on select "0 + 1 % + 2 % + 3 % + 4 % + 5 % + 6 % + 7 % + 8 % + 9 %" at bounding box center [1250, 428] width 134 height 35
click at [1053, 495] on select "0 + 1 % + 2 % + 3 % + 4 % + 5 % + 6 % + 7 % + 8 % + 9 %" at bounding box center [1093, 499] width 134 height 35
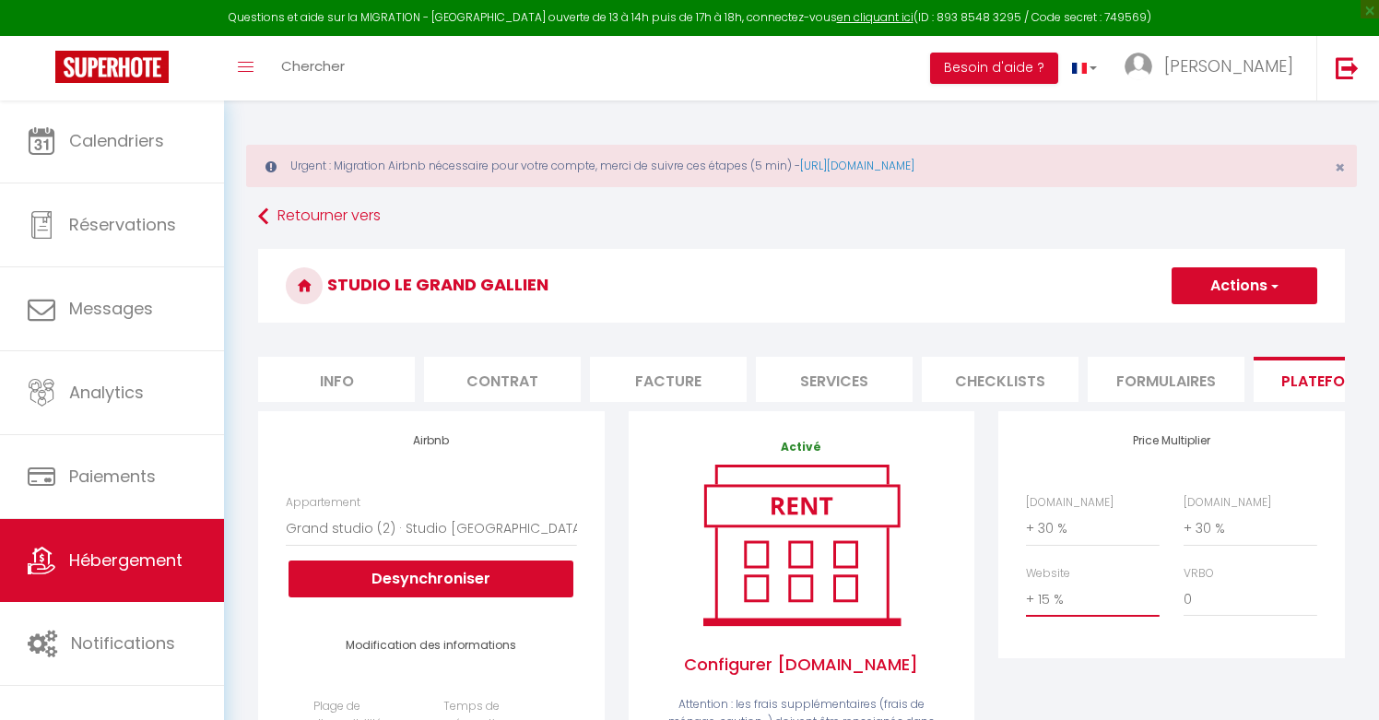
scroll to position [0, 0]
click at [285, 207] on link "Retourner vers" at bounding box center [801, 216] width 1087 height 33
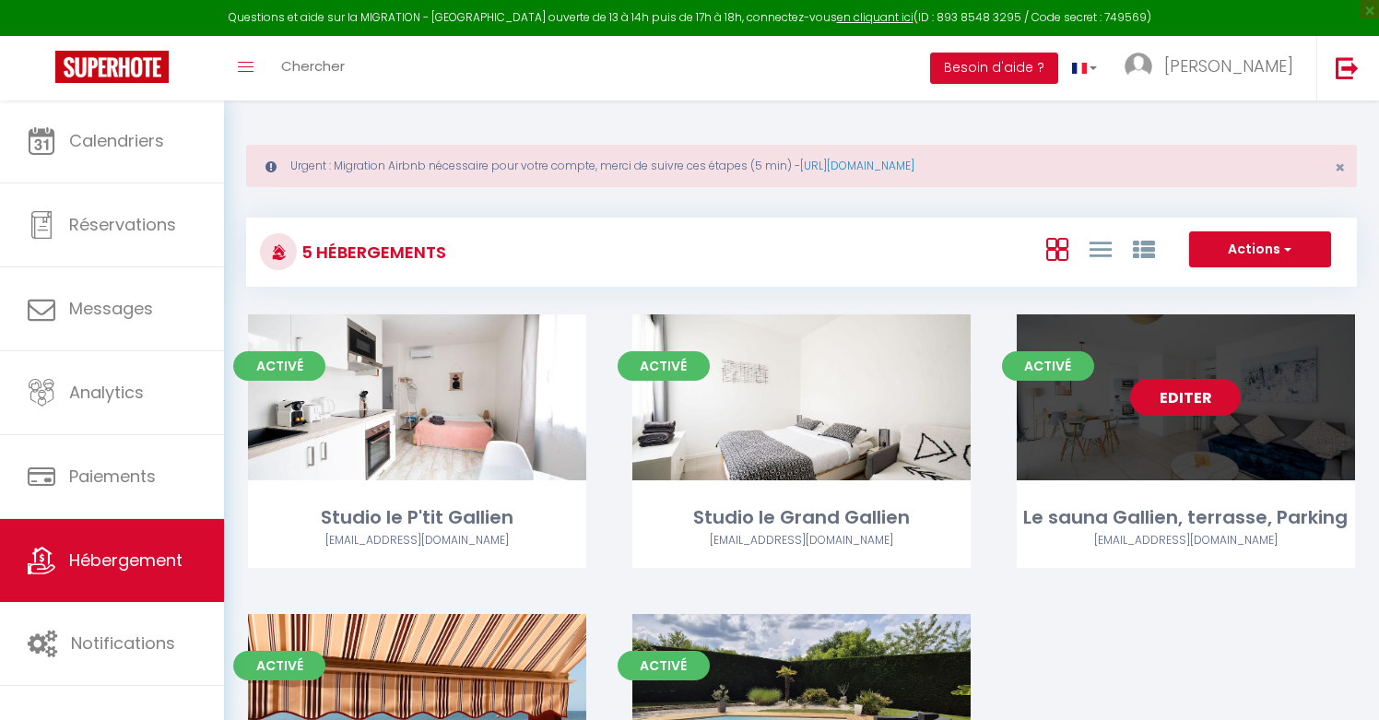
click at [1199, 394] on link "Editer" at bounding box center [1185, 397] width 111 height 37
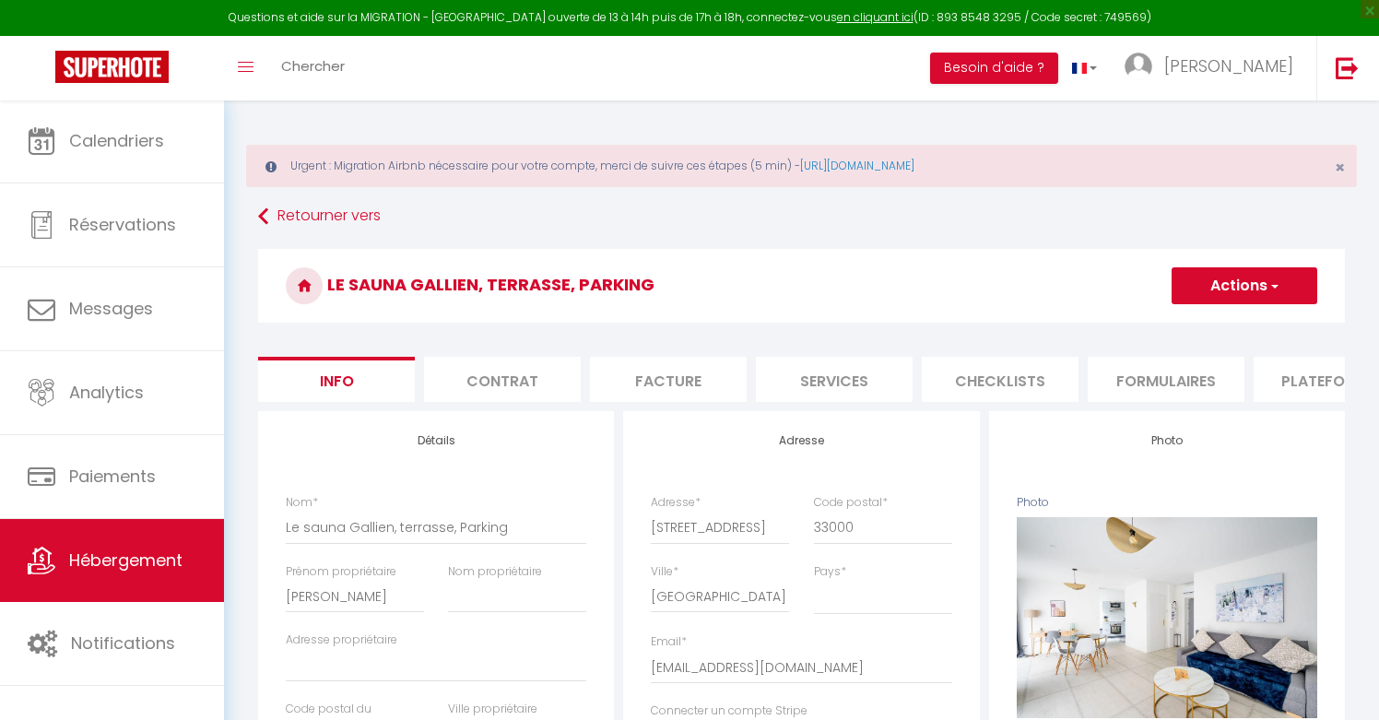
click at [1287, 374] on li "Plateformes" at bounding box center [1331, 379] width 157 height 45
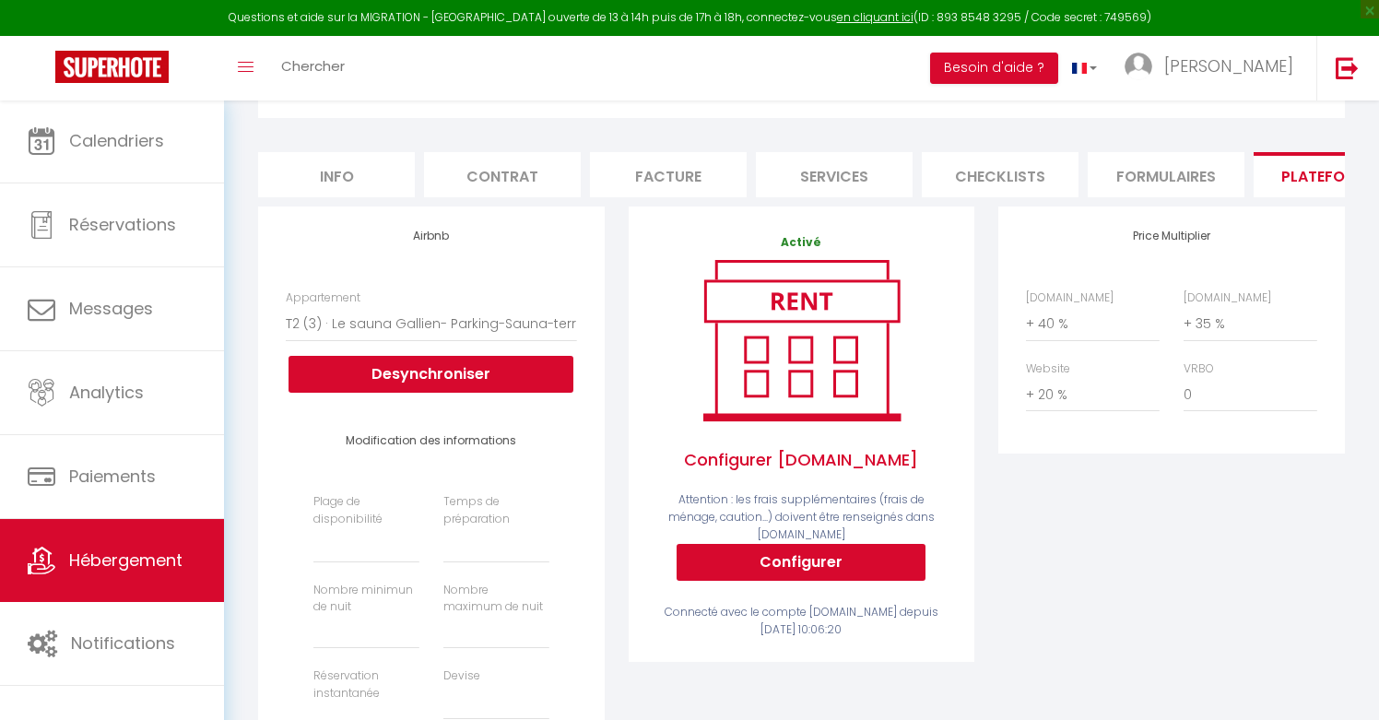
scroll to position [206, 0]
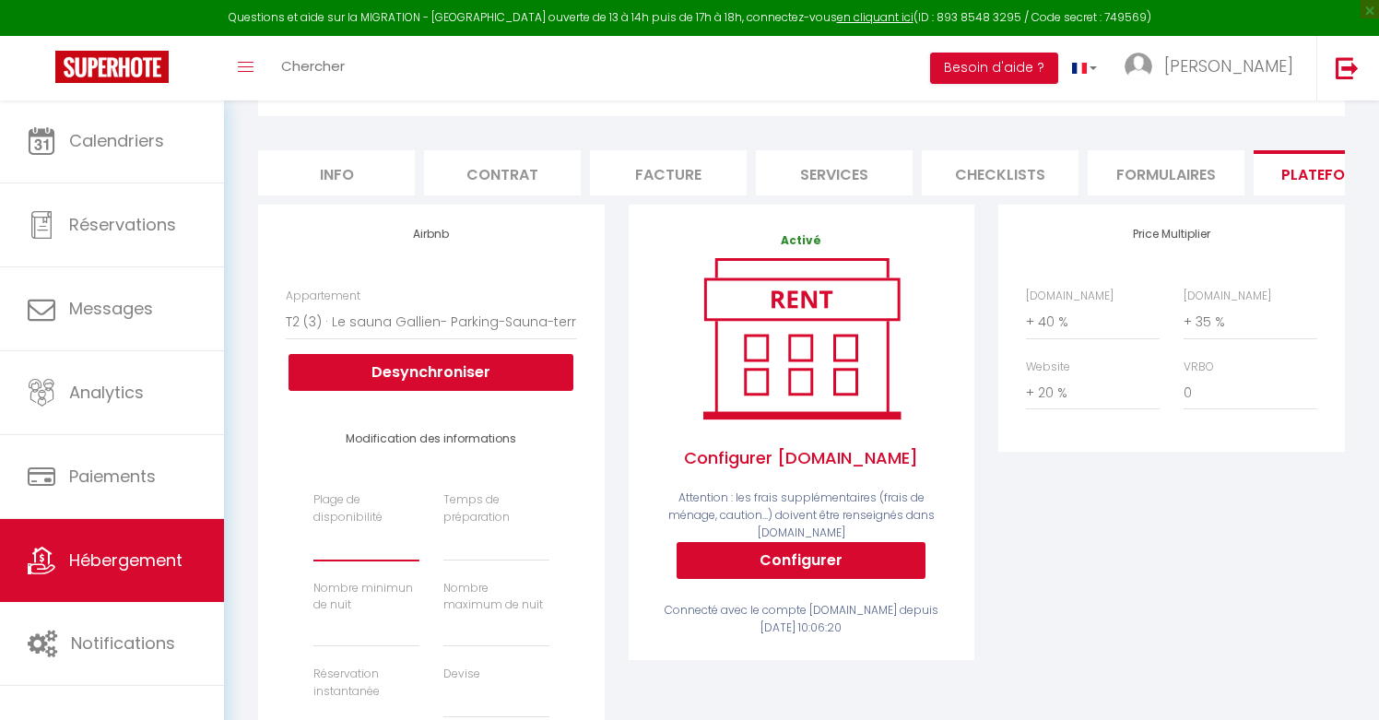
click at [347, 549] on select "Date indisponible par [PERSON_NAME] 1 mois 3 mois 6 mois 9 mois 12 mois 24 mois" at bounding box center [366, 543] width 106 height 35
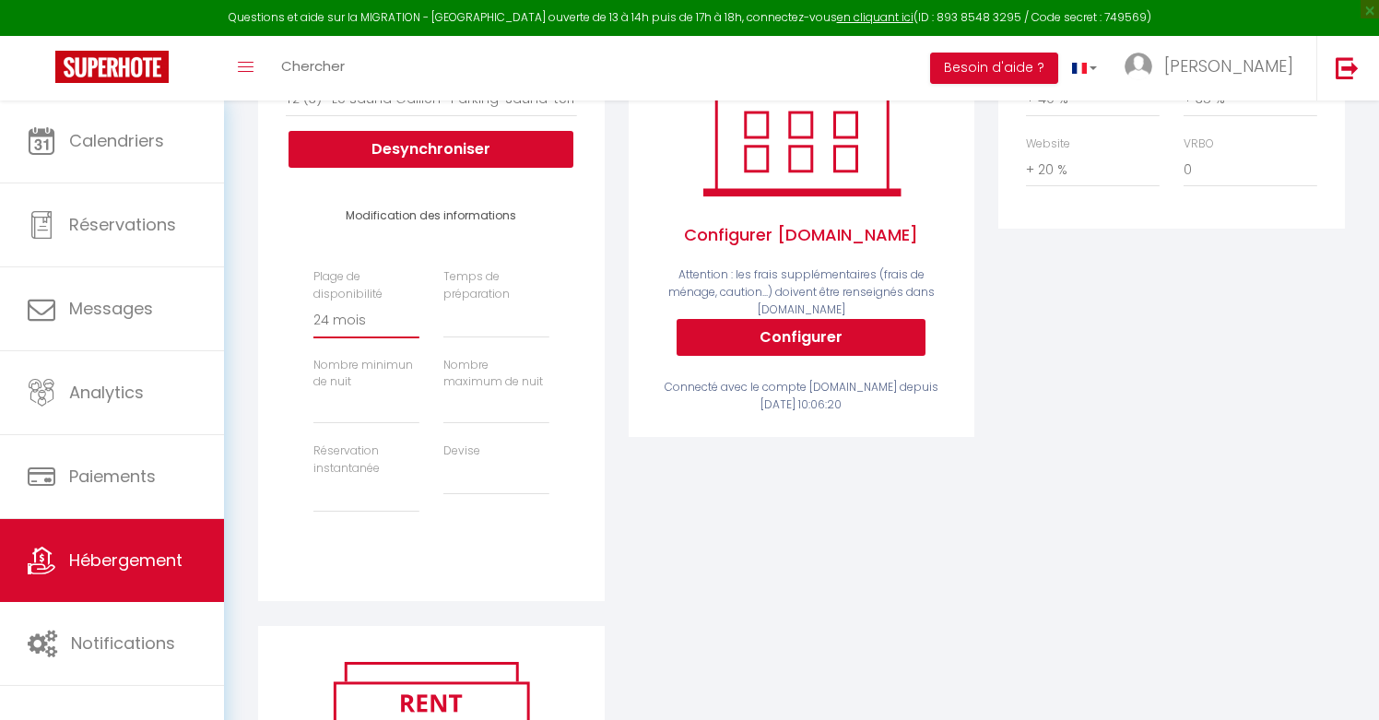
scroll to position [430, 0]
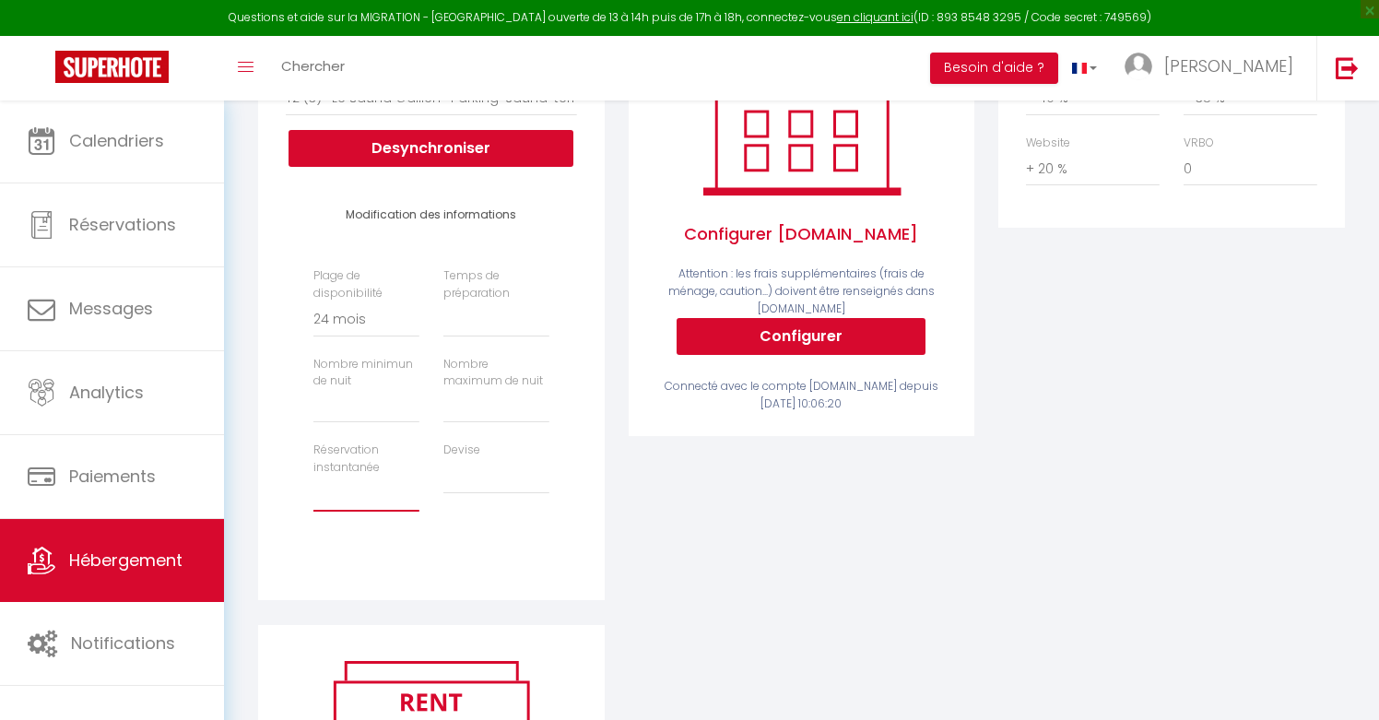
click at [343, 488] on select "Activée Demander des évaluations positives" at bounding box center [366, 493] width 106 height 35
click at [541, 395] on input "1" at bounding box center [496, 406] width 106 height 33
click at [541, 395] on input "2" at bounding box center [496, 406] width 106 height 33
click at [541, 395] on input "3" at bounding box center [496, 406] width 106 height 33
click at [541, 395] on input "4" at bounding box center [496, 406] width 106 height 33
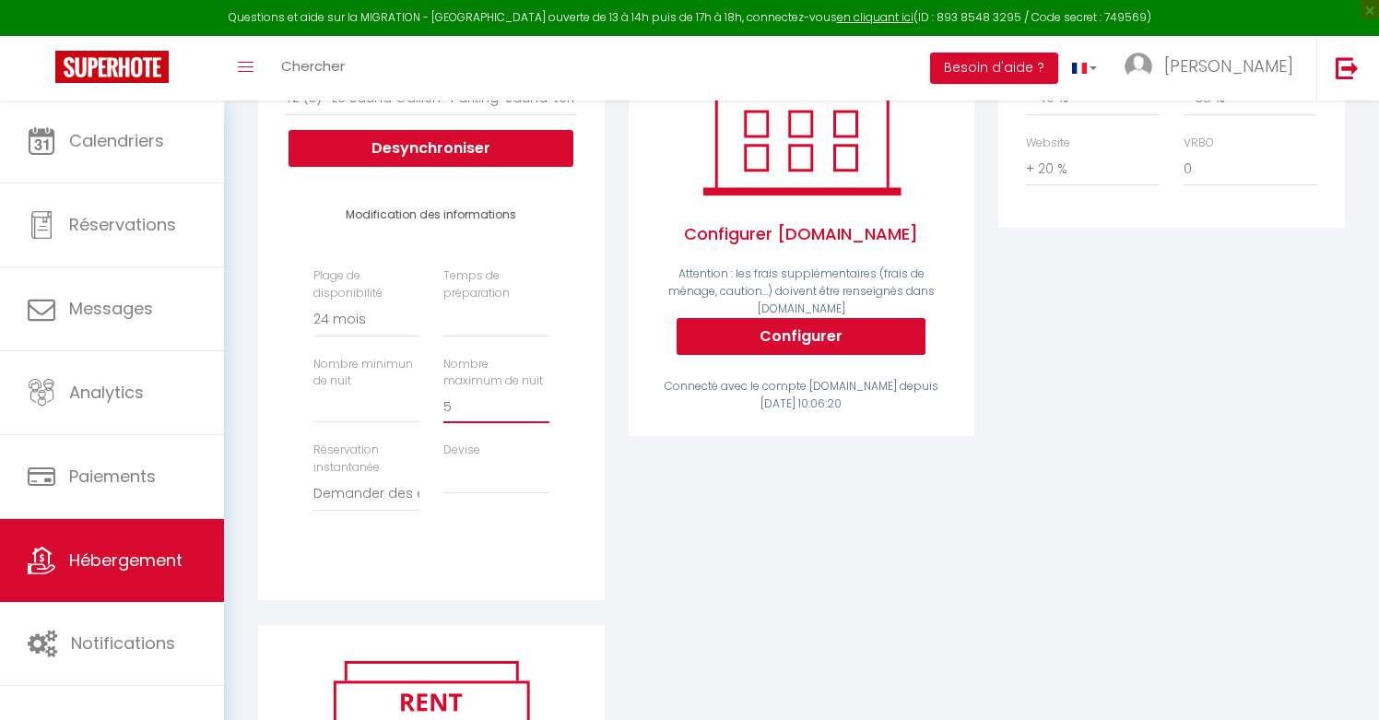
click at [541, 395] on input "5" at bounding box center [496, 406] width 106 height 33
click at [541, 395] on input "6" at bounding box center [496, 406] width 106 height 33
click at [541, 395] on input "7" at bounding box center [496, 406] width 106 height 33
click at [541, 395] on input "8" at bounding box center [496, 406] width 106 height 33
click at [541, 395] on input "9" at bounding box center [496, 406] width 106 height 33
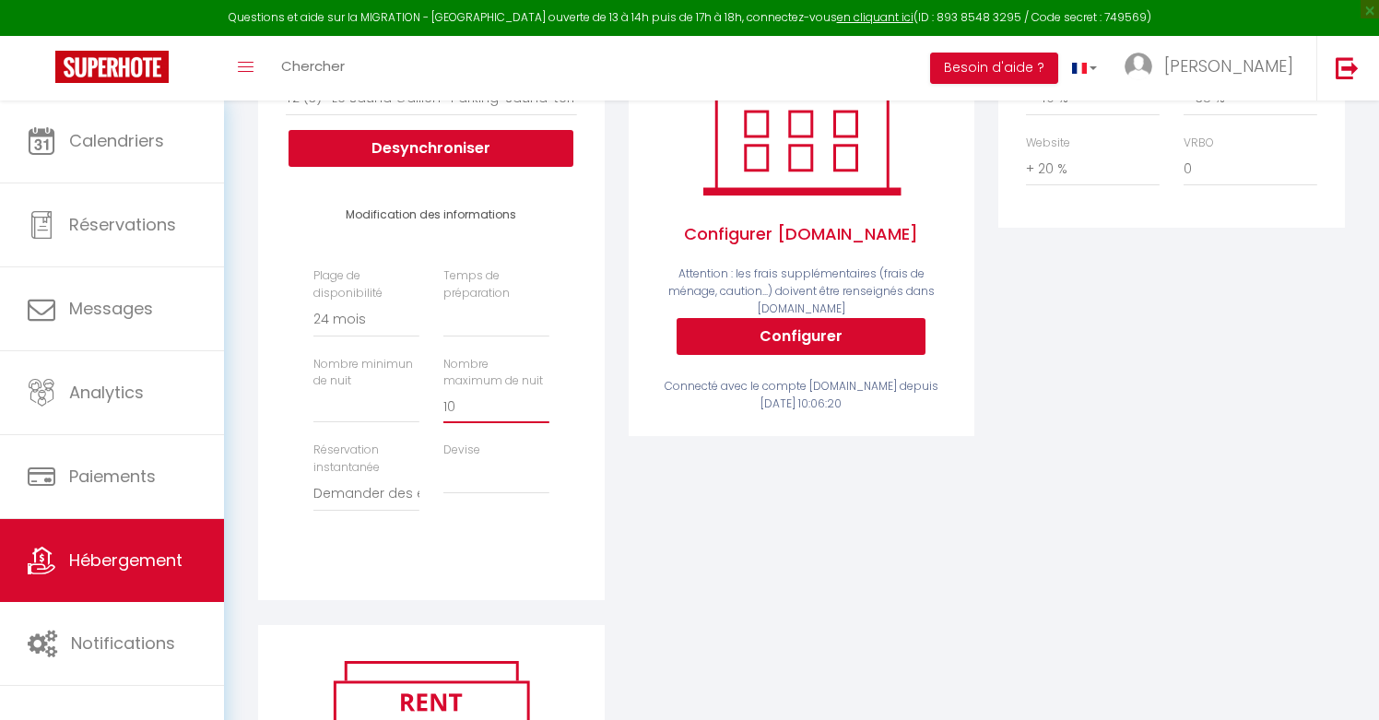
click at [541, 395] on input "10" at bounding box center [496, 406] width 106 height 33
click at [541, 395] on input "11" at bounding box center [496, 406] width 106 height 33
click at [541, 395] on input "12" at bounding box center [496, 406] width 106 height 33
click at [541, 395] on input "13" at bounding box center [496, 406] width 106 height 33
click at [541, 395] on input "14" at bounding box center [496, 406] width 106 height 33
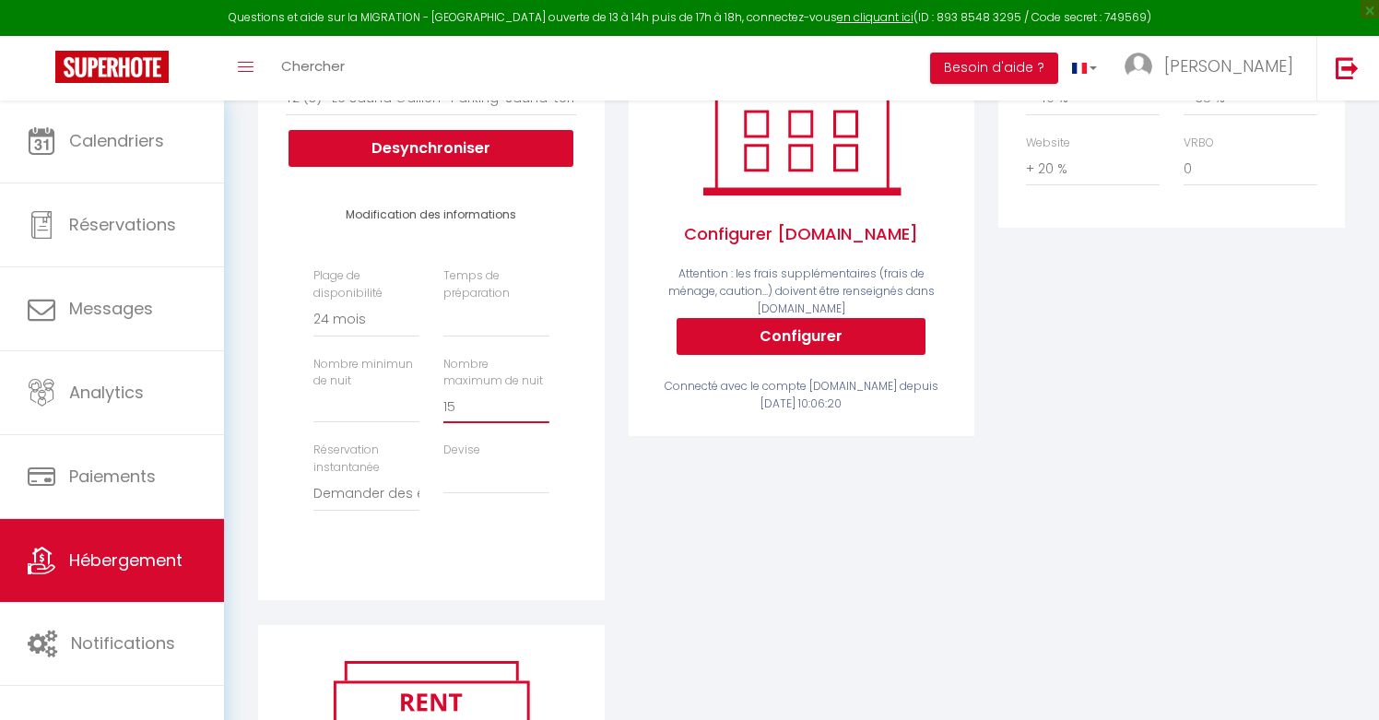
click at [541, 395] on input "15" at bounding box center [496, 406] width 106 height 33
click at [541, 395] on input "16" at bounding box center [496, 406] width 106 height 33
click at [541, 395] on input "17" at bounding box center [496, 406] width 106 height 33
click at [541, 395] on input "18" at bounding box center [496, 406] width 106 height 33
click at [541, 395] on input "19" at bounding box center [496, 406] width 106 height 33
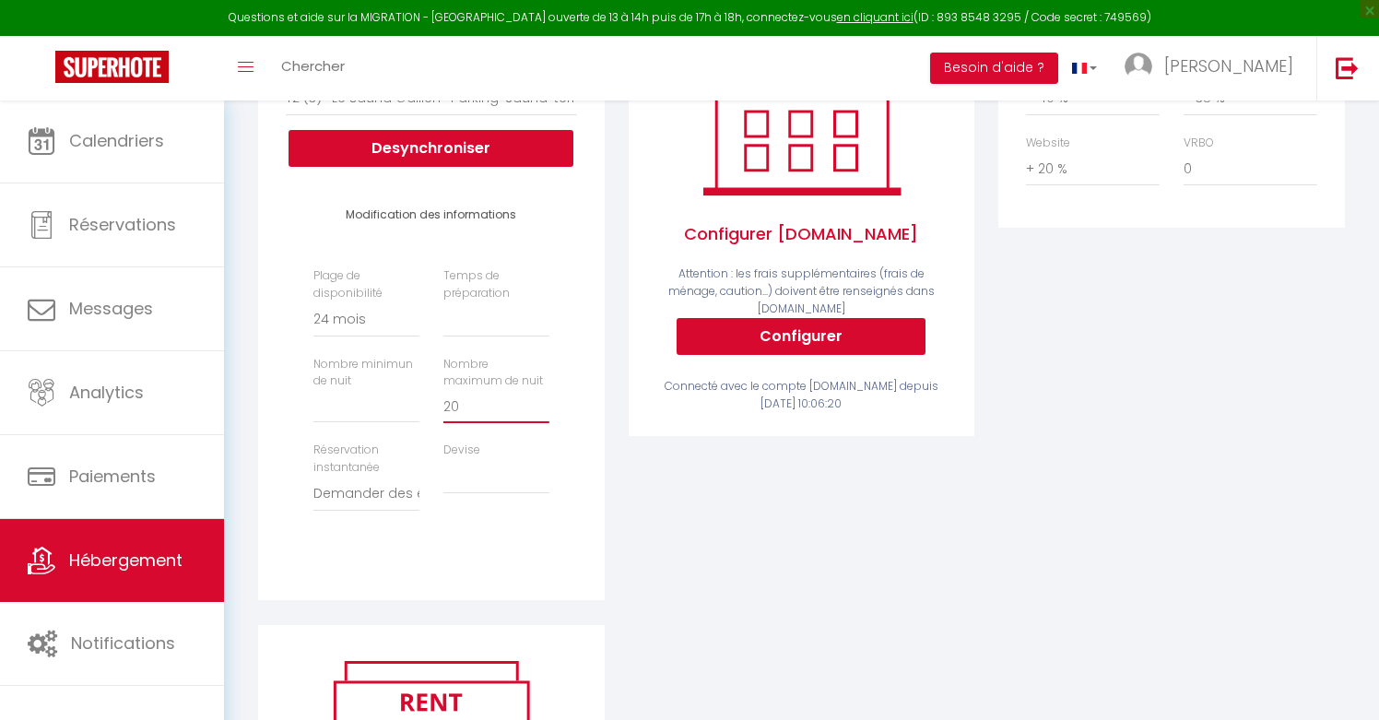
click at [541, 395] on input "20" at bounding box center [496, 406] width 106 height 33
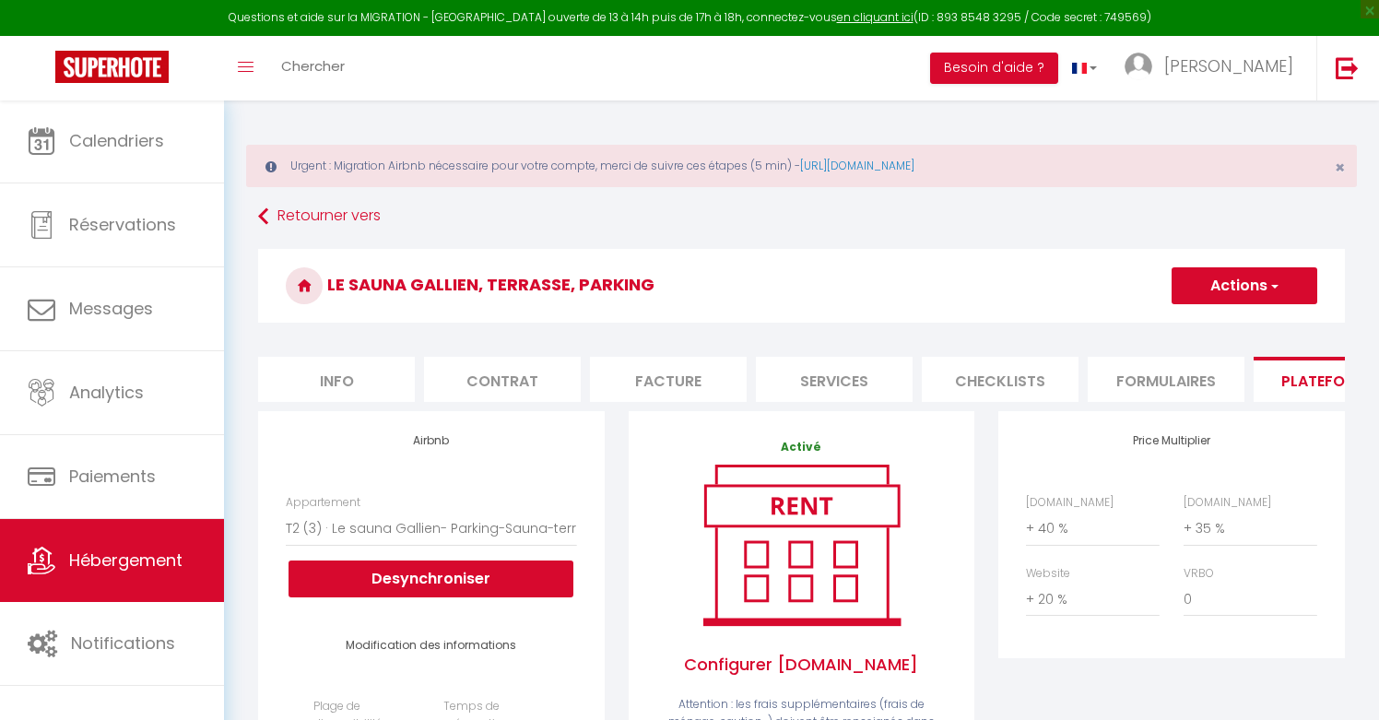
scroll to position [0, 0]
click at [1246, 282] on button "Actions" at bounding box center [1244, 285] width 146 height 37
click at [1231, 325] on link "Enregistrer" at bounding box center [1243, 326] width 146 height 24
click at [1224, 279] on button "Actions" at bounding box center [1244, 285] width 146 height 37
click at [1216, 323] on link "Enregistrer" at bounding box center [1243, 326] width 146 height 24
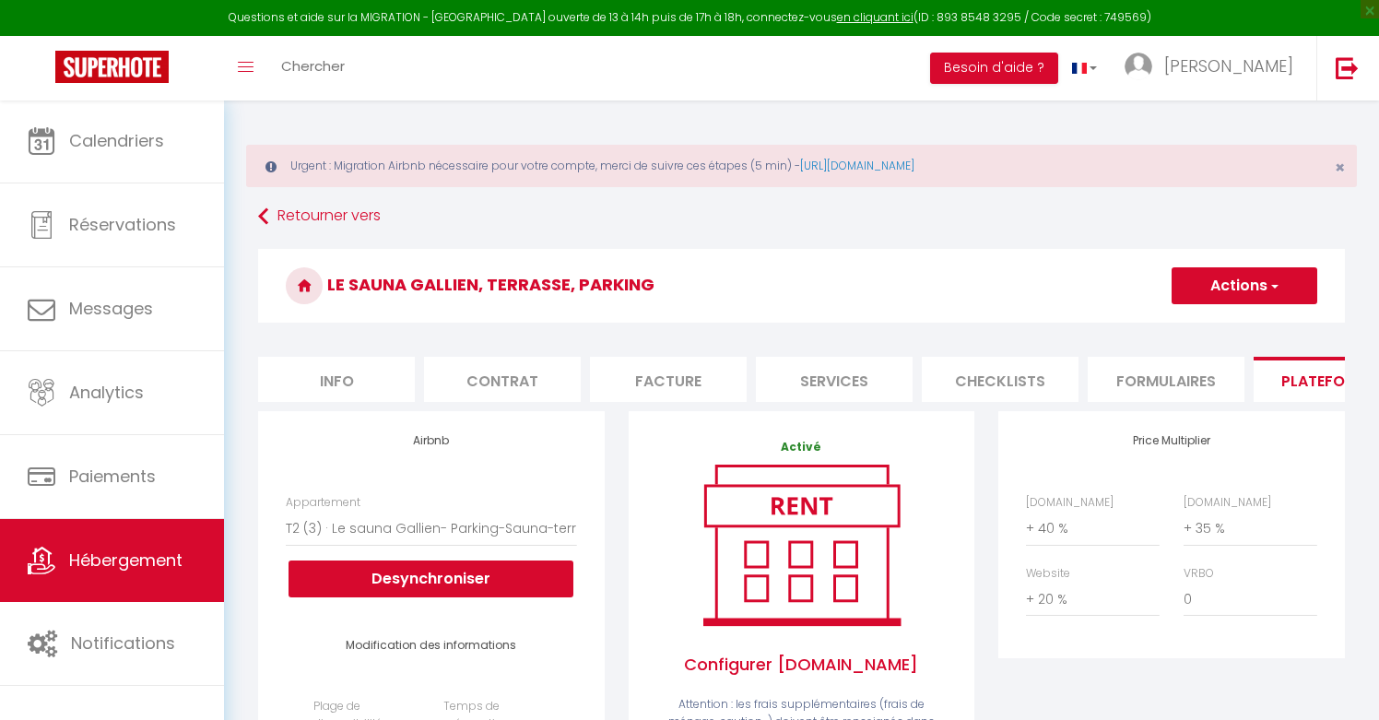
click at [1234, 277] on button "Actions" at bounding box center [1244, 285] width 146 height 37
click at [1224, 321] on link "Enregistrer" at bounding box center [1243, 326] width 146 height 24
click at [1051, 523] on select "0 + 1 % + 2 % + 3 % + 4 % + 5 % + 6 % + 7 % + 8 % + 9 %" at bounding box center [1093, 528] width 134 height 35
click at [1212, 535] on select "0 + 1 % + 2 % + 3 % + 4 % + 5 % + 6 % + 7 % + 8 % + 9 %" at bounding box center [1250, 528] width 134 height 35
click at [1234, 282] on button "Actions" at bounding box center [1244, 285] width 146 height 37
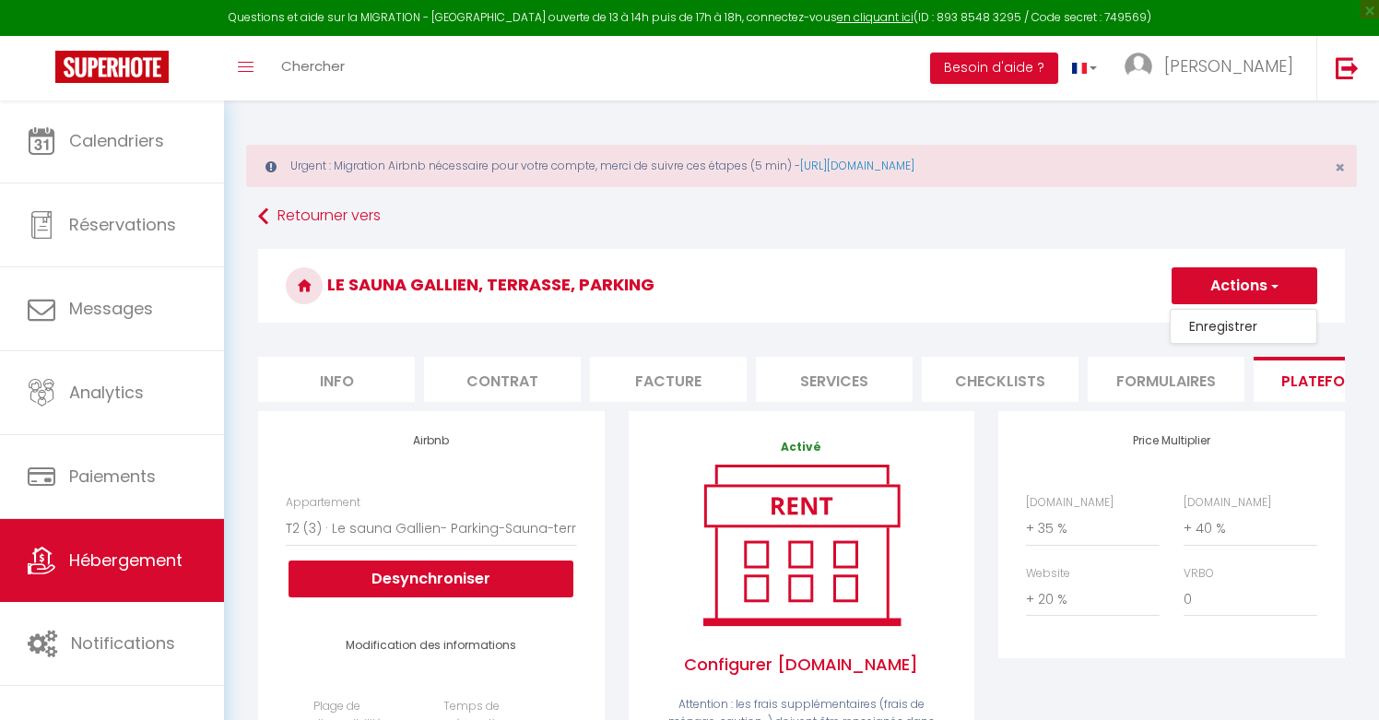
click at [1222, 319] on link "Enregistrer" at bounding box center [1243, 326] width 146 height 24
click at [1051, 534] on select "0 + 1 % + 2 % + 3 % + 4 % + 5 % + 6 % + 7 % + 8 % + 9 %" at bounding box center [1093, 528] width 134 height 35
click at [1062, 527] on select "0 + 1 % + 2 % + 3 % + 4 % + 5 % + 6 % + 7 % + 8 % + 9 %" at bounding box center [1093, 528] width 134 height 35
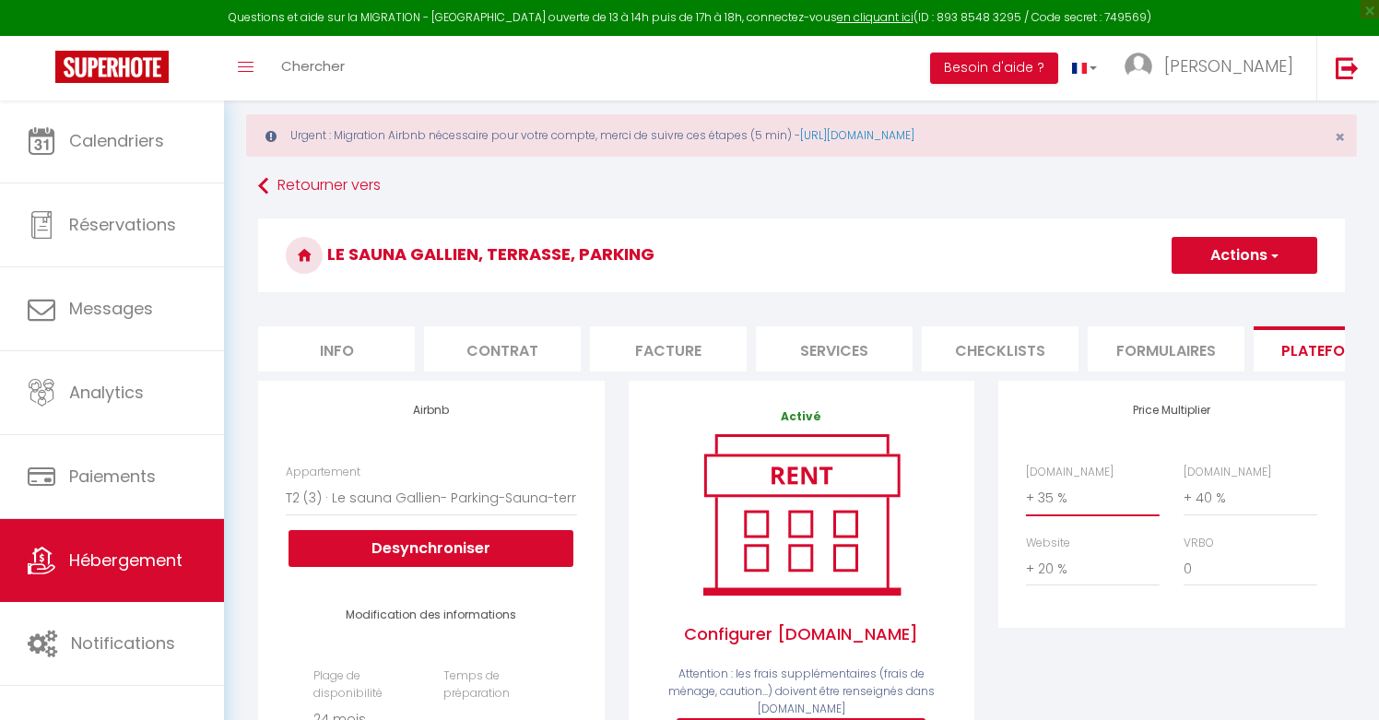
scroll to position [35, 0]
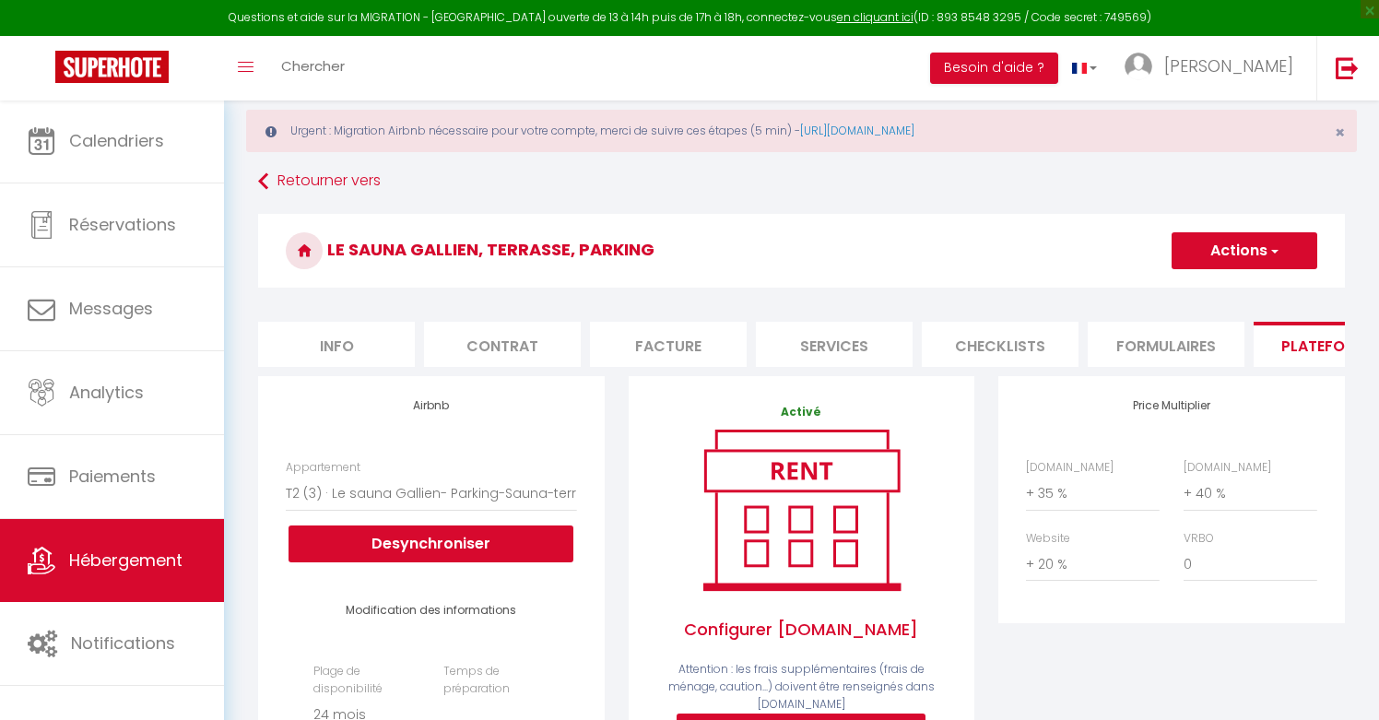
click at [1233, 244] on button "Actions" at bounding box center [1244, 250] width 146 height 37
click at [1215, 293] on link "Enregistrer" at bounding box center [1243, 291] width 146 height 24
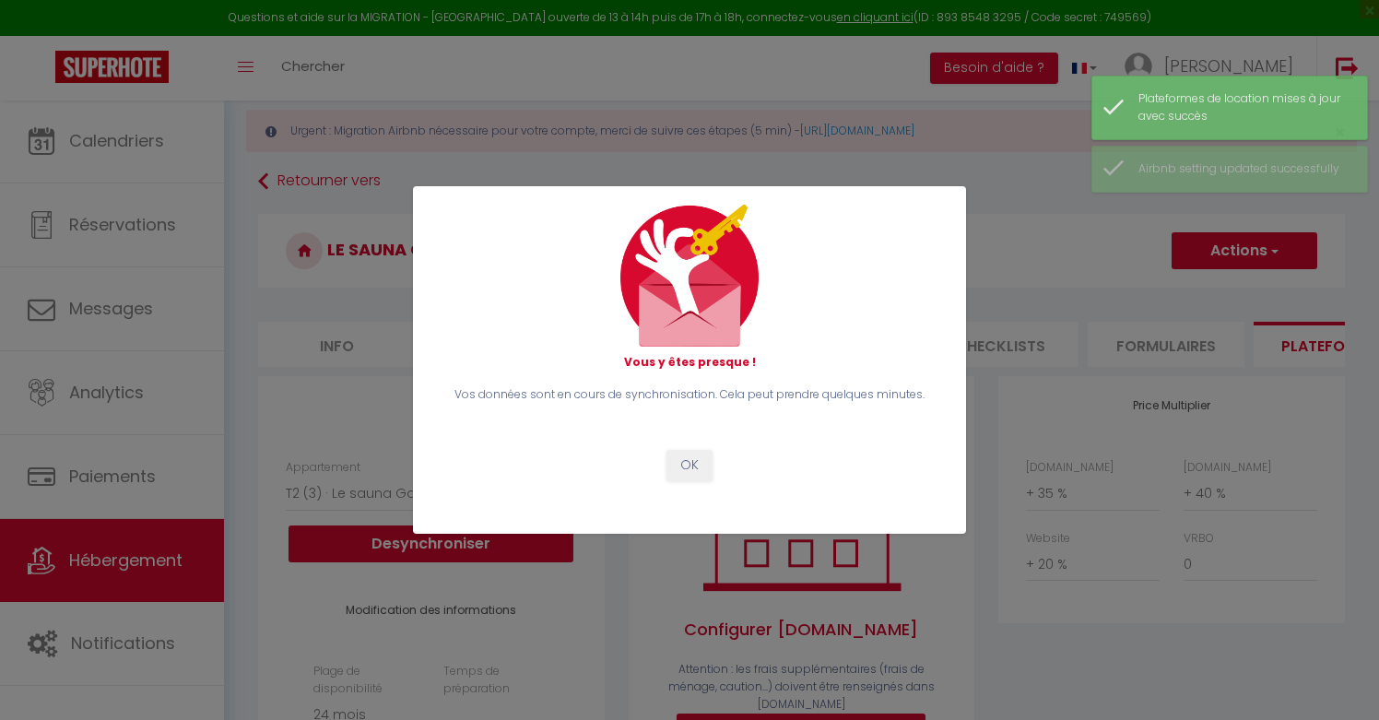
click at [685, 470] on button "OK" at bounding box center [689, 465] width 46 height 31
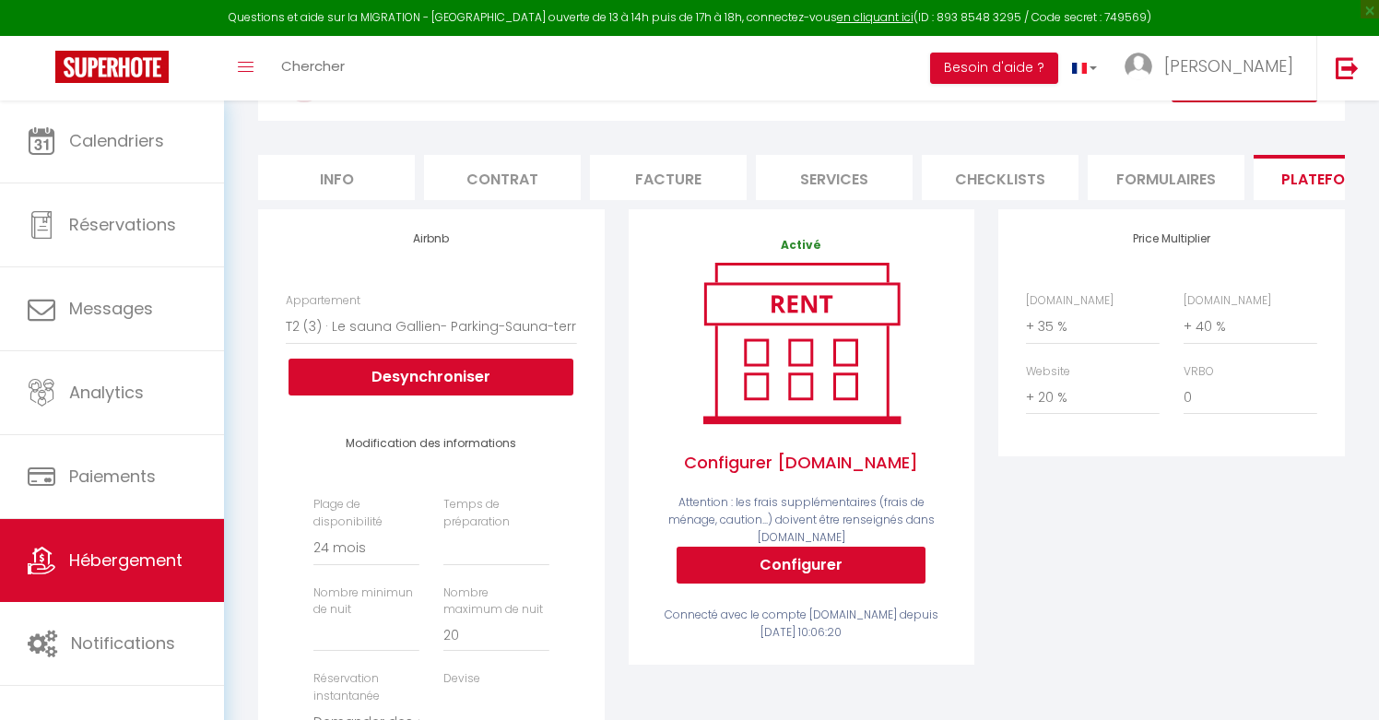
scroll to position [231, 0]
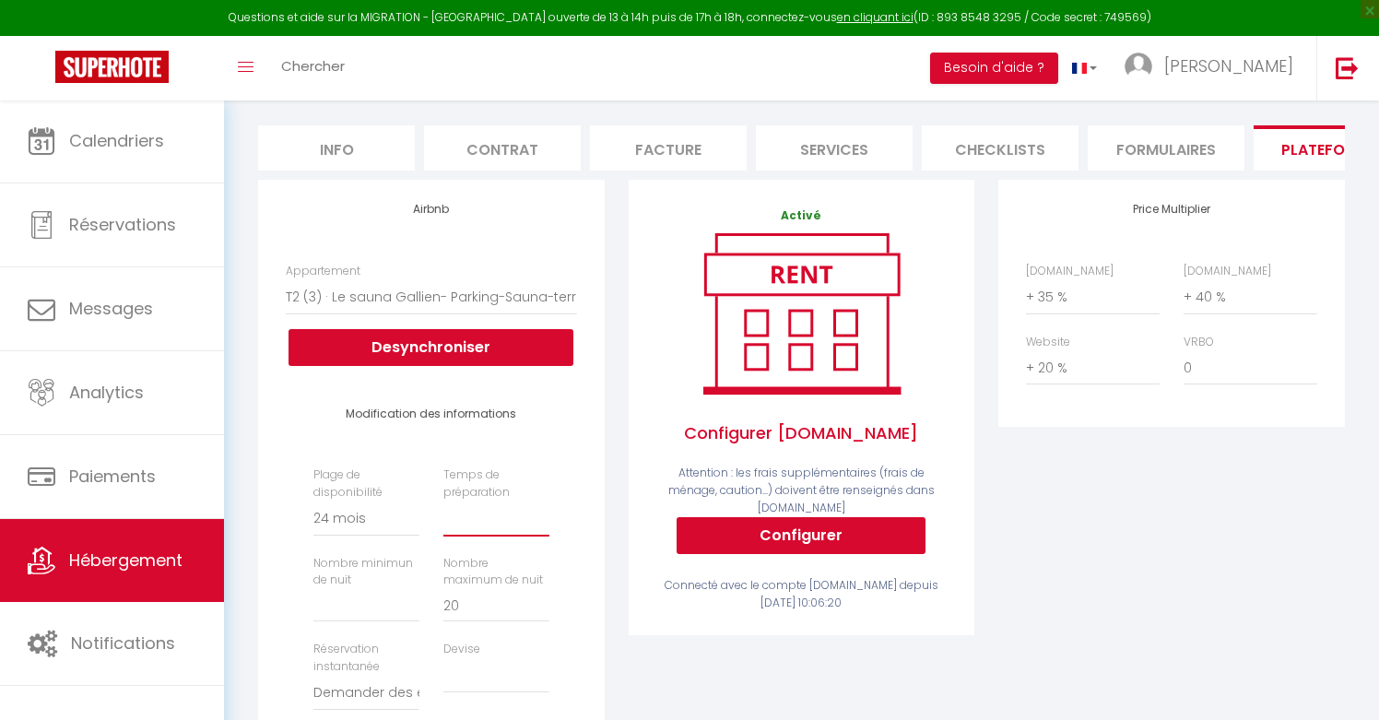
click at [512, 527] on select "Aucun 1 nuit avant et après chaque réservation 2 nuits avant et après chaque ré…" at bounding box center [496, 518] width 106 height 35
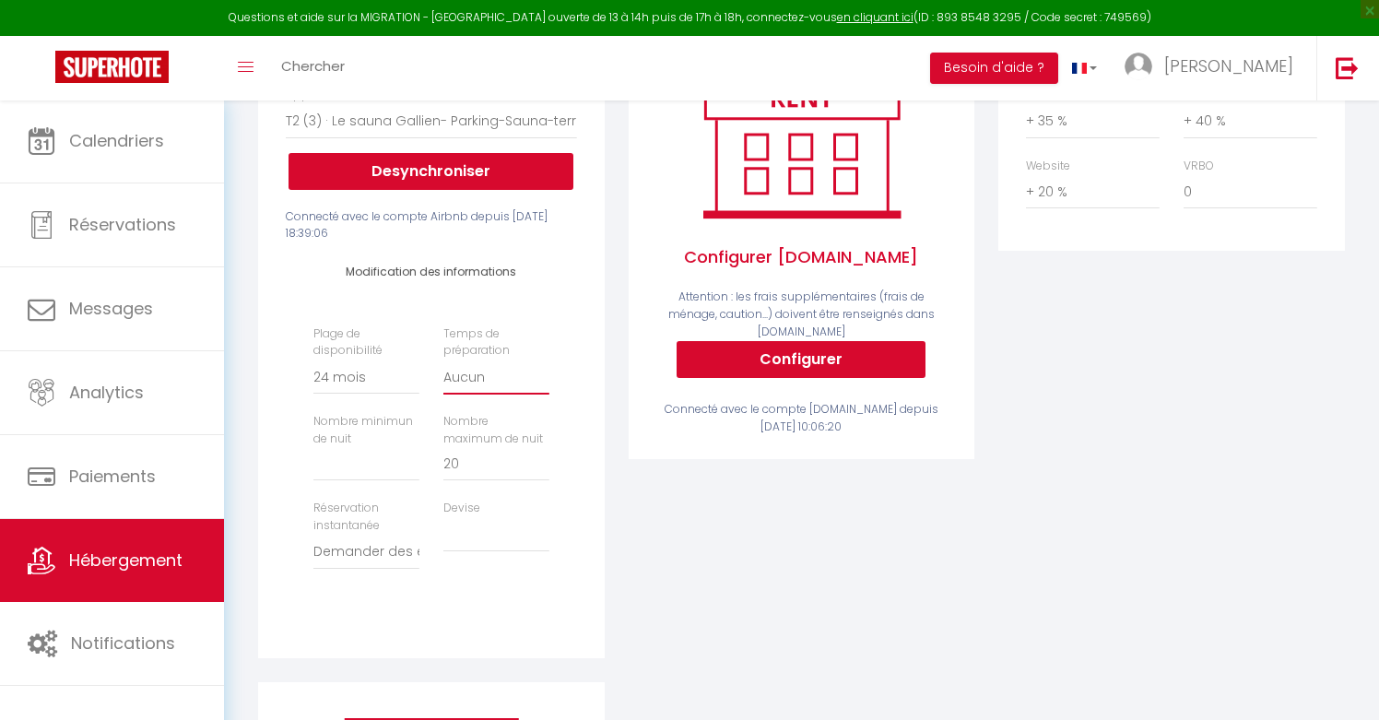
scroll to position [420, 0]
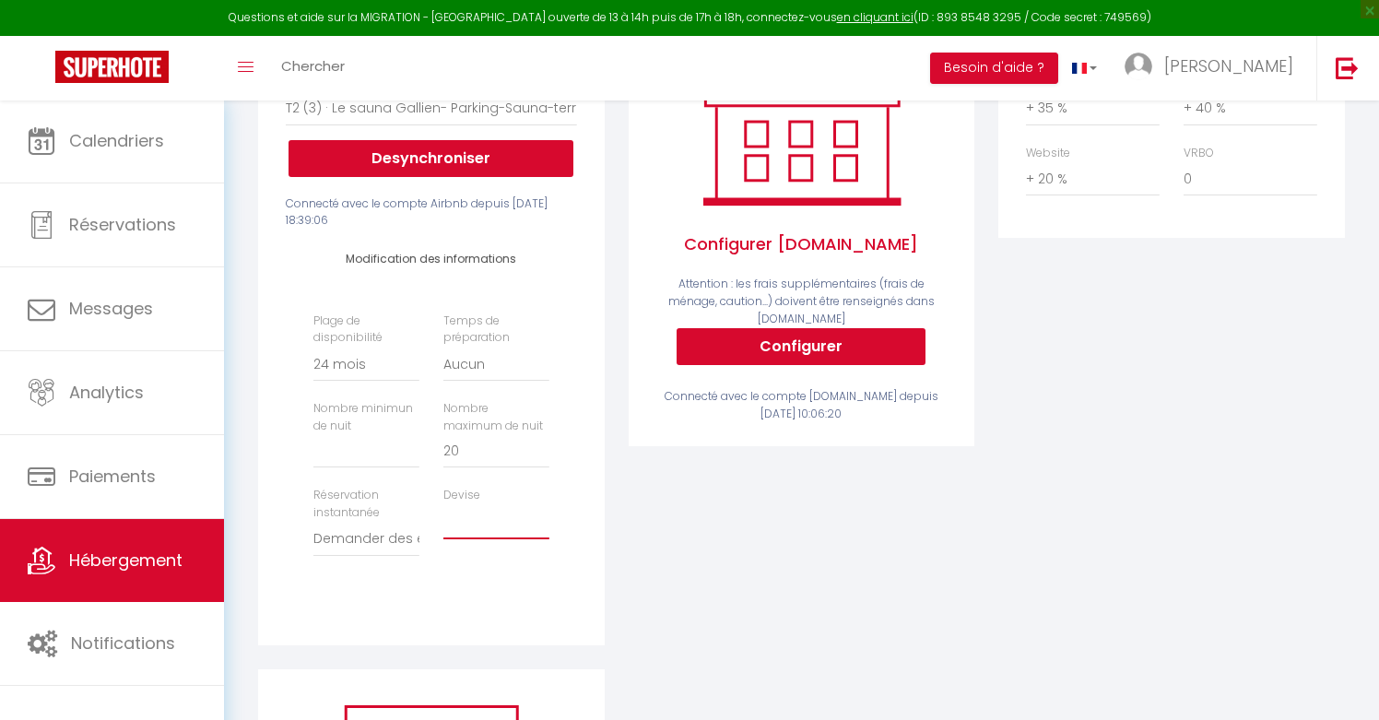
click at [483, 516] on select "United Arab Emirates dirham (AED) Argentine peso (ARS) Australian dollar (AUD) …" at bounding box center [496, 521] width 106 height 35
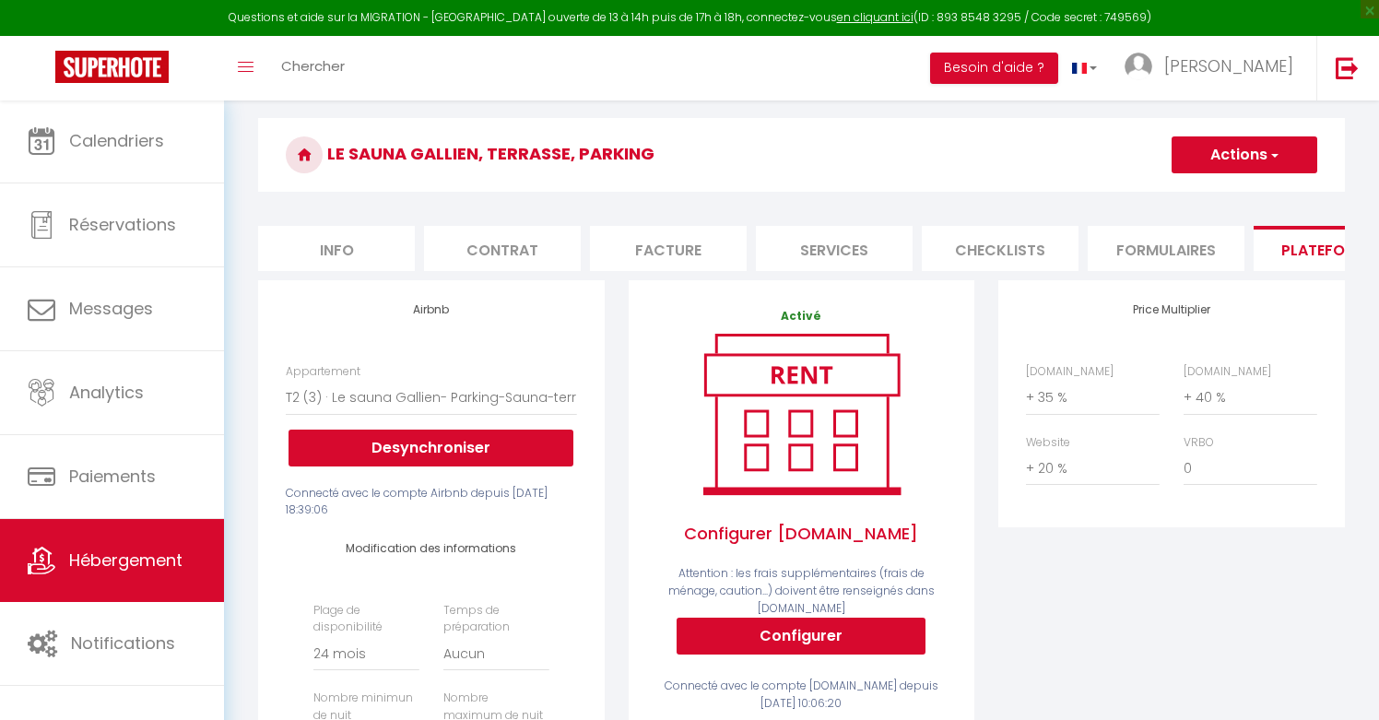
scroll to position [131, 0]
click at [1042, 464] on select "0 + 1 % + 2 % + 3 % + 4 % + 5 % + 6 % + 7 % + 8 % + 9 %" at bounding box center [1093, 468] width 134 height 35
click at [1216, 154] on button "Actions" at bounding box center [1244, 154] width 146 height 37
click at [1205, 194] on link "Enregistrer" at bounding box center [1243, 195] width 146 height 24
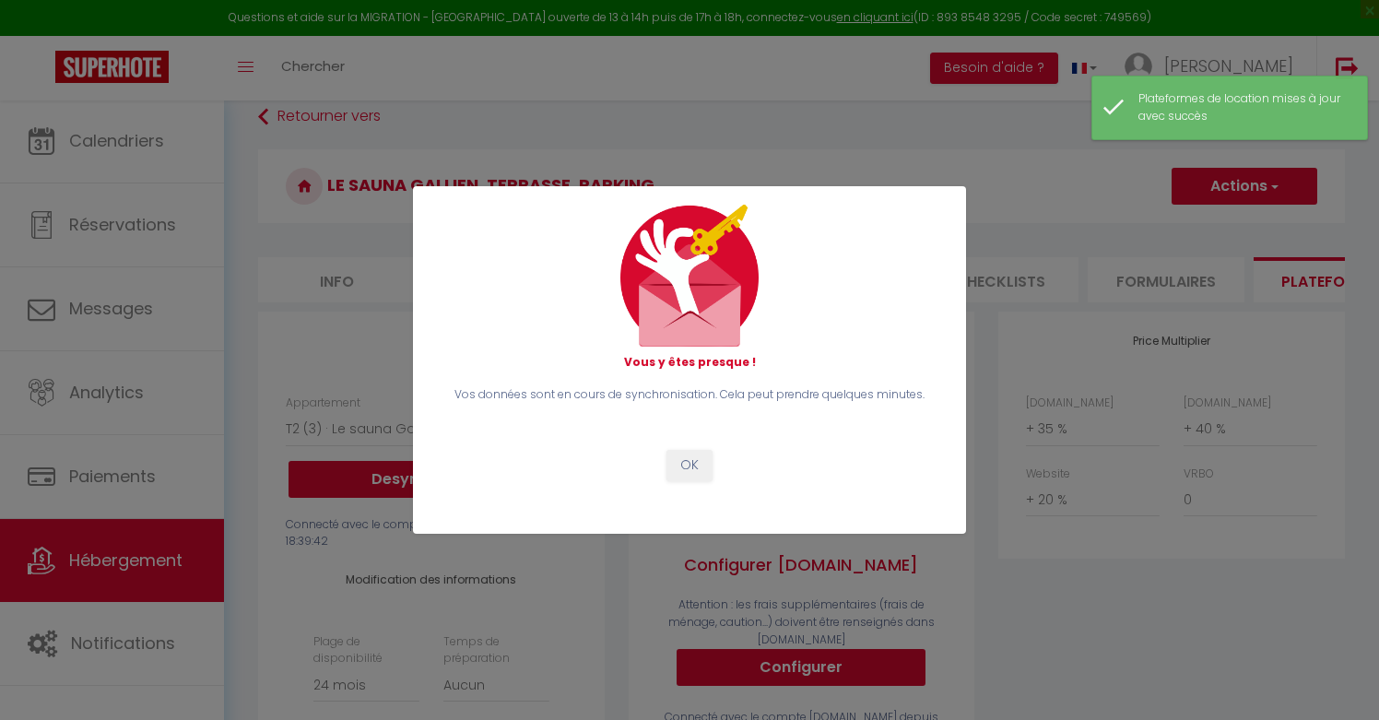
click at [687, 470] on button "OK" at bounding box center [689, 465] width 46 height 31
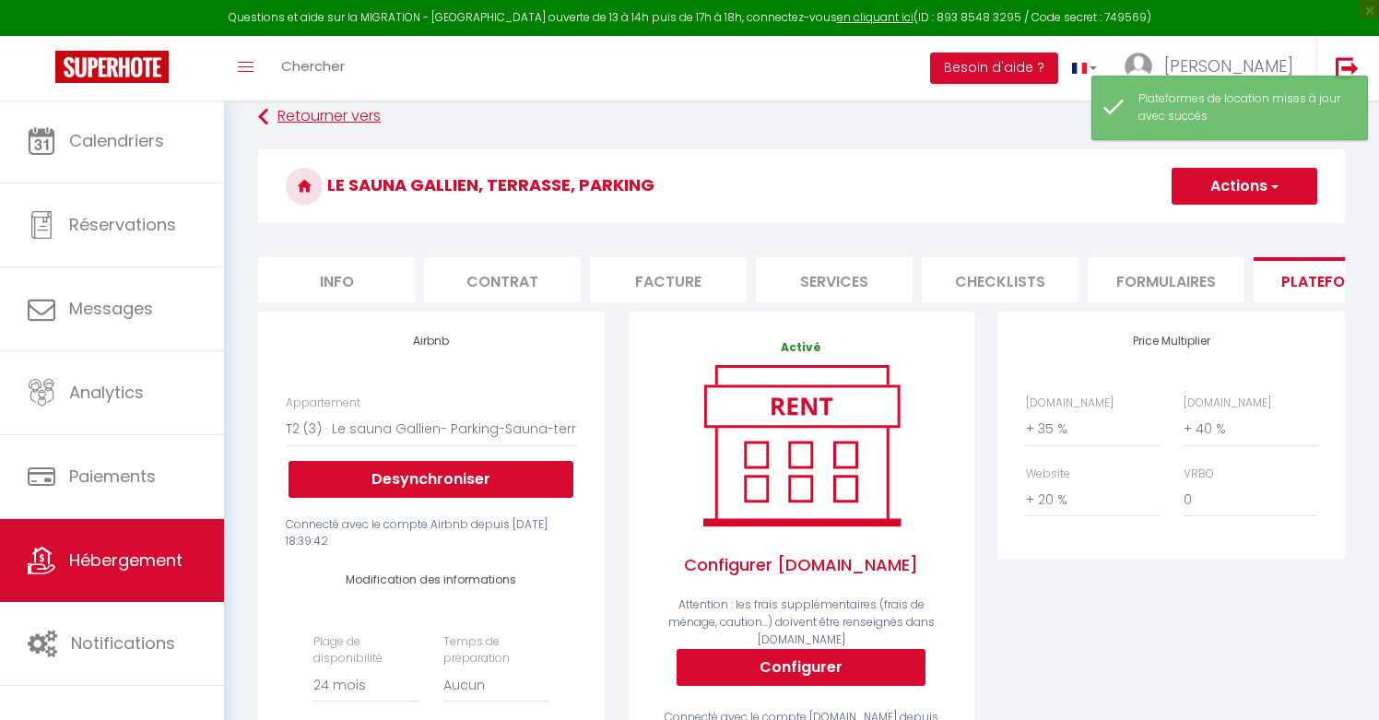
click at [360, 103] on link "Retourner vers" at bounding box center [801, 116] width 1087 height 33
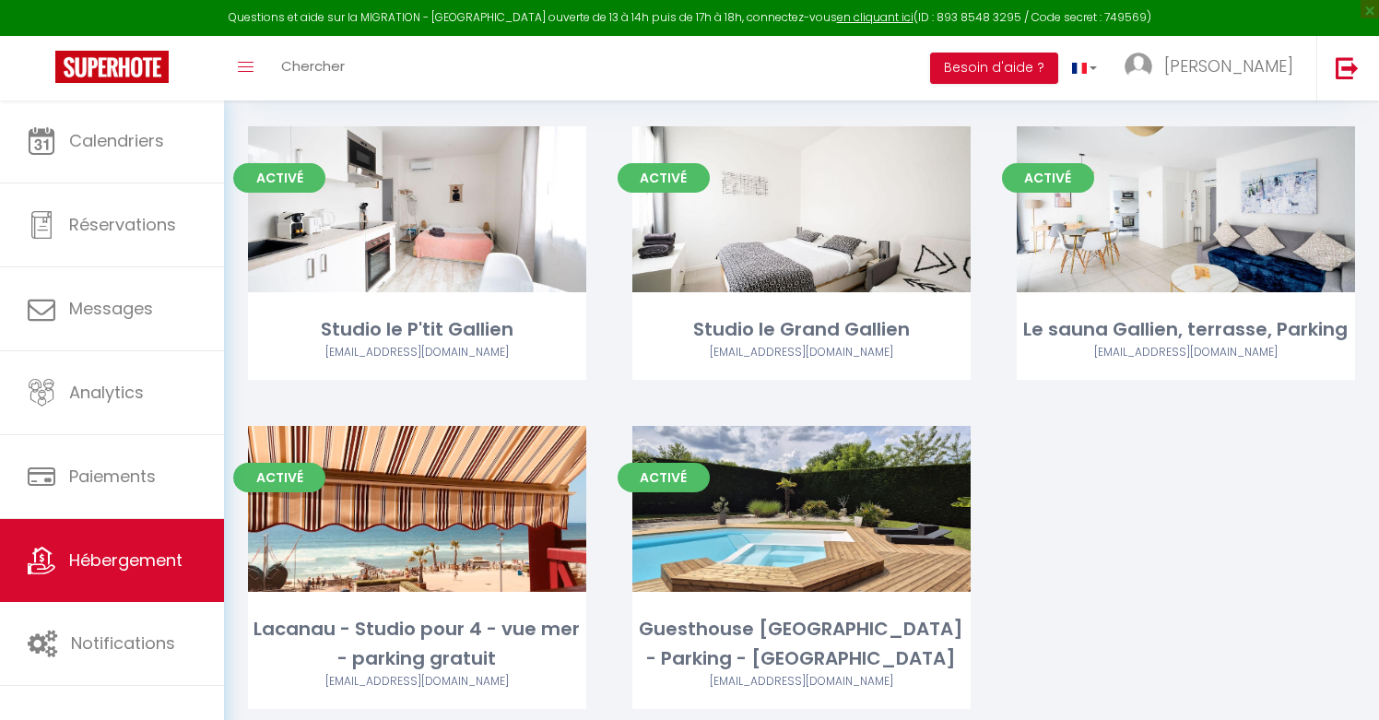
scroll to position [205, 0]
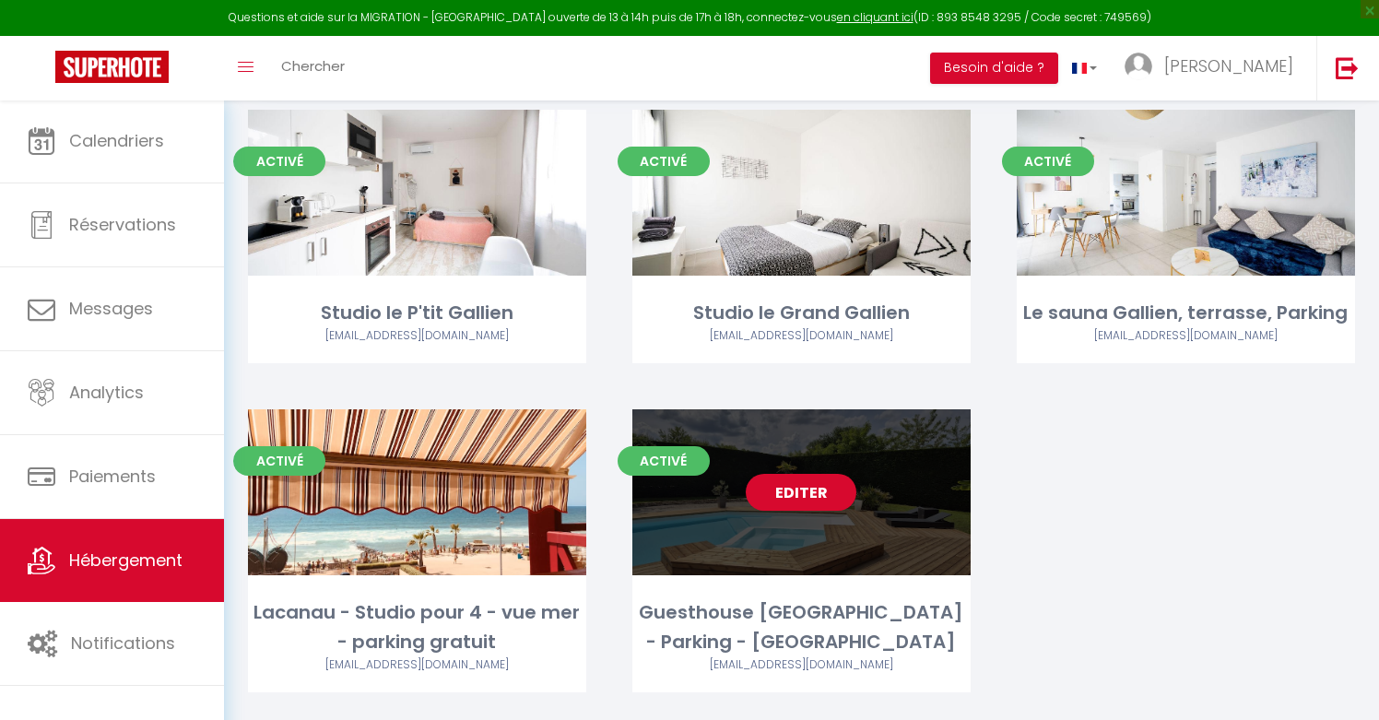
click at [788, 491] on link "Editer" at bounding box center [801, 492] width 111 height 37
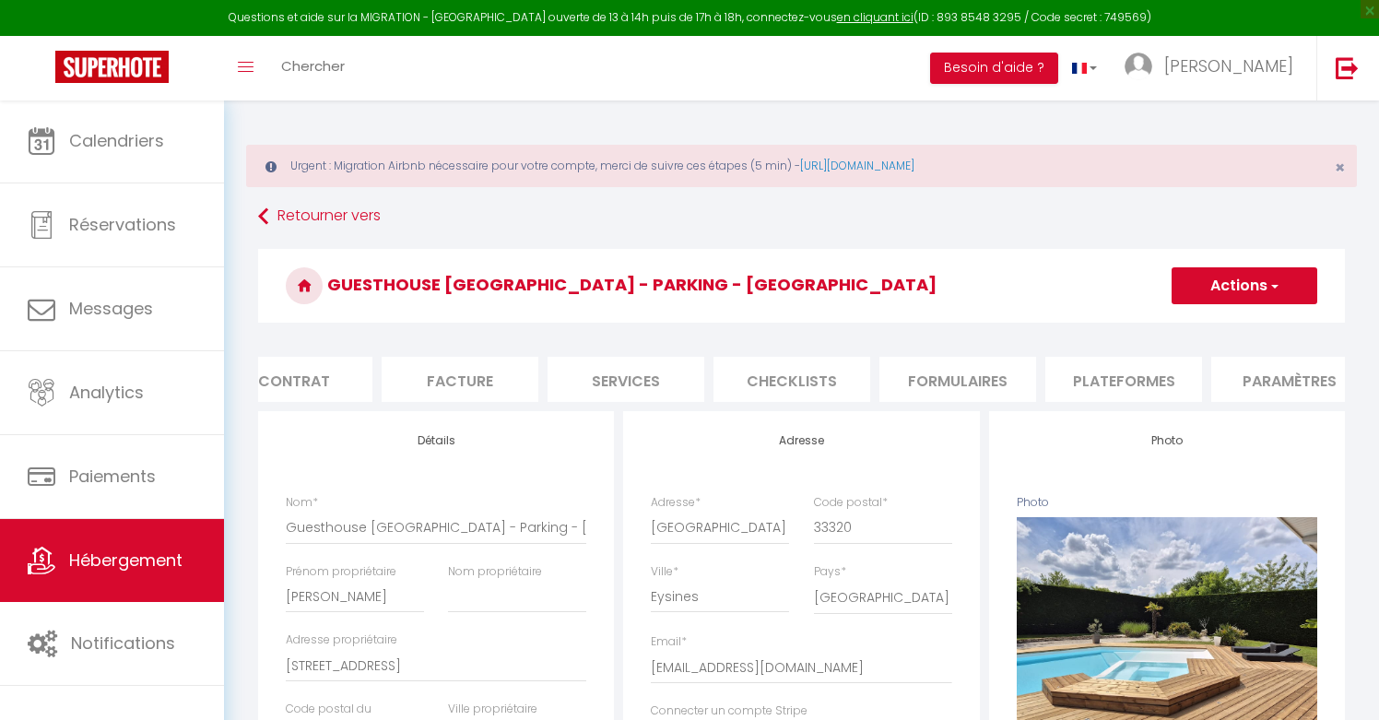
scroll to position [0, 251]
click at [1099, 374] on li "Plateformes" at bounding box center [1081, 379] width 157 height 45
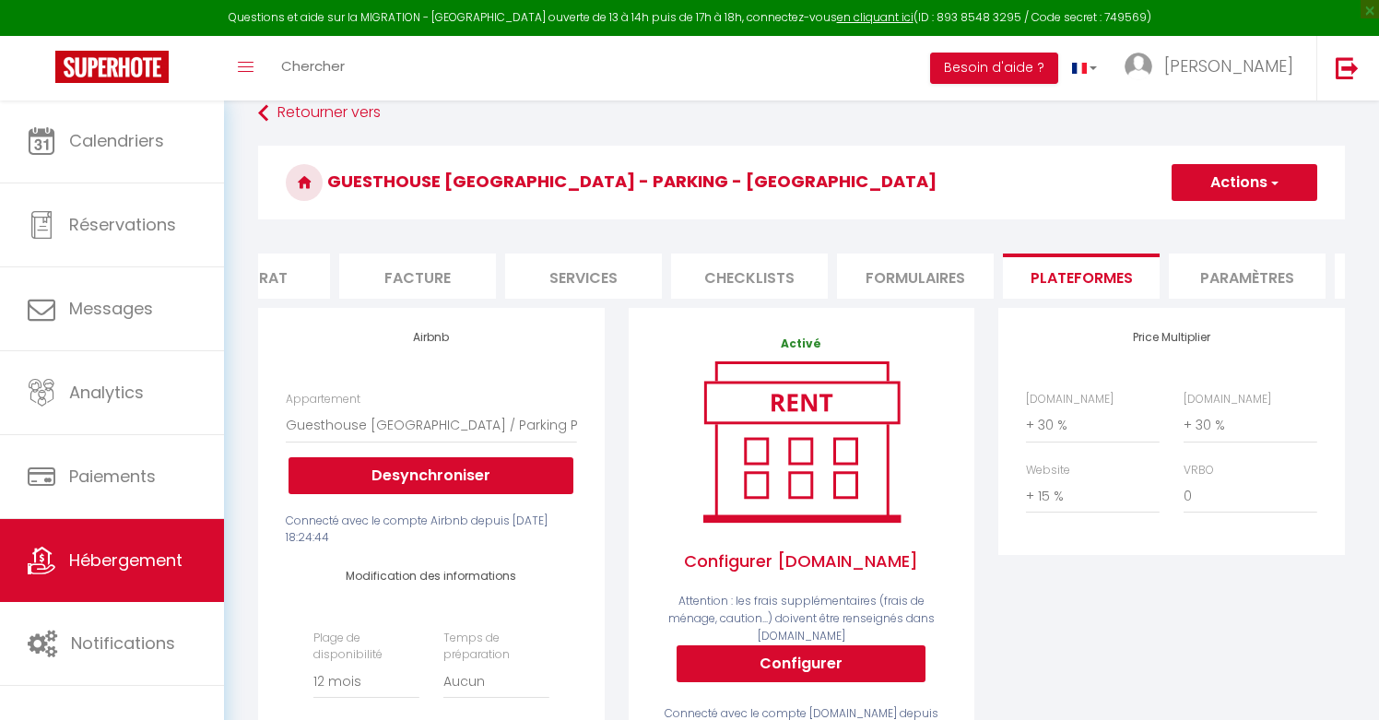
scroll to position [103, 0]
click at [1208, 427] on select "0 + 1 % + 2 % + 3 % + 4 % + 5 % + 6 % + 7 % + 8 % + 9 %" at bounding box center [1250, 424] width 134 height 35
